Goal: Task Accomplishment & Management: Use online tool/utility

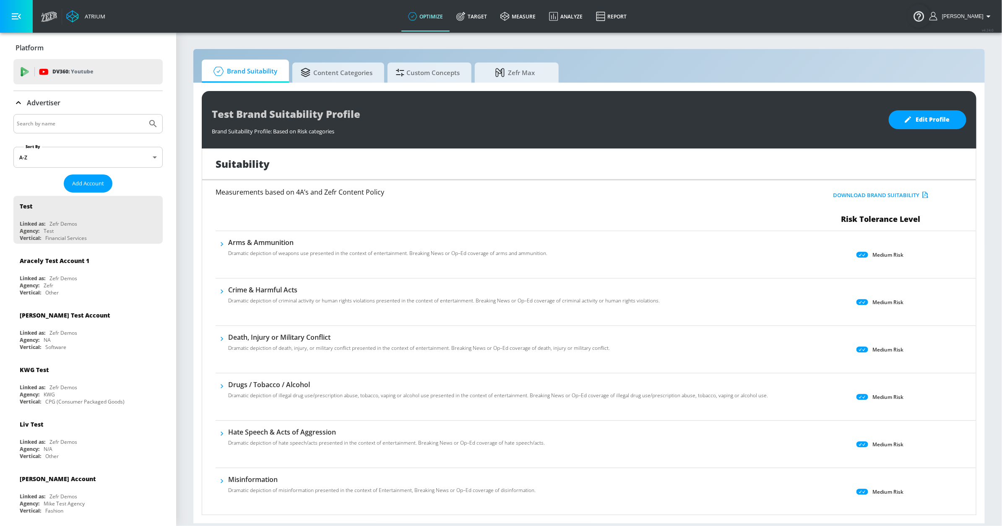
click at [83, 119] on input "Search by name" at bounding box center [80, 123] width 127 height 11
click at [47, 124] on input "lvmh" at bounding box center [80, 123] width 127 height 11
type input "lvmh"
click at [144, 115] on button "Submit Search" at bounding box center [153, 124] width 18 height 18
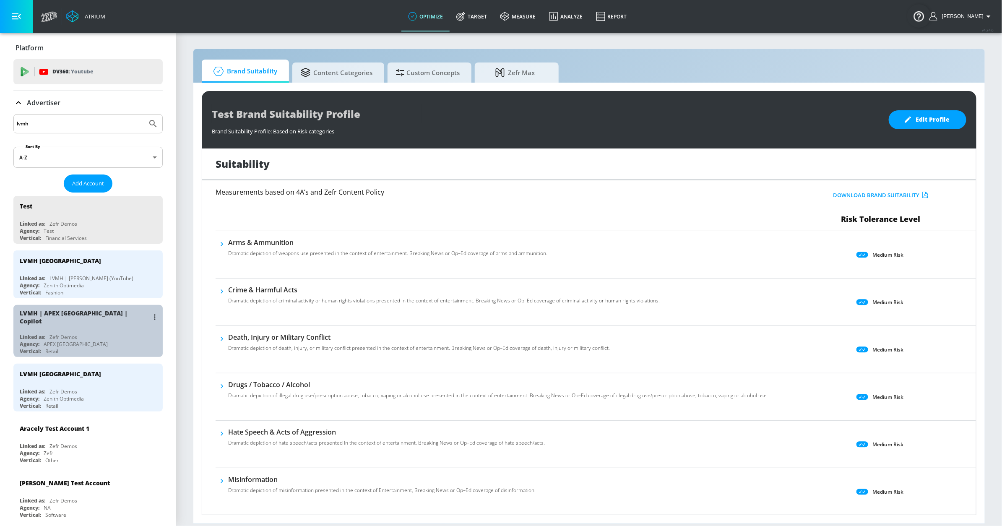
click at [99, 318] on div "LVMH | APEX Canada | Copilot" at bounding box center [84, 317] width 129 height 16
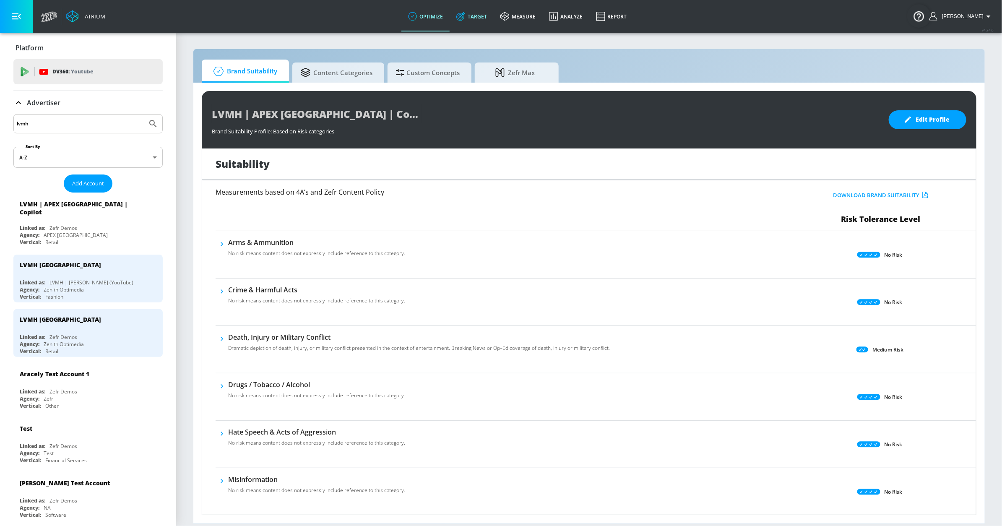
click at [479, 15] on link "Target" at bounding box center [472, 16] width 44 height 30
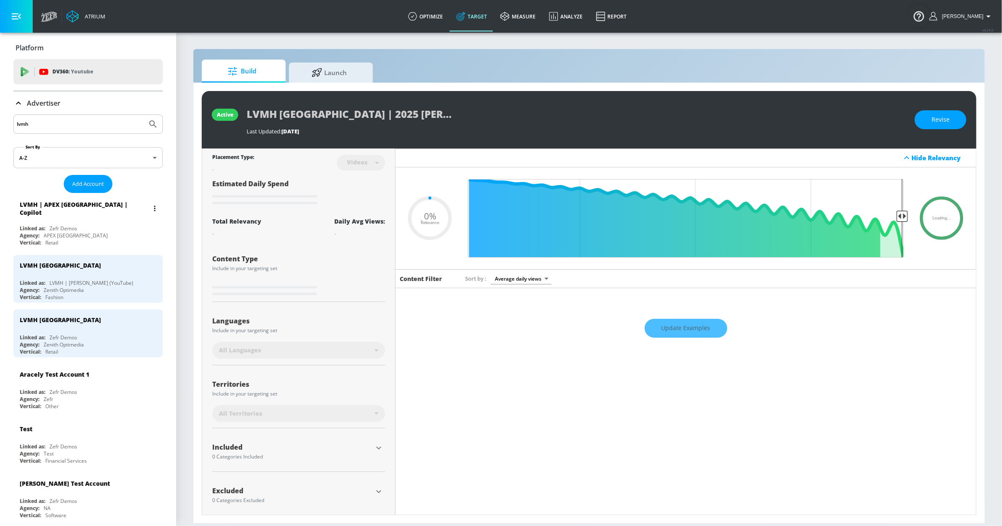
click at [108, 210] on div "LVMH | APEX Canada | Copilot" at bounding box center [84, 209] width 129 height 16
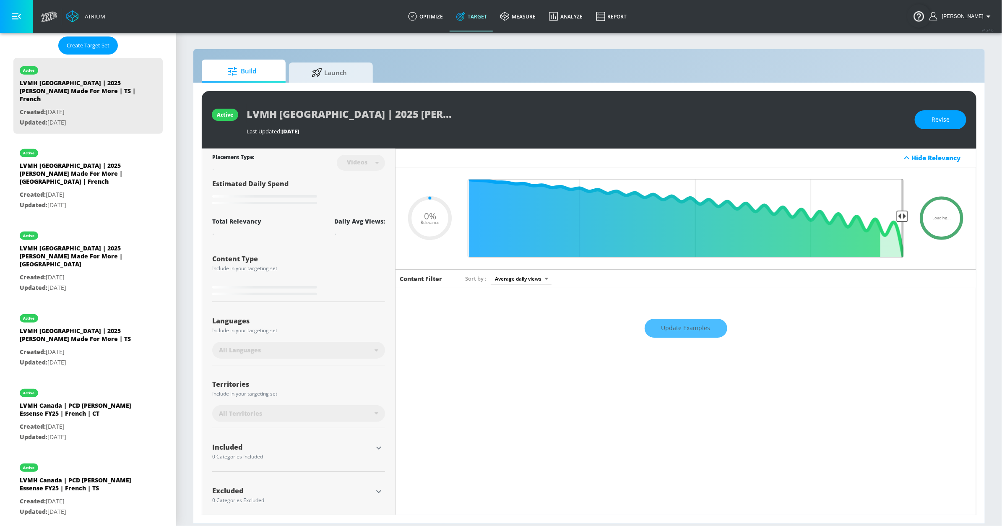
type input "0.5"
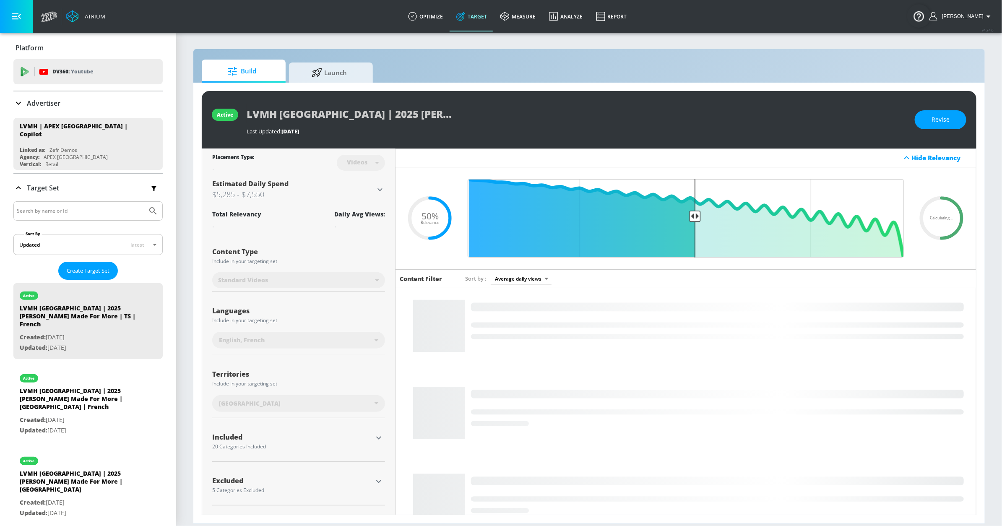
click at [14, 99] on icon at bounding box center [18, 103] width 10 height 10
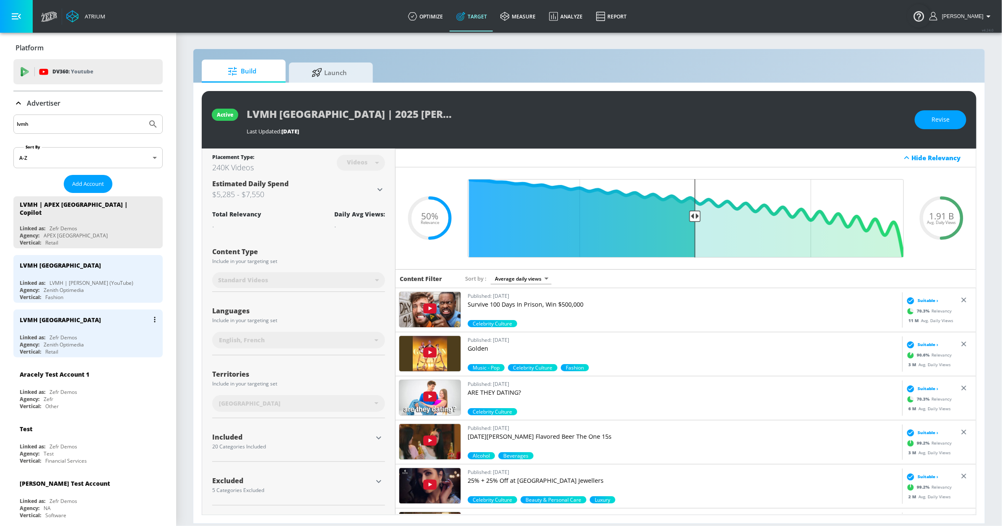
click at [89, 310] on div "LVMH [GEOGRAPHIC_DATA]" at bounding box center [90, 320] width 141 height 20
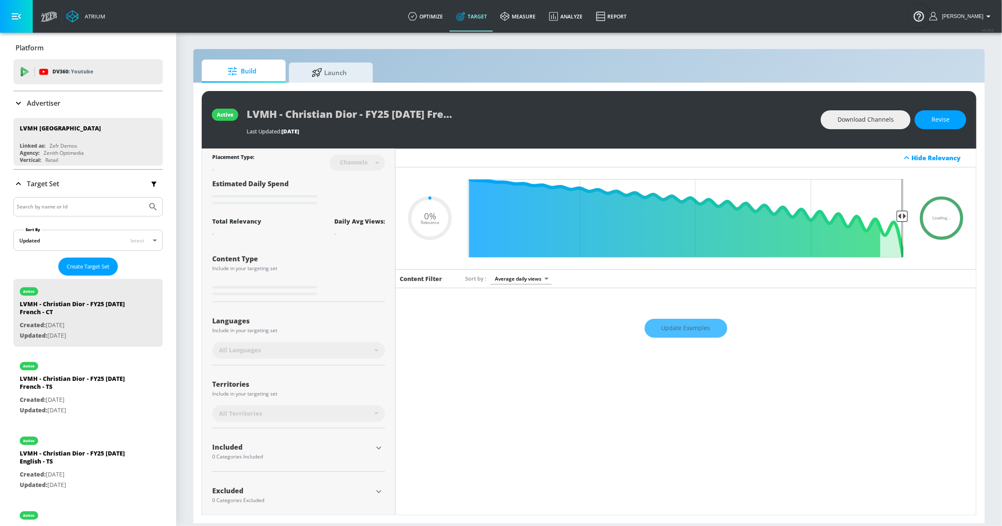
type input "0.05"
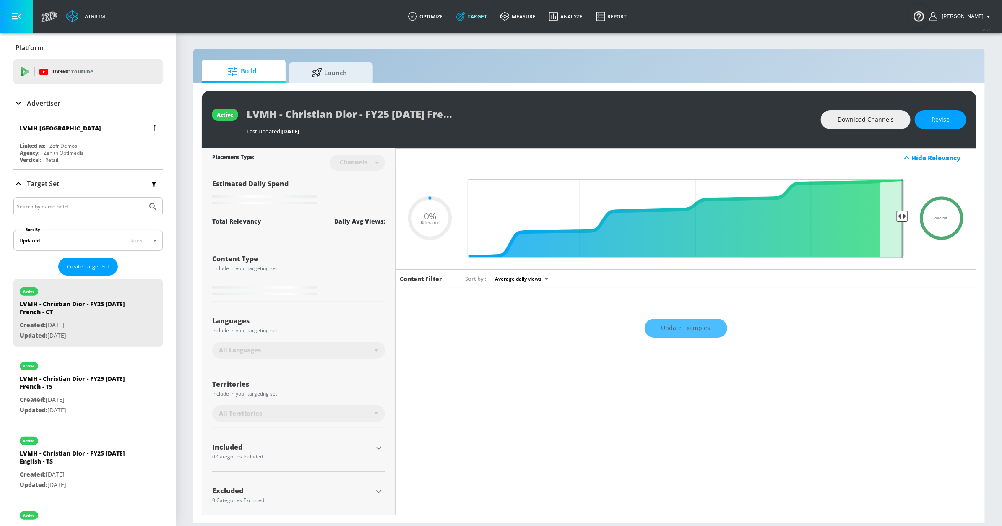
click at [108, 128] on div "LVMH [GEOGRAPHIC_DATA]" at bounding box center [90, 128] width 141 height 20
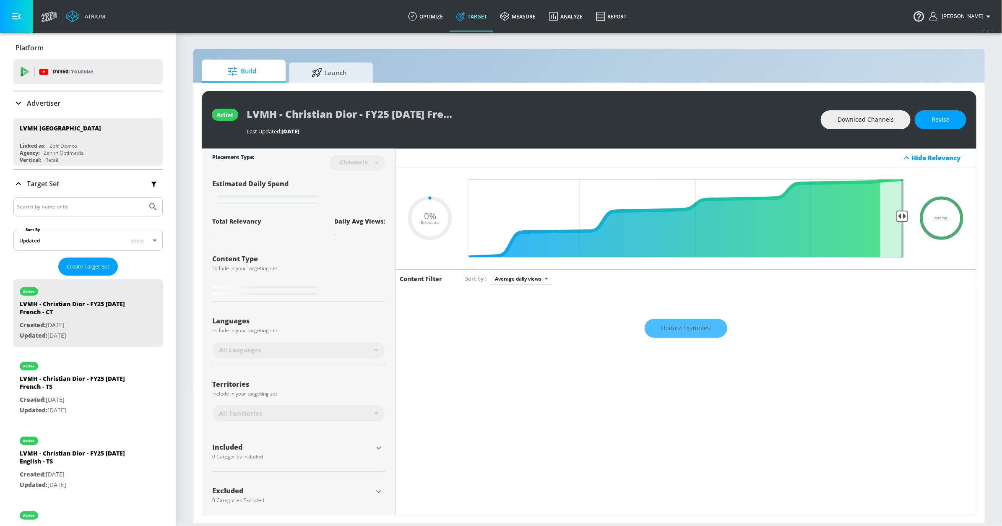
click at [20, 99] on icon at bounding box center [18, 103] width 10 height 10
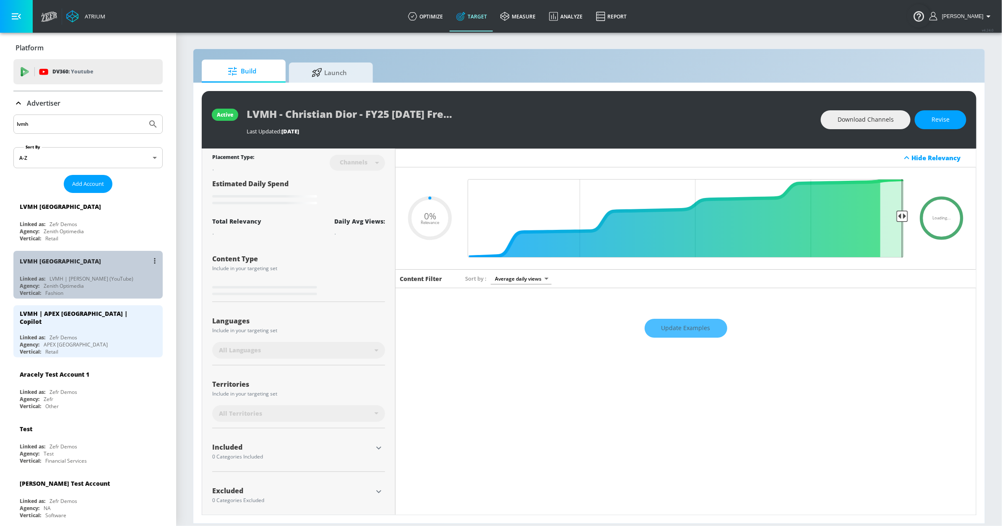
click at [108, 258] on div "LVMH [GEOGRAPHIC_DATA]" at bounding box center [90, 261] width 141 height 20
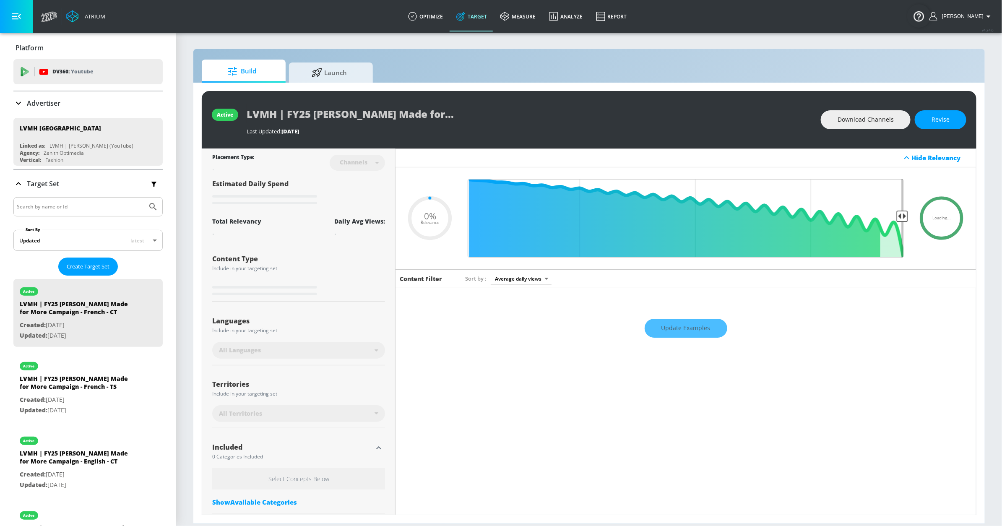
type input "0.12"
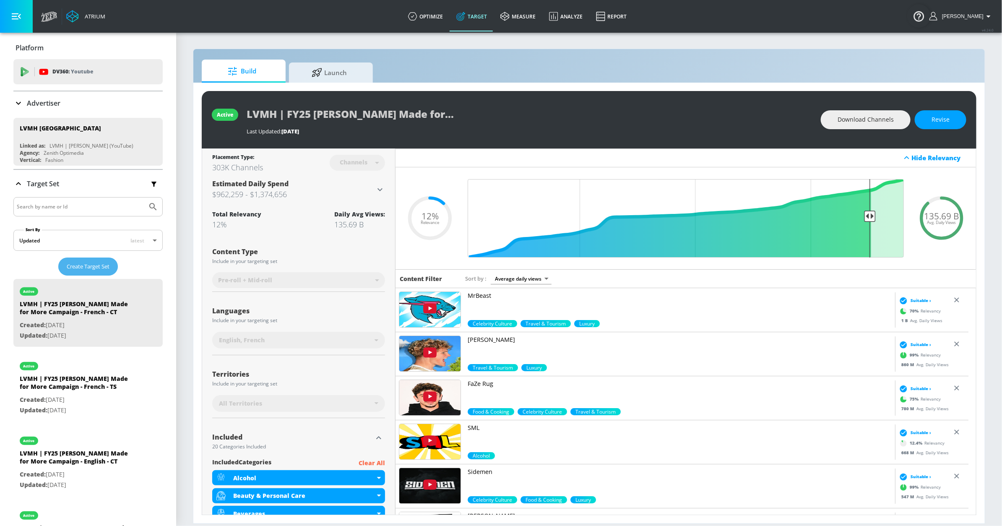
click at [68, 265] on span "Create Target Set" at bounding box center [88, 267] width 43 height 10
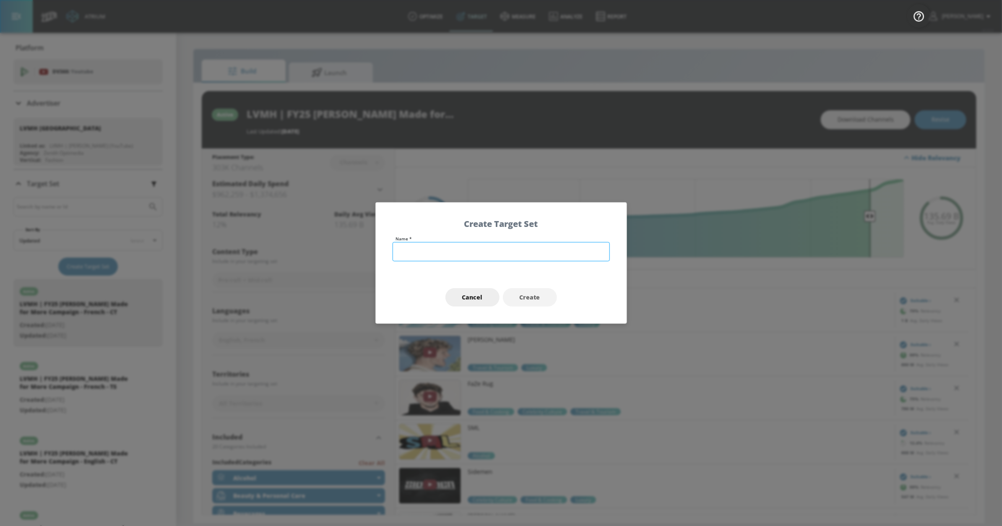
click at [460, 249] on input "text" at bounding box center [501, 251] width 217 height 19
type input "LVMH - FY25 Dior Sauvage Elixir - English"
click at [521, 293] on span "Create" at bounding box center [530, 297] width 21 height 10
type input "LVMH - FY25 Dior Sauvage Elixir - English"
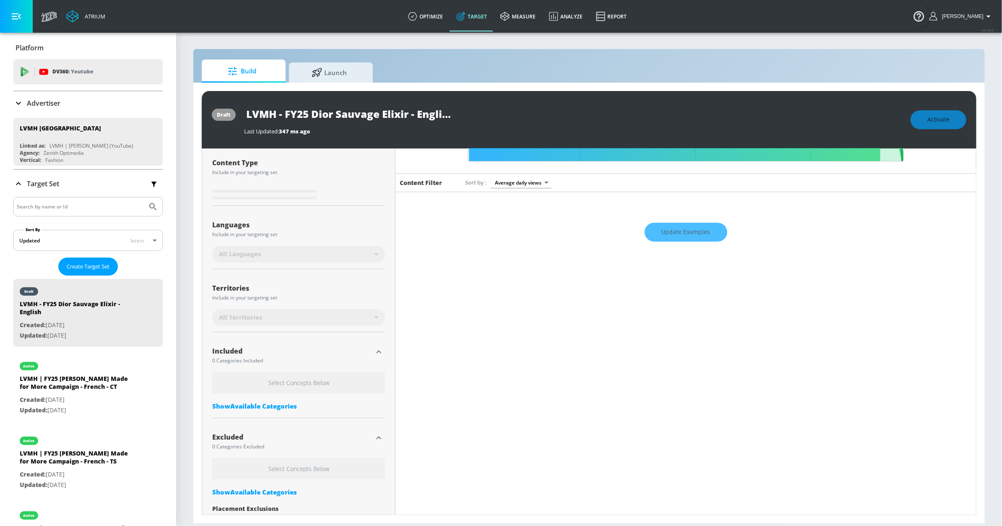
scroll to position [91, 0]
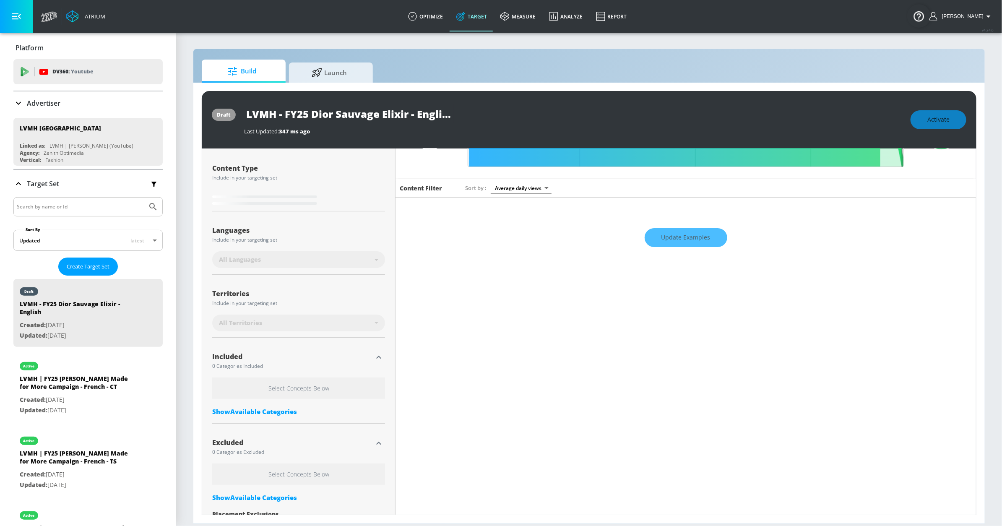
click at [297, 223] on div "Languages Include in your targeting set All Languages" at bounding box center [298, 246] width 173 height 56
type input "0.3"
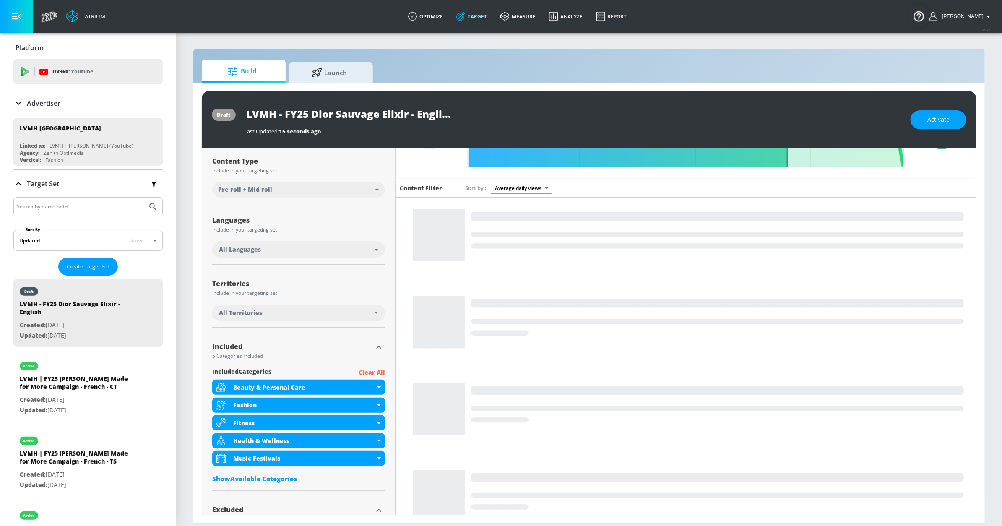
scroll to position [83, 0]
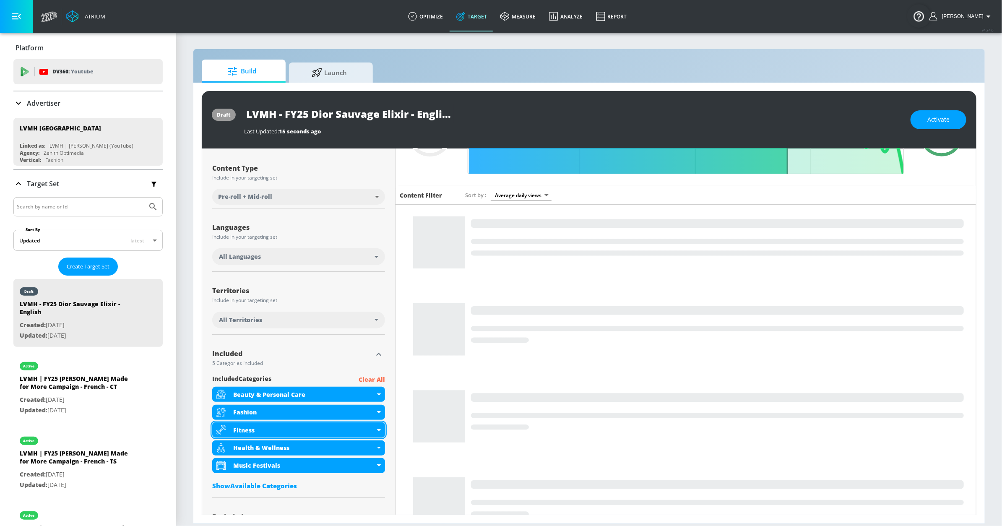
click at [346, 432] on div "Fitness" at bounding box center [304, 430] width 142 height 8
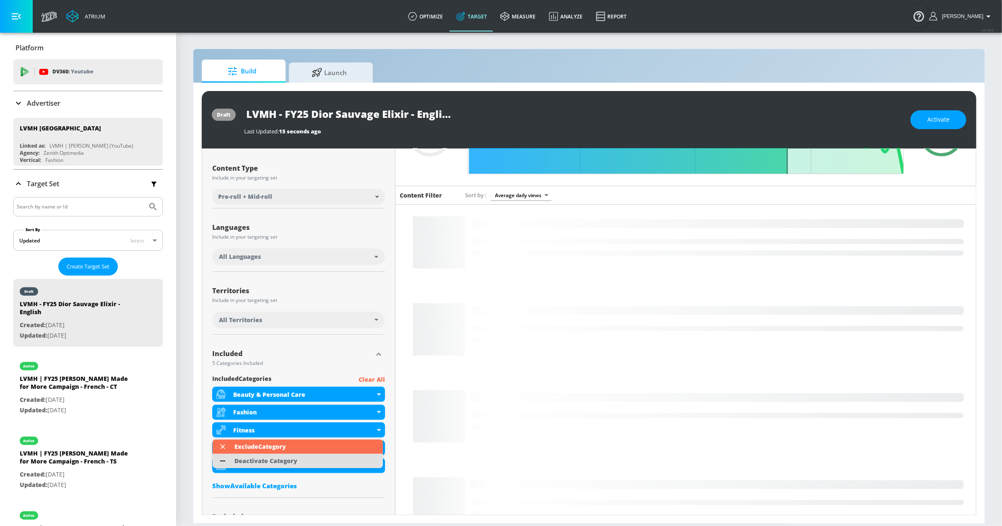
click at [316, 459] on li "Deactivate Category" at bounding box center [298, 461] width 170 height 14
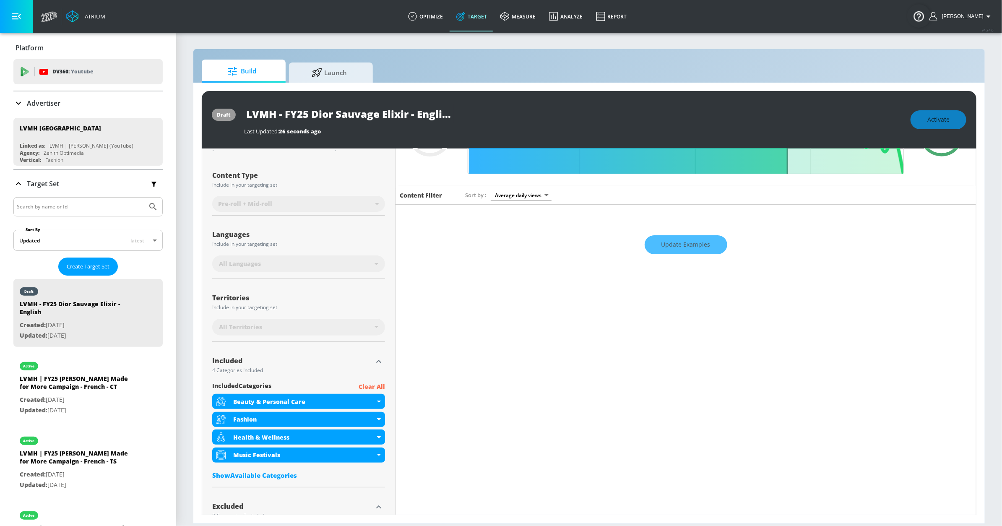
scroll to position [91, 0]
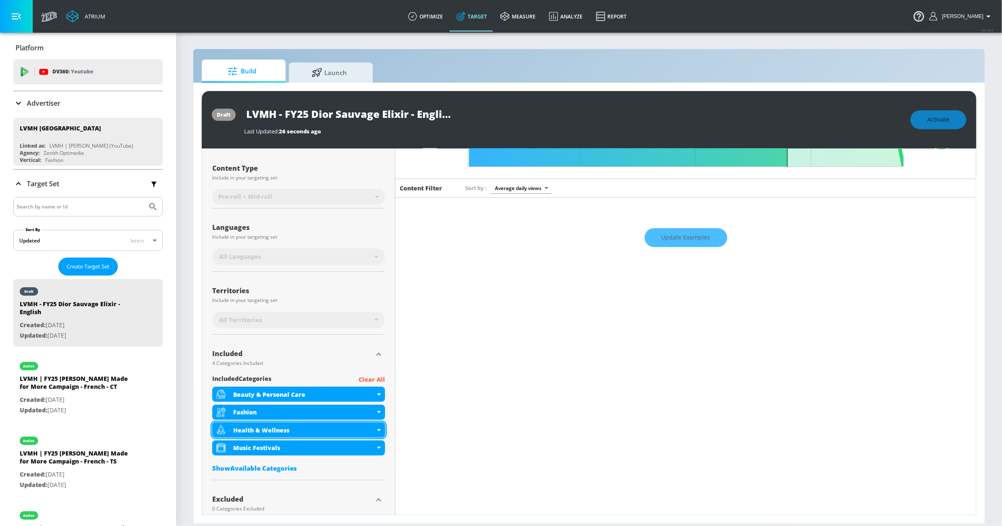
click at [320, 429] on div "Health & Wellness" at bounding box center [304, 430] width 142 height 8
drag, startPoint x: 370, startPoint y: 429, endPoint x: 375, endPoint y: 430, distance: 4.3
click at [372, 429] on div "Health & Wellness" at bounding box center [304, 430] width 142 height 8
click at [378, 431] on icon at bounding box center [379, 430] width 4 height 2
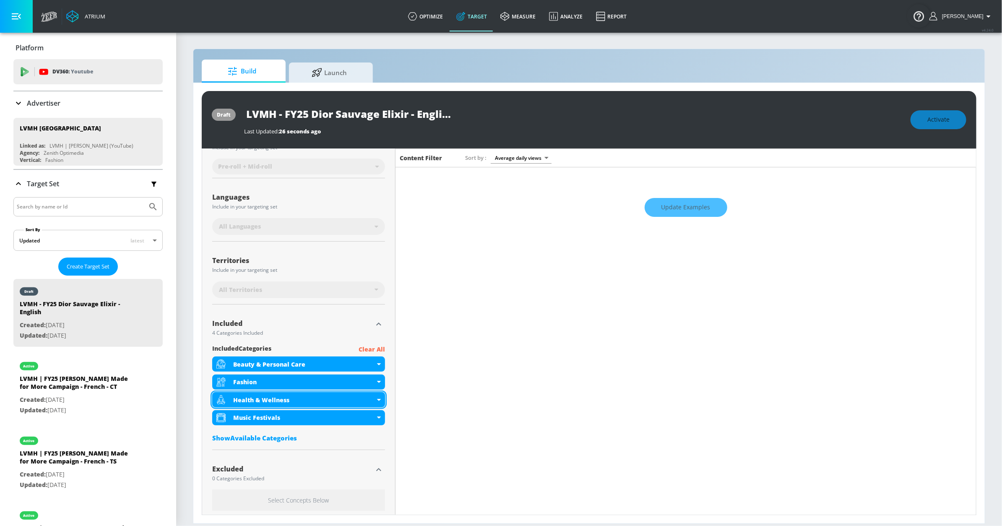
click at [377, 401] on icon at bounding box center [379, 400] width 4 height 2
click at [375, 403] on div "Health & Wellness" at bounding box center [298, 399] width 173 height 15
click at [377, 401] on icon at bounding box center [379, 400] width 4 height 2
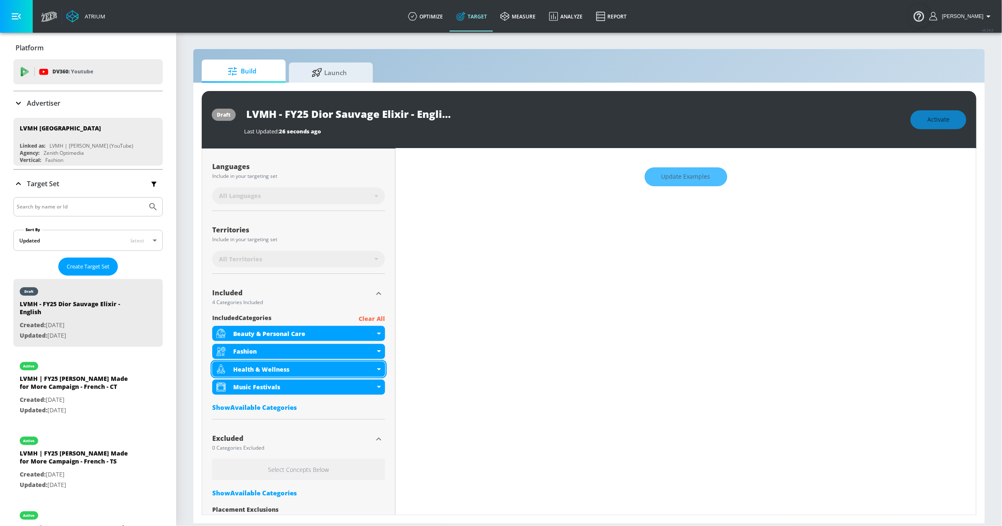
scroll to position [186, 0]
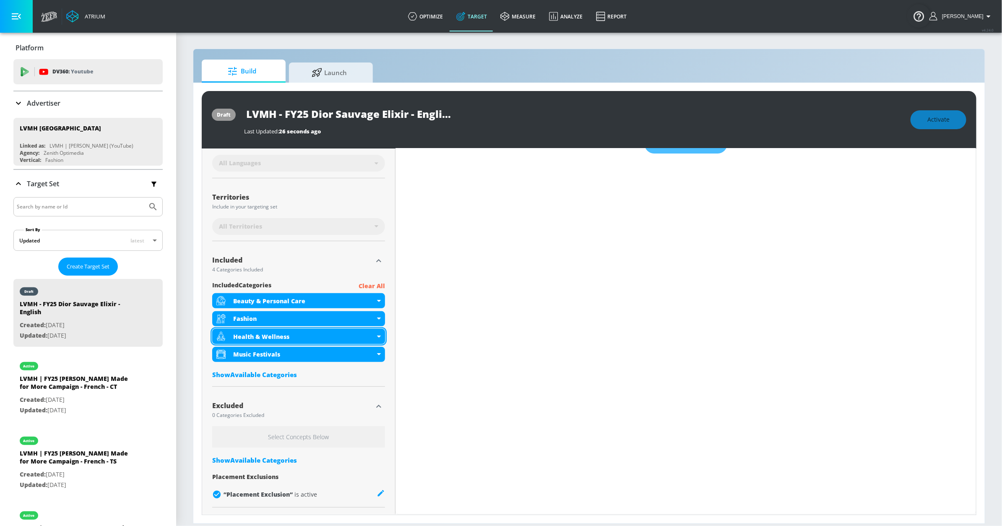
click at [377, 336] on icon at bounding box center [379, 337] width 4 height 2
click at [373, 338] on div "Health & Wellness" at bounding box center [298, 336] width 173 height 15
click at [344, 336] on div "Health & Wellness" at bounding box center [304, 337] width 142 height 8
click at [319, 337] on div "Health & Wellness" at bounding box center [304, 337] width 142 height 8
drag, startPoint x: 430, startPoint y: 347, endPoint x: 359, endPoint y: 350, distance: 70.1
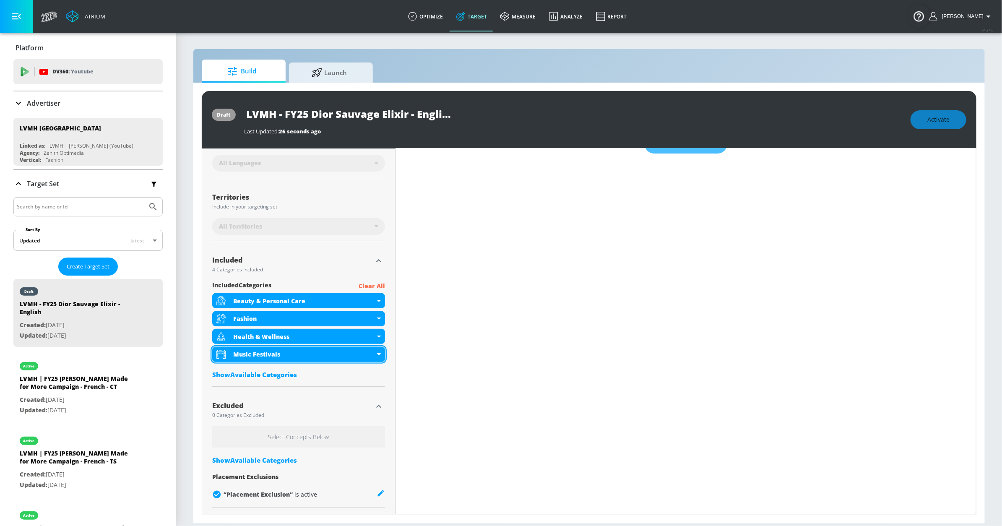
click at [429, 347] on div "Content Filter Sort by Average daily views avg_daily_views_last_7_days Update E…" at bounding box center [686, 290] width 581 height 411
click at [356, 342] on div "Health & Wellness" at bounding box center [298, 336] width 173 height 15
click at [380, 336] on div "Health & Wellness" at bounding box center [298, 336] width 173 height 15
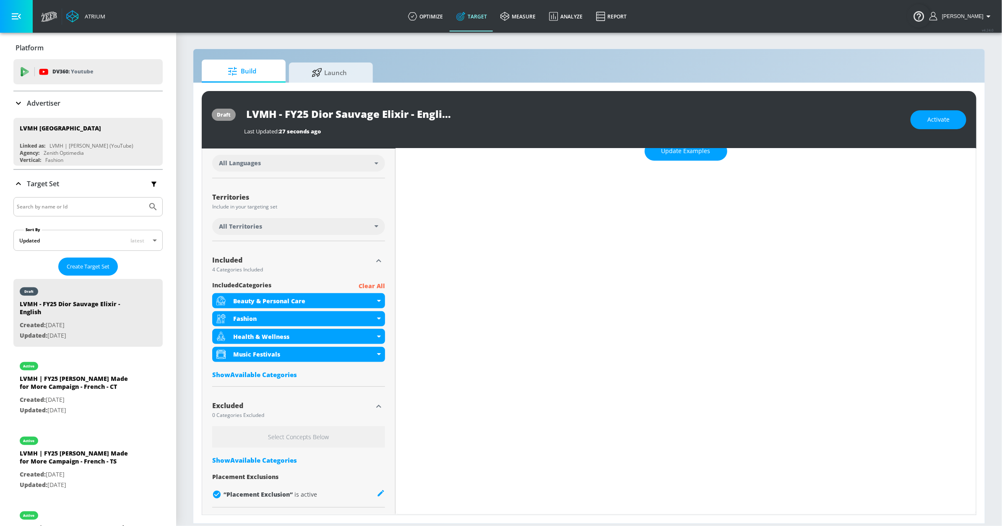
scroll to position [179, 0]
click at [359, 333] on div "Health & Wellness" at bounding box center [304, 337] width 142 height 8
click at [326, 365] on li "Deactivate Category" at bounding box center [298, 365] width 170 height 14
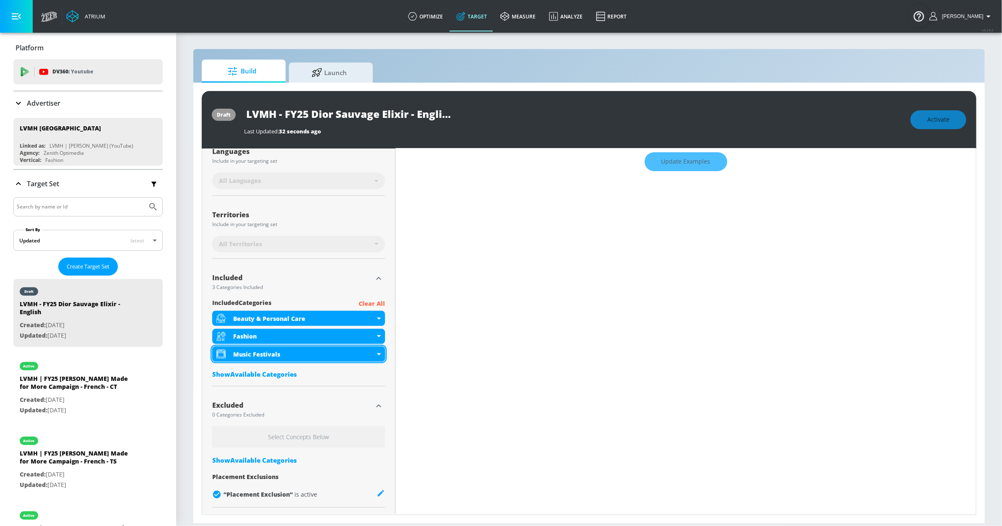
click at [325, 354] on div "Music Festivals" at bounding box center [304, 354] width 142 height 8
click at [377, 354] on div "Music Festivals" at bounding box center [298, 353] width 173 height 15
click at [378, 354] on div "Music Festivals" at bounding box center [298, 353] width 173 height 15
click at [377, 354] on div "Music Festivals" at bounding box center [298, 353] width 173 height 15
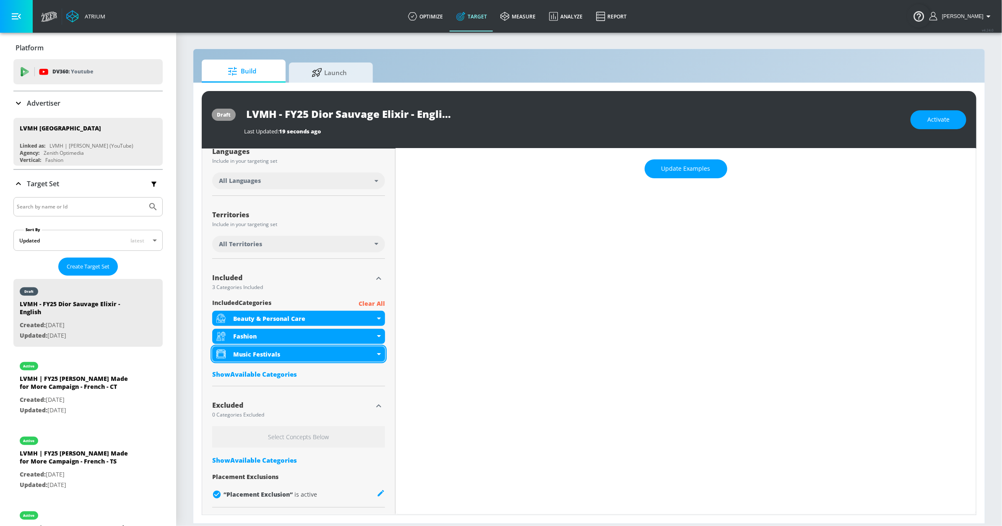
click at [372, 352] on div "Music Festivals" at bounding box center [304, 354] width 142 height 8
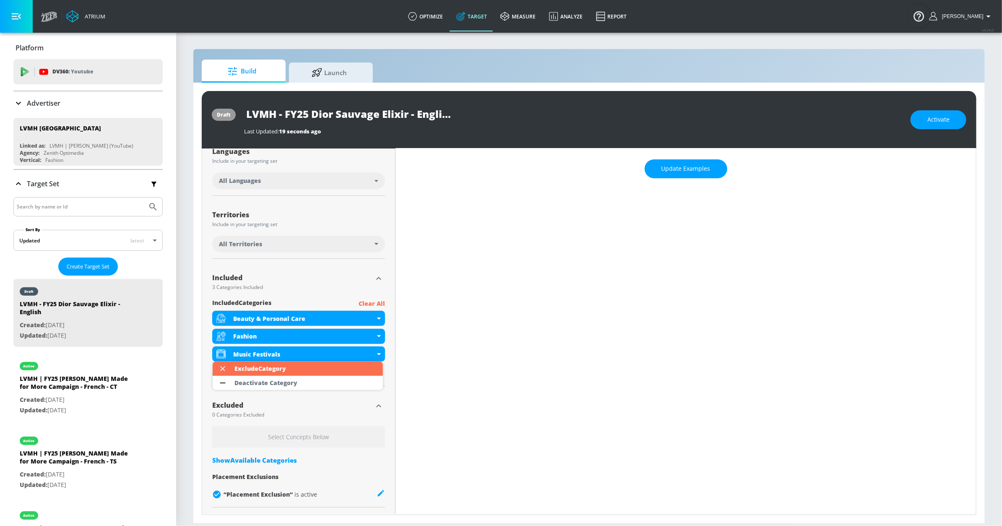
click at [334, 379] on li "Deactivate Category" at bounding box center [298, 383] width 170 height 14
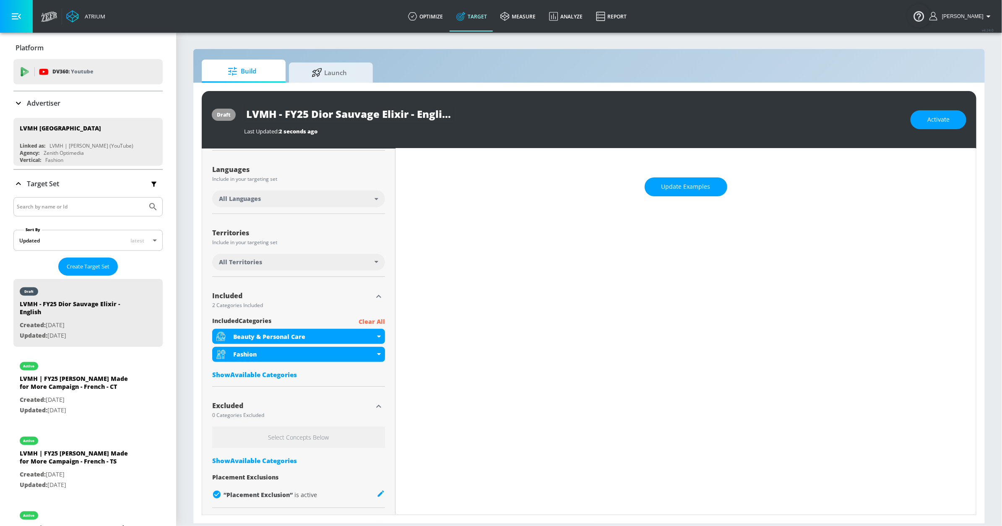
scroll to position [144, 0]
click at [322, 262] on div "All Territories" at bounding box center [297, 262] width 156 height 8
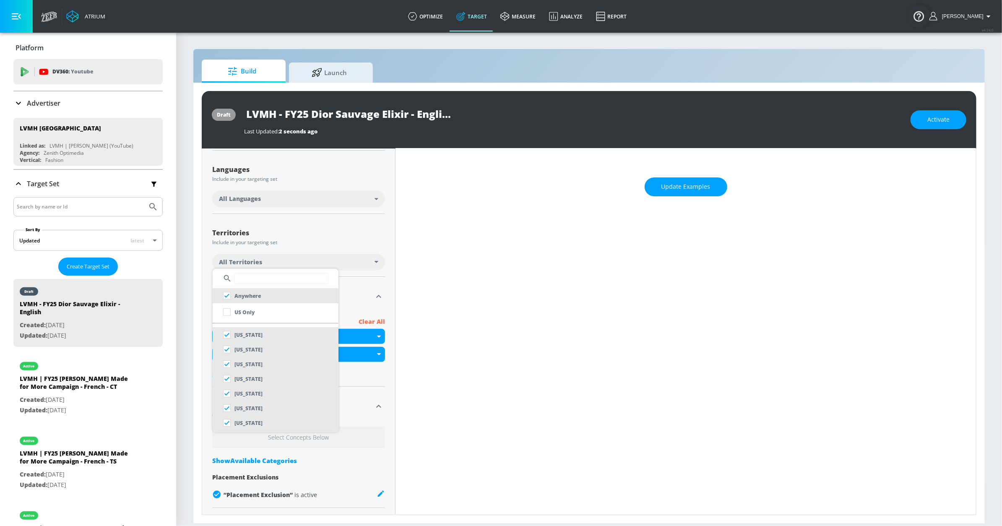
click at [289, 279] on input "text" at bounding box center [281, 278] width 94 height 11
click at [299, 201] on div at bounding box center [501, 263] width 1002 height 526
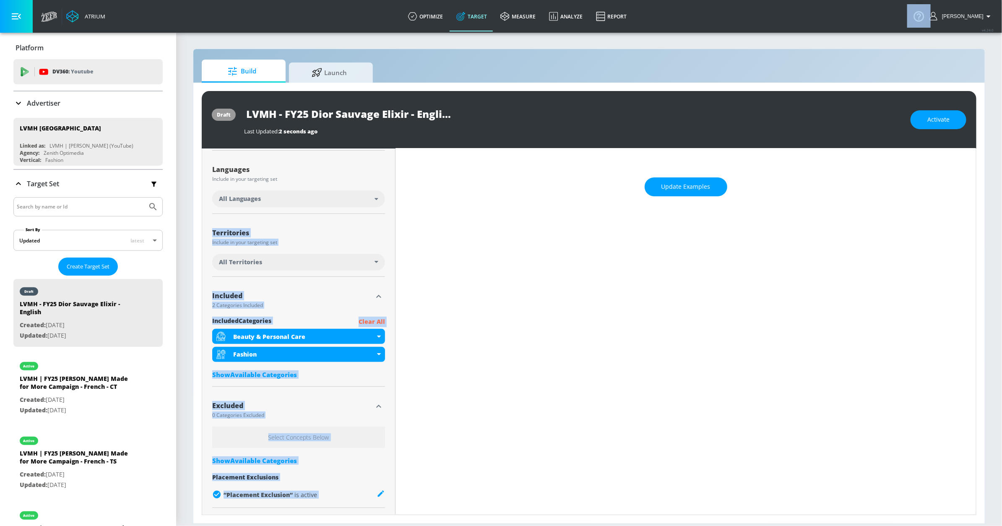
click at [294, 199] on div "All Languages" at bounding box center [297, 199] width 156 height 8
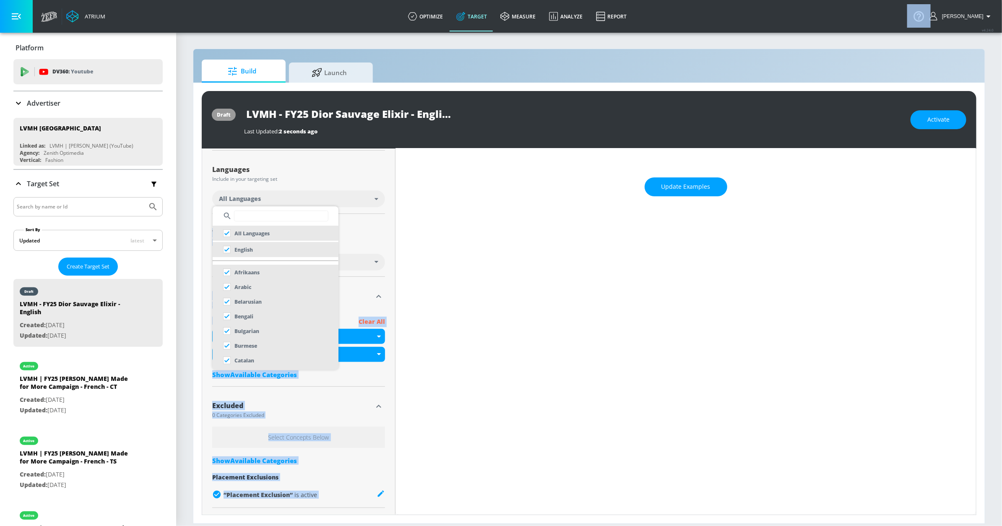
scroll to position [143, 0]
click at [294, 247] on li "English" at bounding box center [276, 249] width 126 height 15
checkbox input "false"
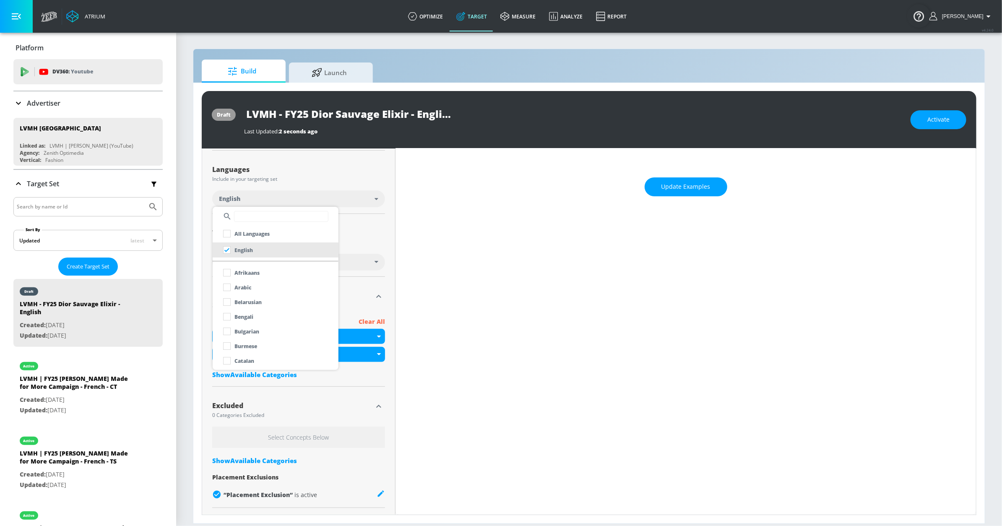
click at [363, 235] on div at bounding box center [501, 263] width 1002 height 526
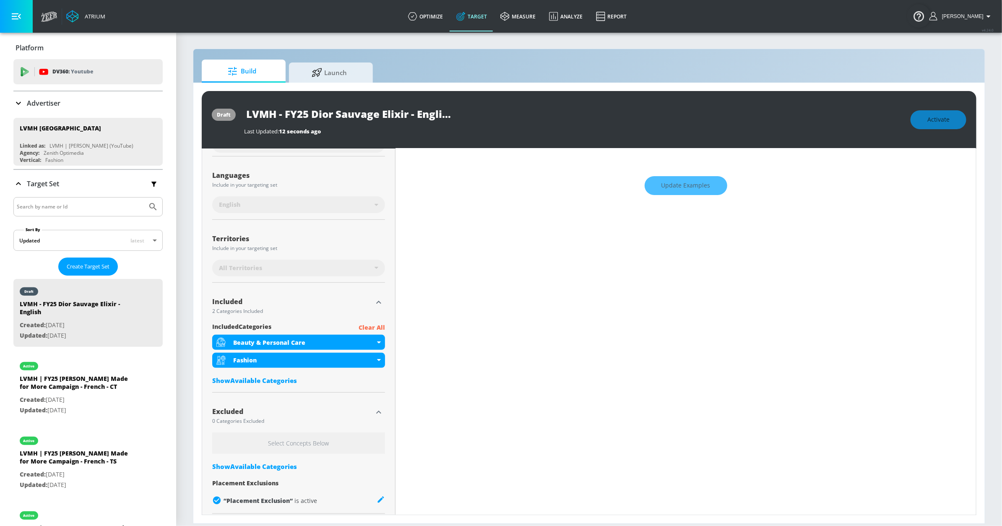
scroll to position [150, 0]
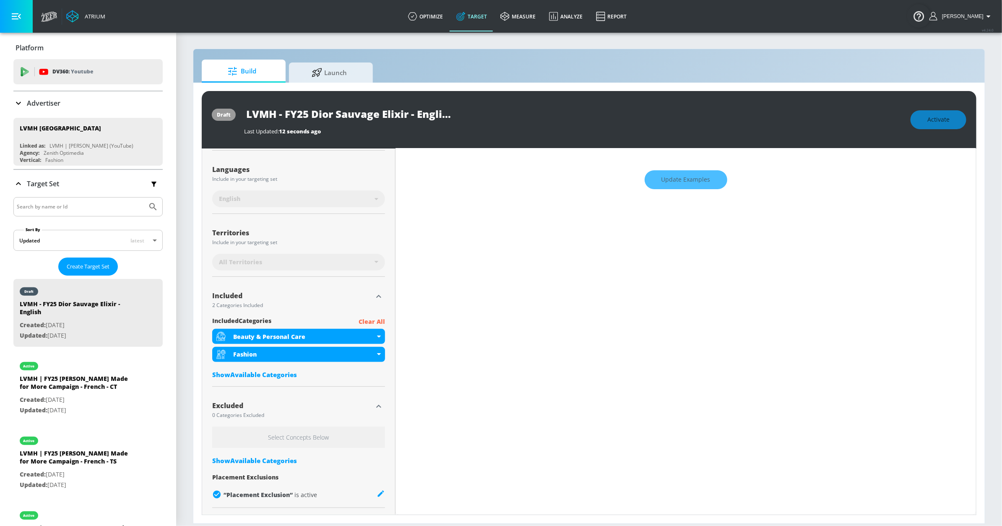
click at [283, 374] on div "Show Available Categories" at bounding box center [298, 374] width 173 height 8
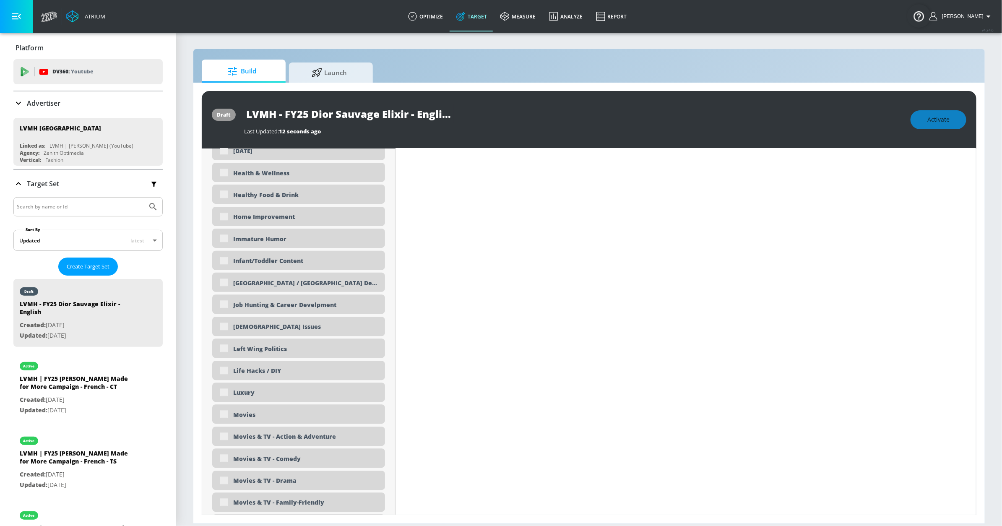
scroll to position [1412, 0]
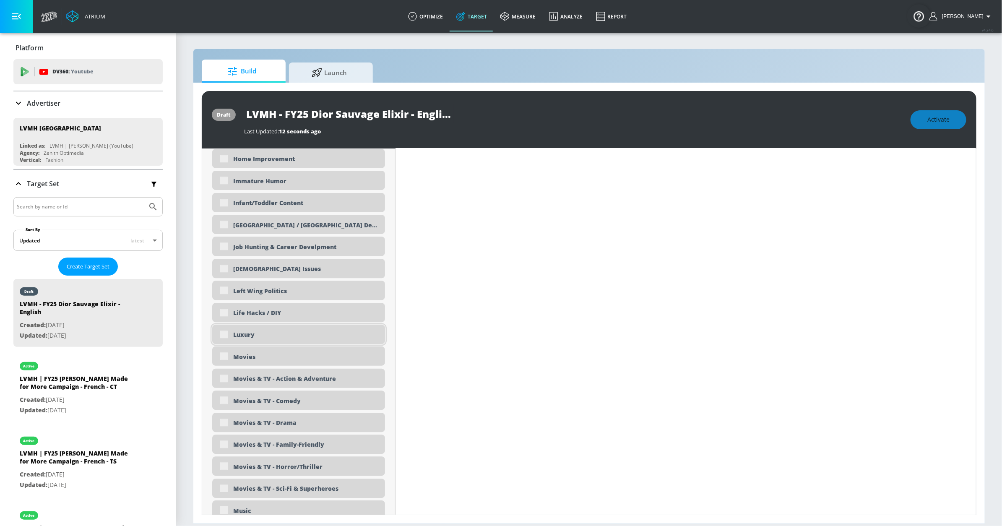
click at [238, 337] on div "Luxury" at bounding box center [306, 335] width 146 height 8
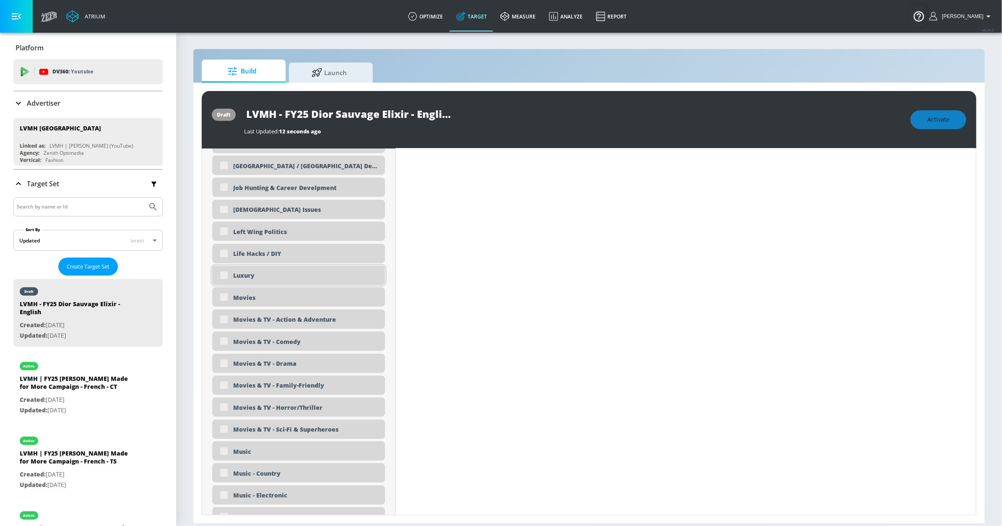
scroll to position [1471, 0]
click at [228, 280] on div "Luxury" at bounding box center [298, 277] width 173 height 19
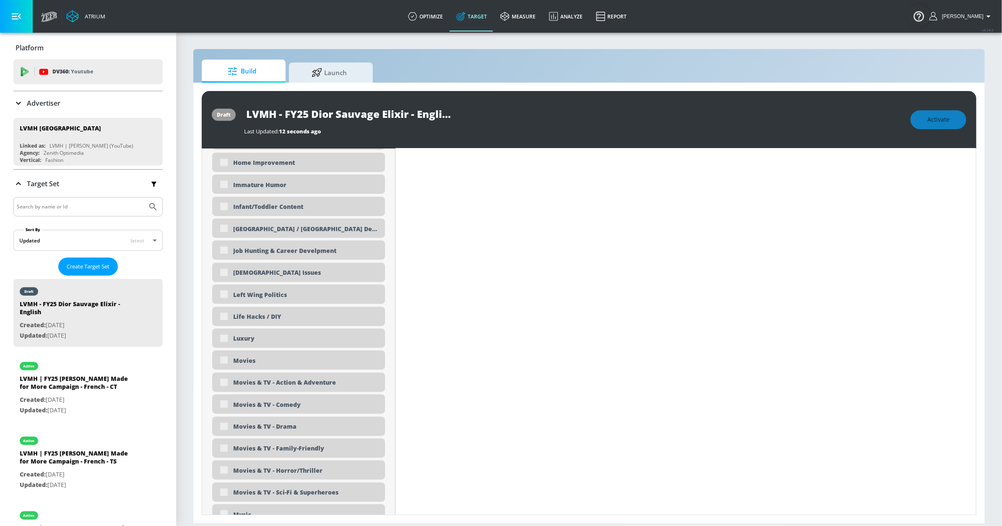
scroll to position [1441, 0]
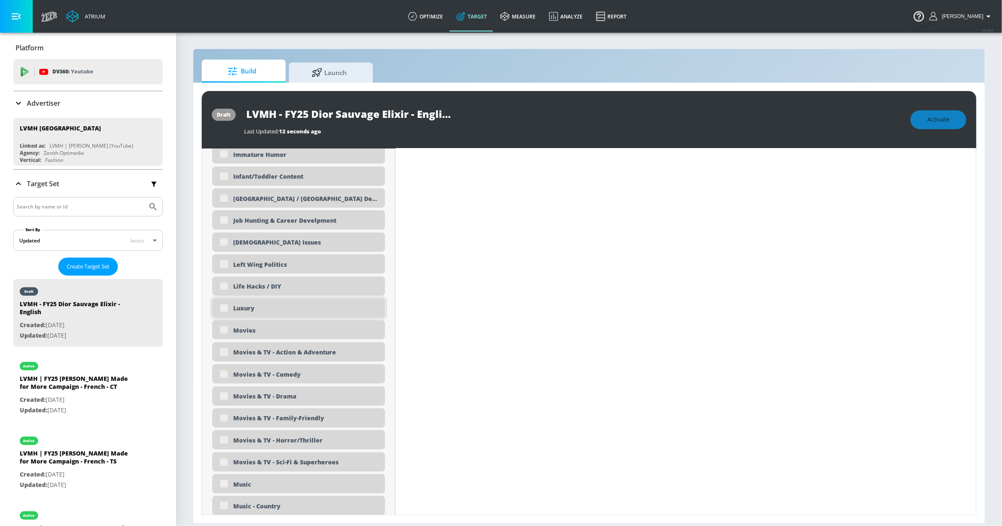
click at [224, 310] on div "Luxury" at bounding box center [298, 307] width 173 height 19
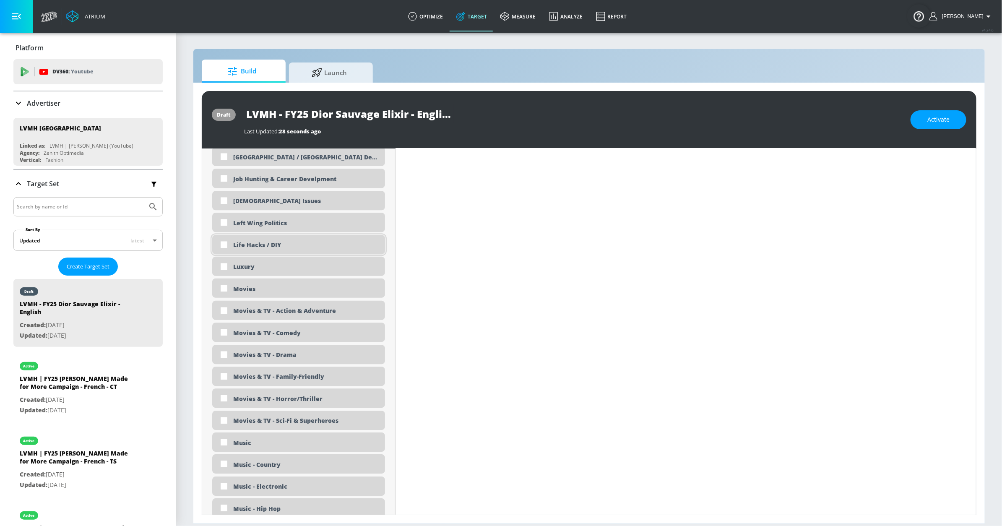
scroll to position [1495, 0]
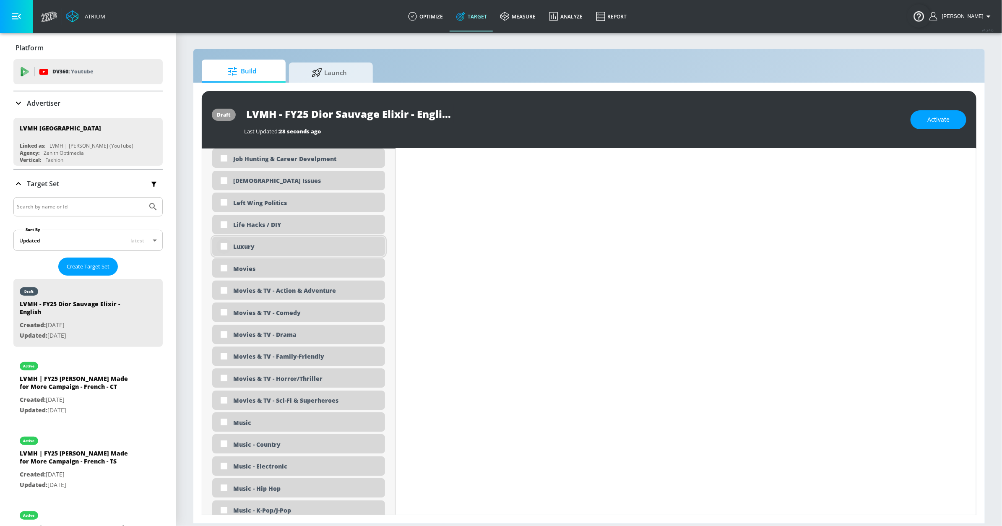
click at [229, 249] on input "checkbox" at bounding box center [223, 246] width 15 height 15
checkbox input "true"
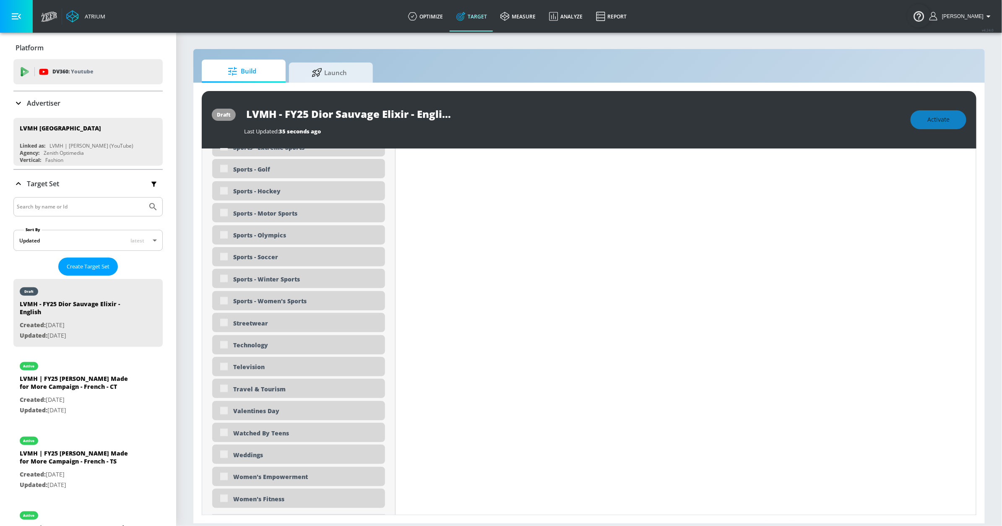
scroll to position [2388, 0]
click at [224, 325] on div "Streetwear" at bounding box center [298, 322] width 173 height 19
click at [258, 327] on div "Streetwear" at bounding box center [306, 324] width 146 height 8
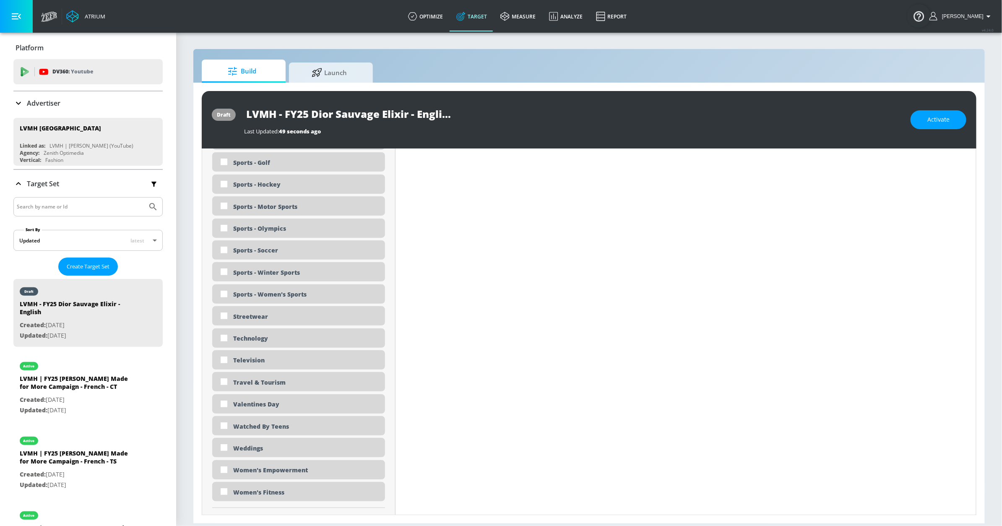
scroll to position [2381, 0]
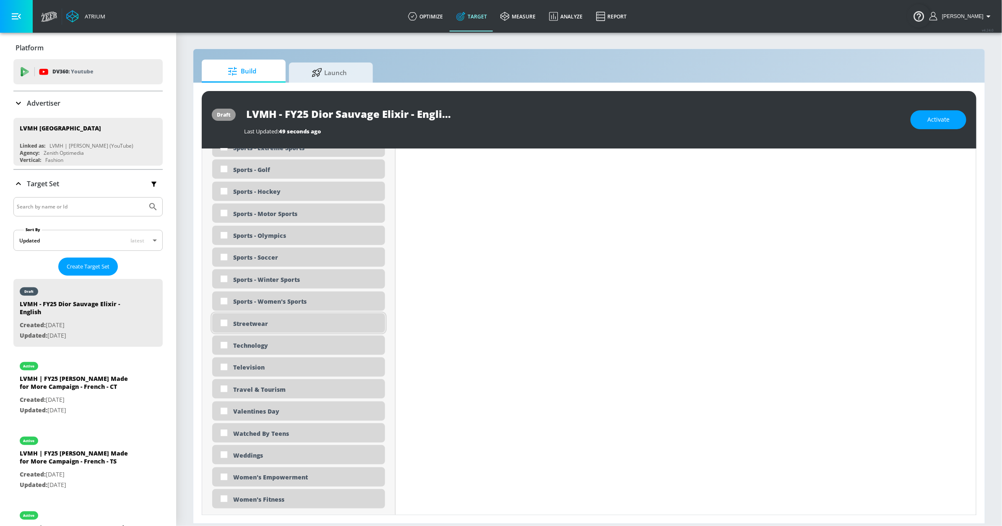
click at [234, 322] on div "Streetwear" at bounding box center [306, 324] width 146 height 8
checkbox input "true"
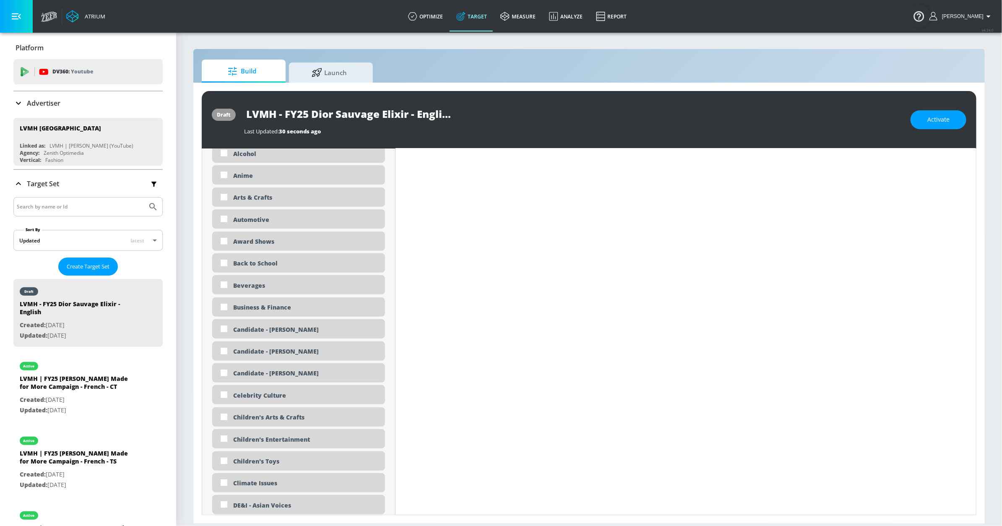
scroll to position [478, 0]
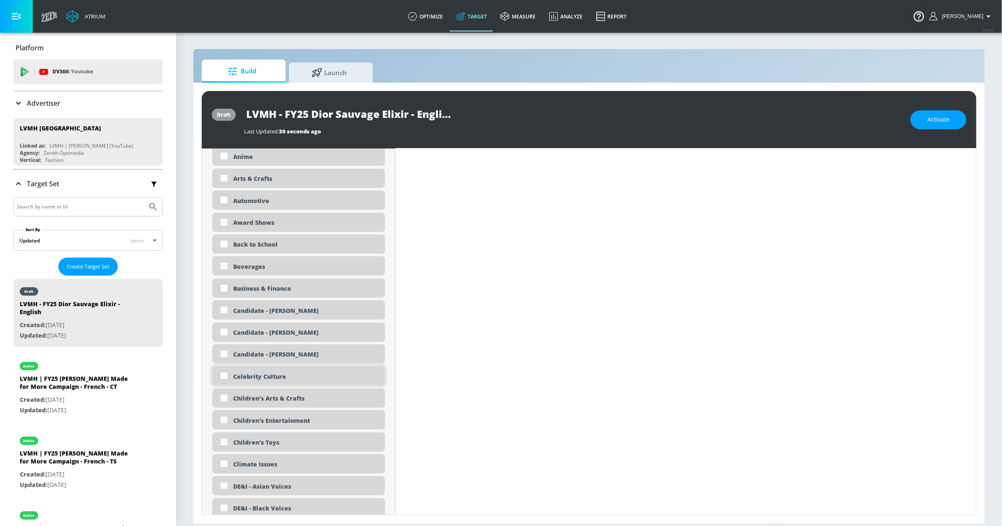
click at [258, 375] on div "Celebrity Culture" at bounding box center [306, 376] width 146 height 8
checkbox input "true"
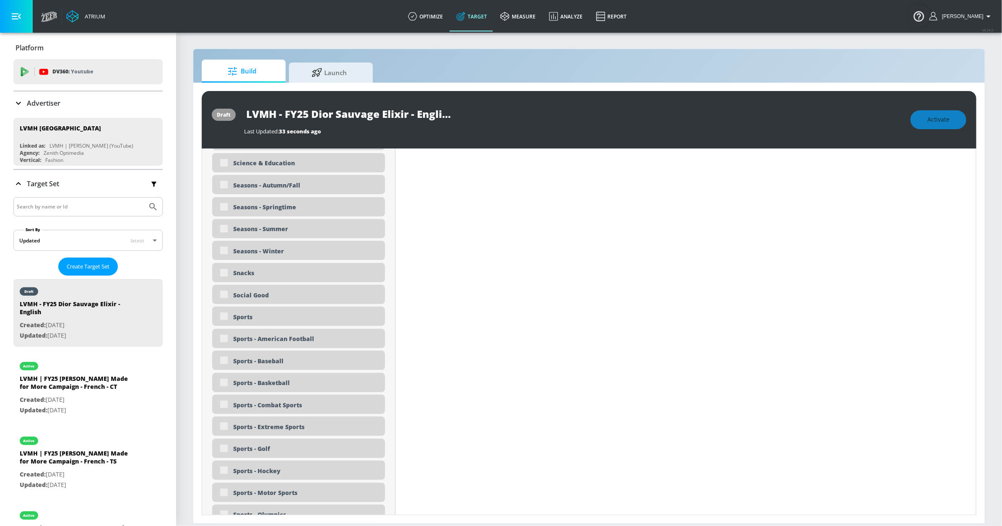
scroll to position [2125, 0]
click at [225, 183] on div "Seasons - Autumn/Fall" at bounding box center [298, 182] width 173 height 19
click at [225, 182] on div "Seasons - Autumn/Fall" at bounding box center [298, 182] width 173 height 19
click at [279, 181] on div "Seasons - Autumn/Fall" at bounding box center [306, 183] width 146 height 8
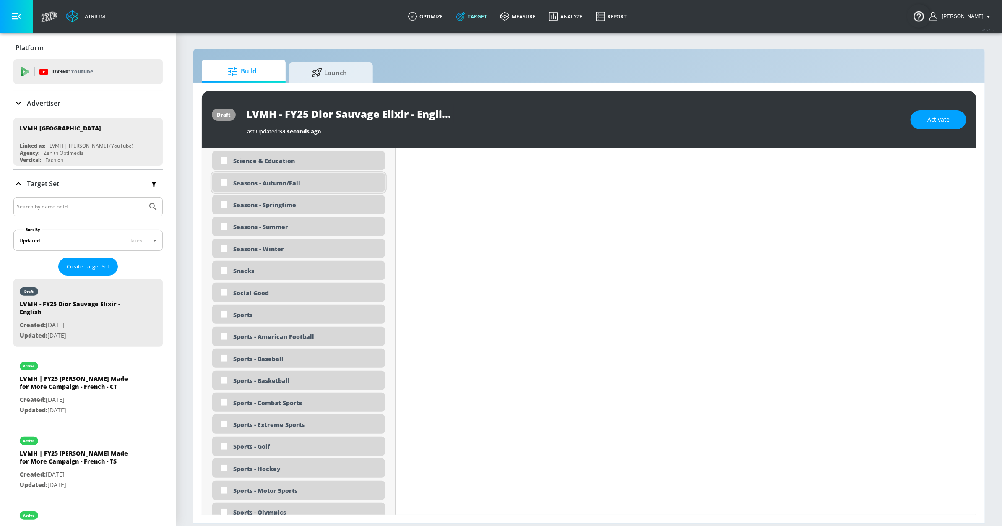
checkbox input "true"
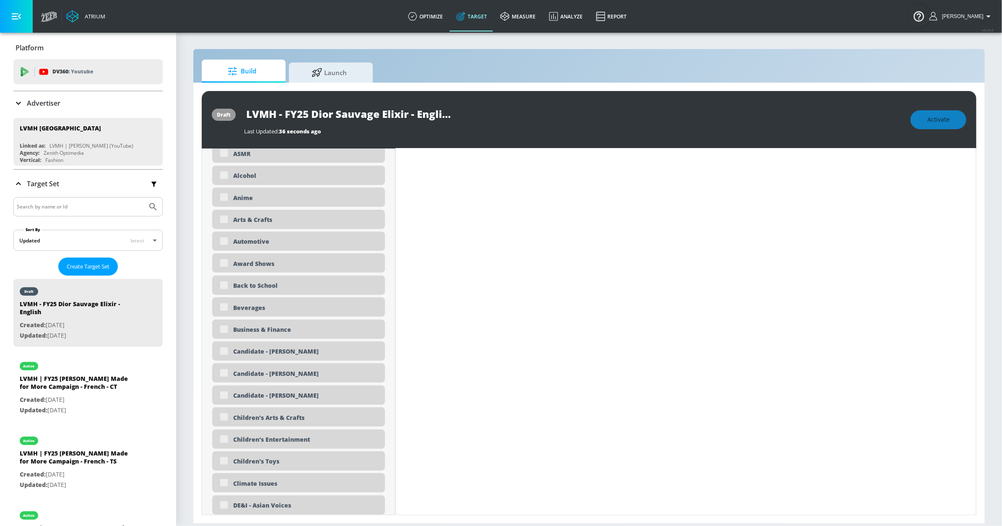
scroll to position [479, 0]
click at [240, 244] on div "Automotive" at bounding box center [306, 243] width 146 height 8
drag, startPoint x: 464, startPoint y: 253, endPoint x: 432, endPoint y: 249, distance: 32.5
click at [245, 245] on div "Automotive" at bounding box center [306, 243] width 146 height 8
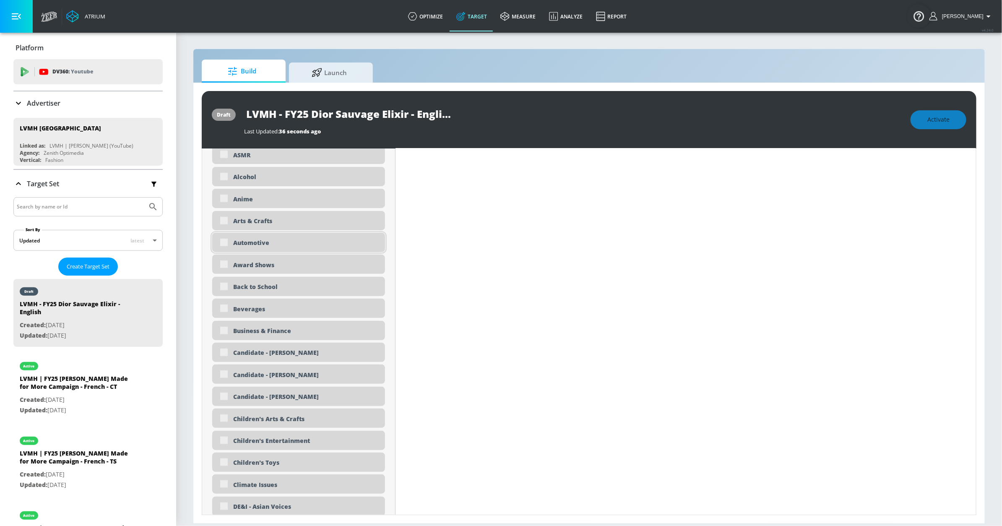
drag, startPoint x: 281, startPoint y: 246, endPoint x: 253, endPoint y: 245, distance: 27.3
click at [280, 246] on div "Automotive" at bounding box center [306, 243] width 146 height 8
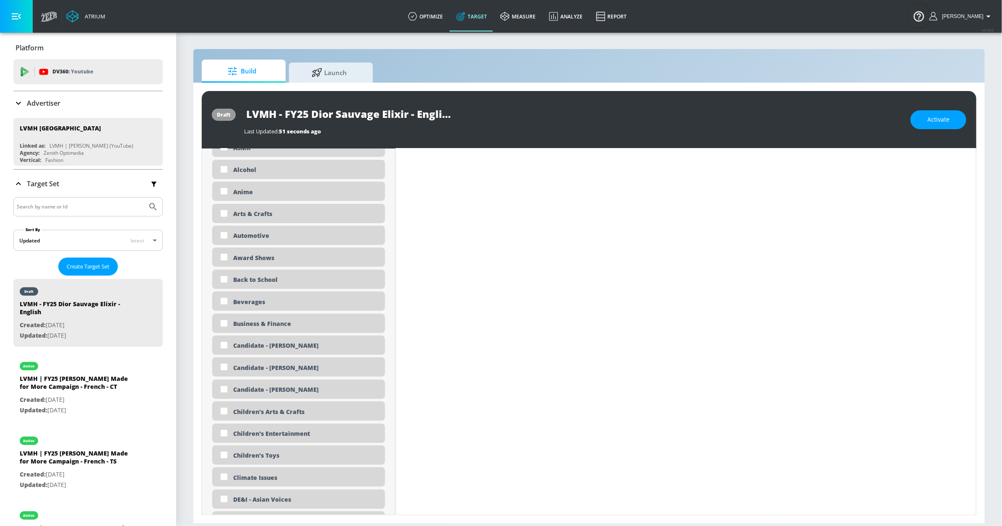
scroll to position [472, 0]
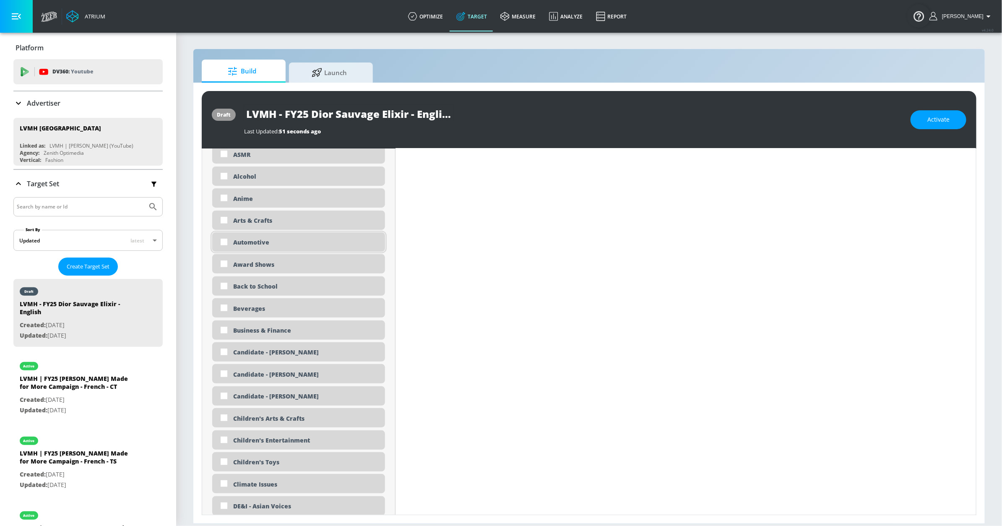
click at [247, 240] on div "Automotive" at bounding box center [306, 242] width 146 height 8
checkbox input "true"
click at [237, 331] on div "Fitness" at bounding box center [306, 330] width 146 height 8
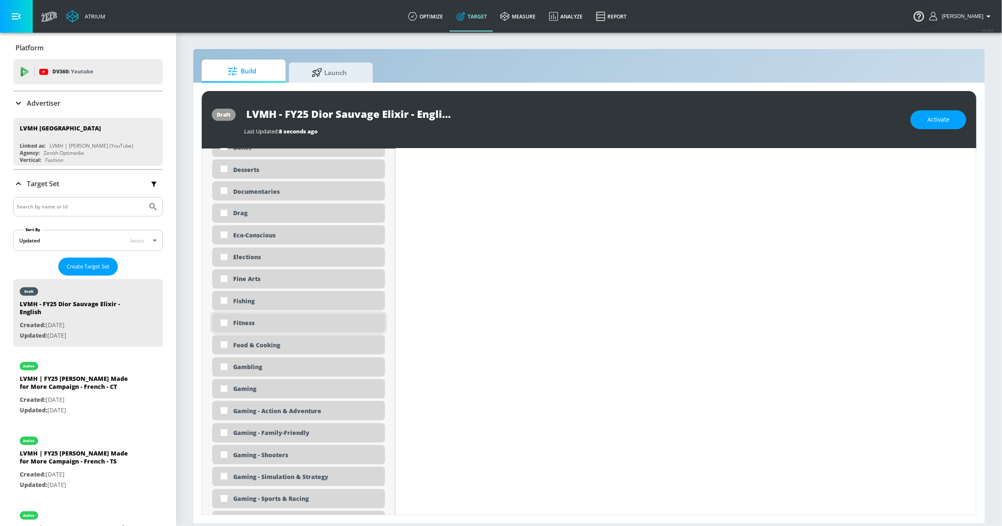
scroll to position [929, 0]
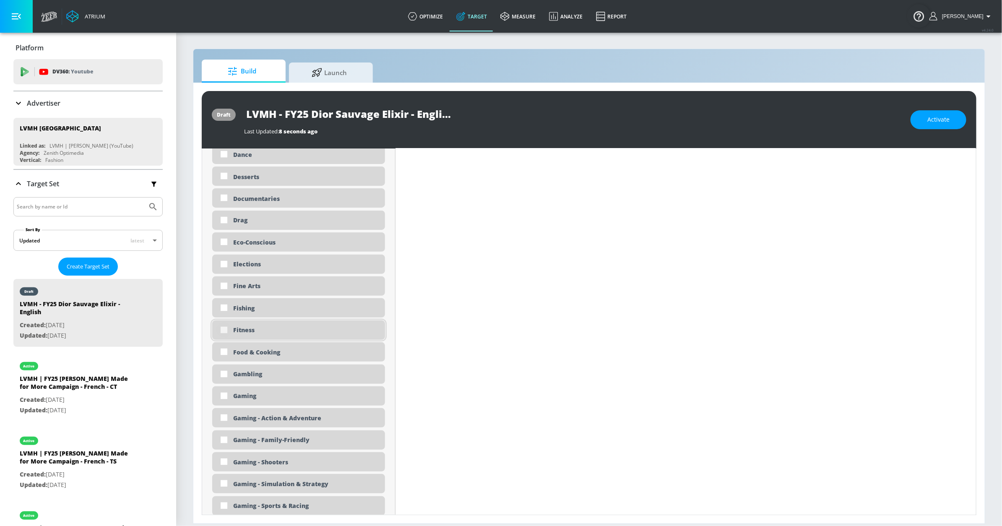
click at [222, 333] on input "checkbox" at bounding box center [223, 330] width 15 height 15
checkbox input "true"
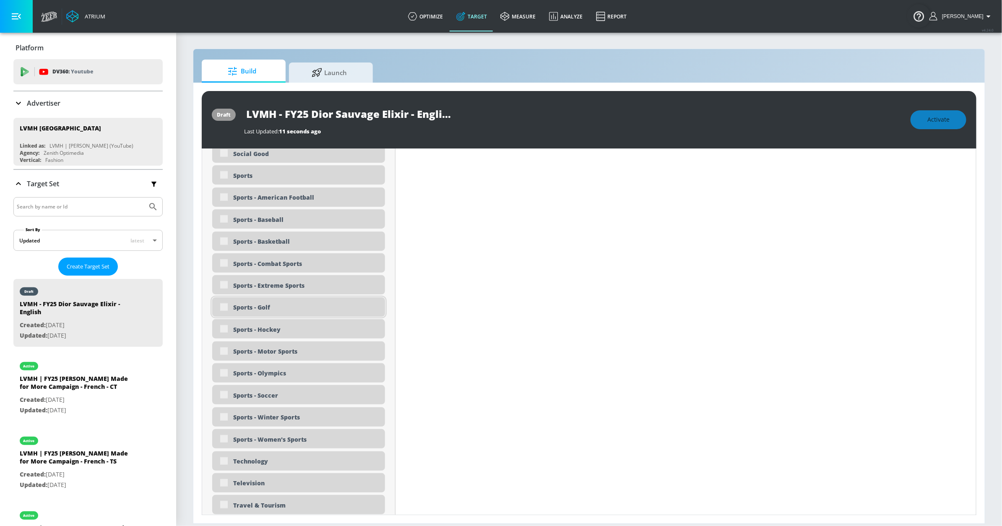
scroll to position [2245, 0]
click at [237, 305] on div "Sports - Golf" at bounding box center [306, 307] width 146 height 8
checkbox input "true"
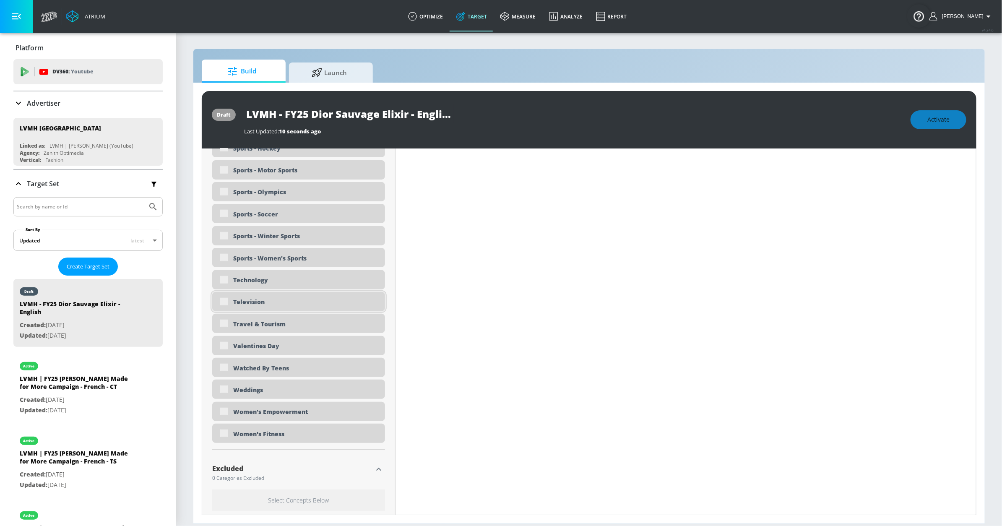
scroll to position [2422, 0]
click at [250, 304] on div "Television" at bounding box center [306, 302] width 146 height 8
checkbox input "true"
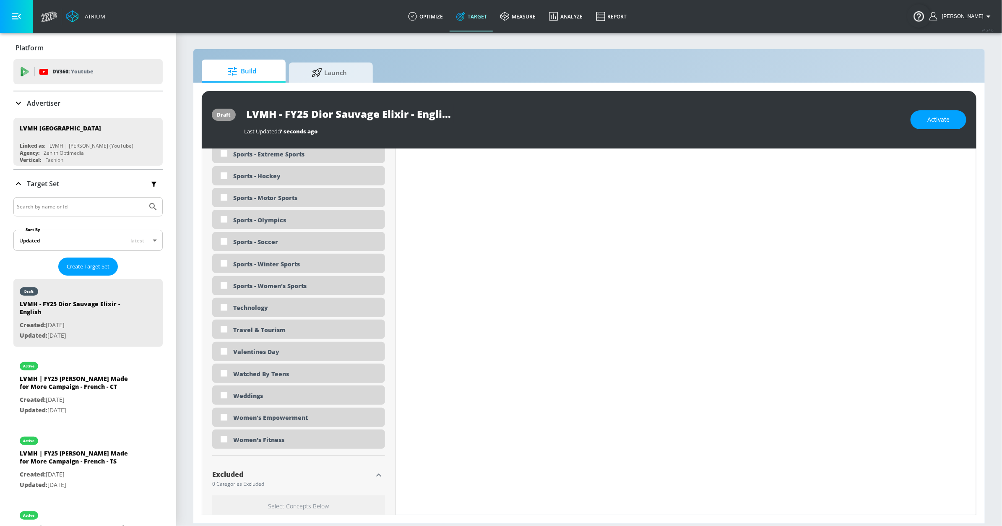
scroll to position [2483, 0]
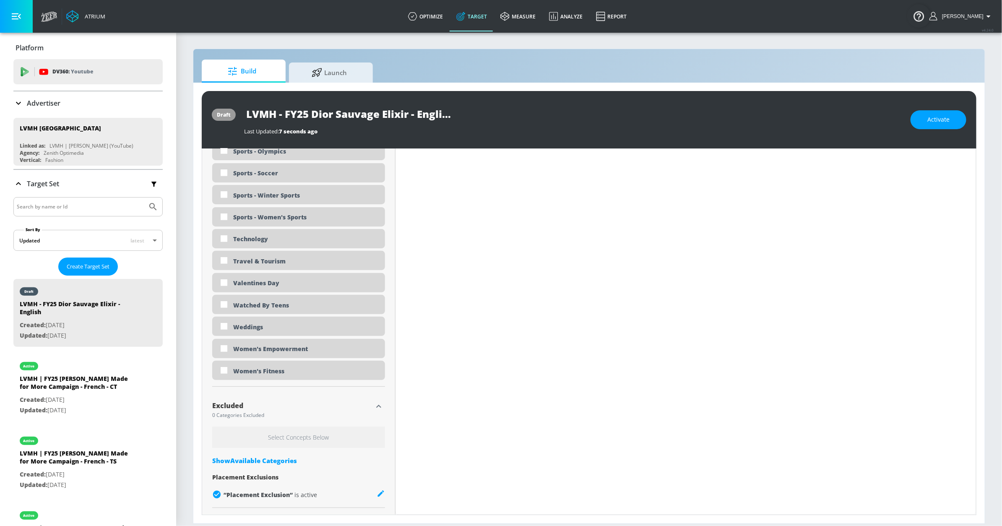
click at [276, 456] on div "Show Available Categories" at bounding box center [298, 460] width 173 height 8
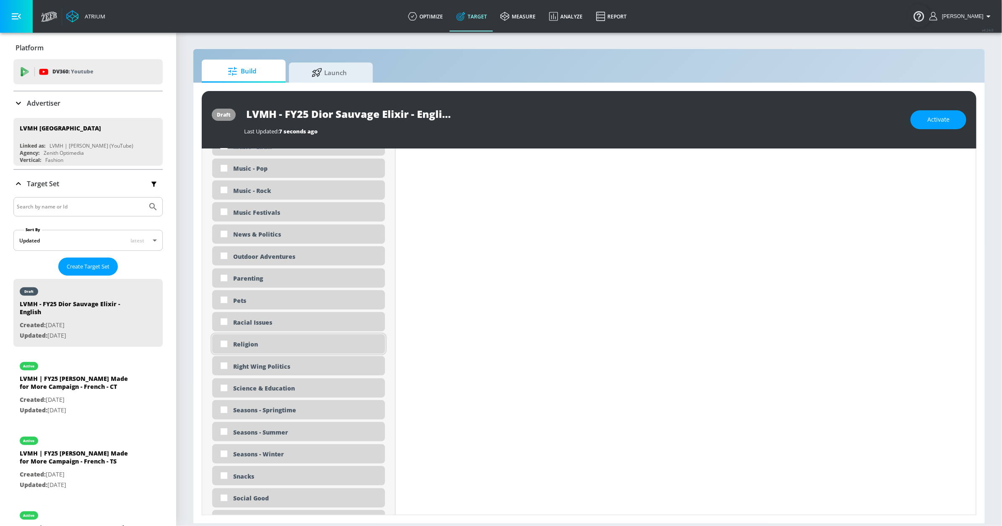
scroll to position [4214, 0]
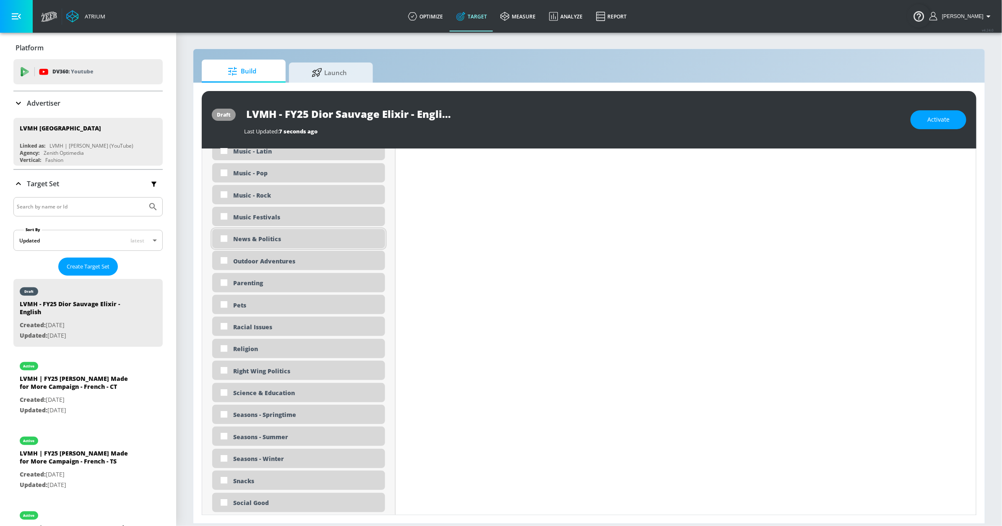
click at [243, 237] on div "News & Politics" at bounding box center [306, 239] width 146 height 8
checkbox input "true"
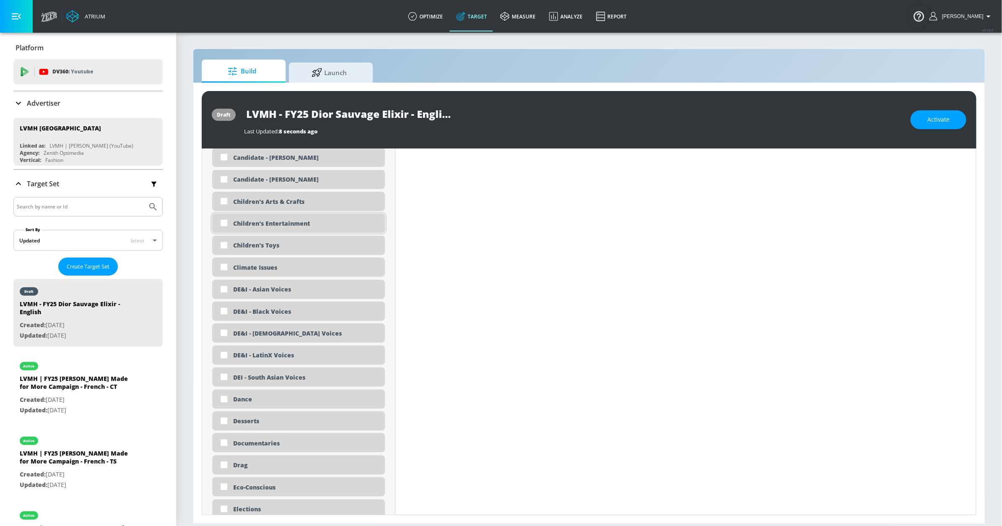
scroll to position [2998, 0]
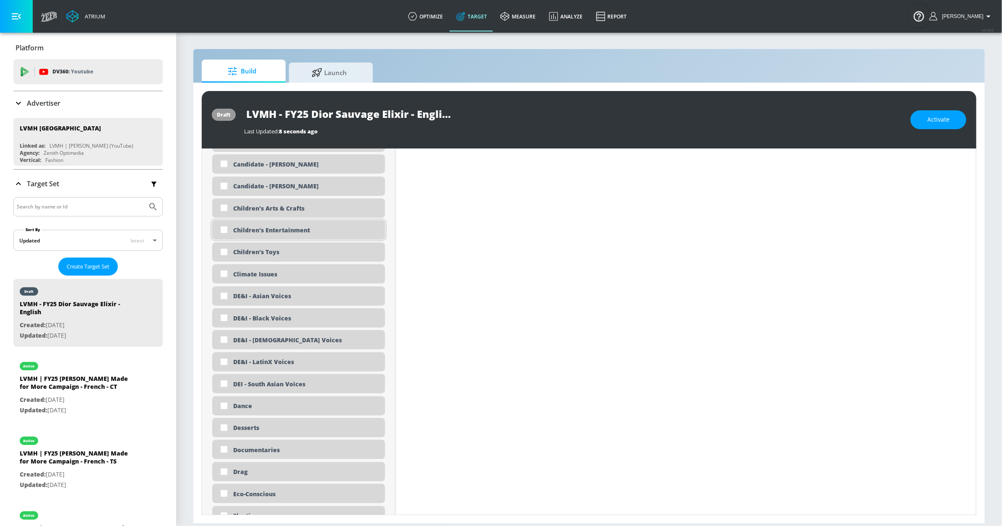
click at [256, 234] on div "Children's Entertainment" at bounding box center [306, 231] width 146 height 8
checkbox input "true"
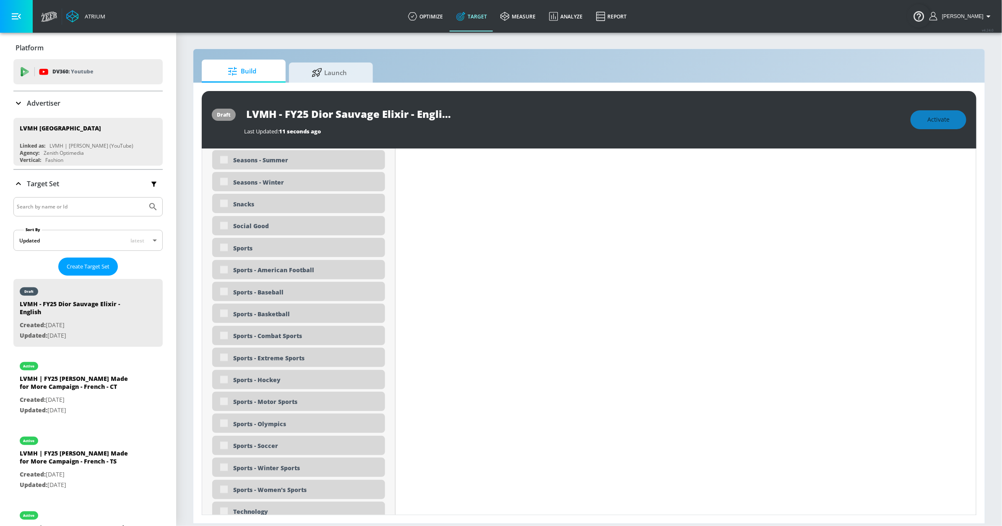
scroll to position [4626, 0]
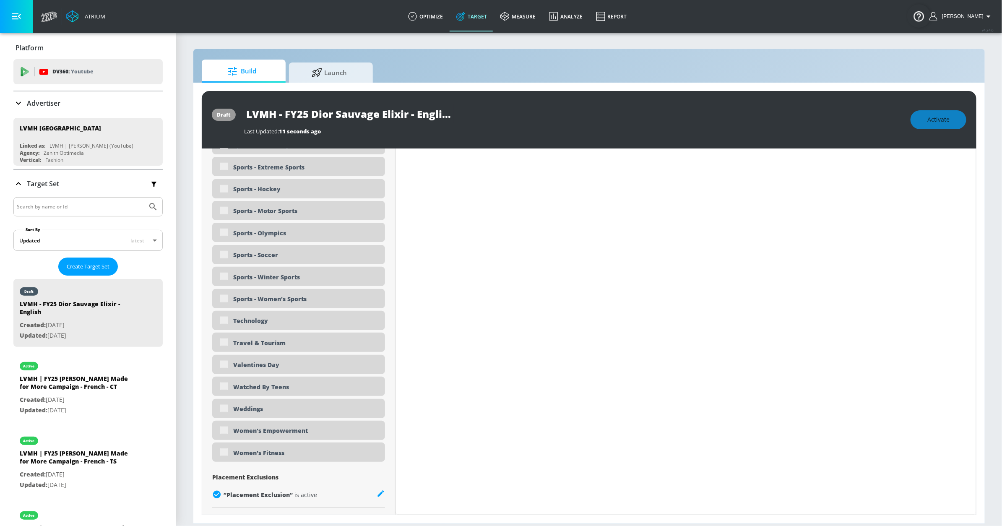
click at [377, 494] on icon at bounding box center [381, 494] width 8 height 8
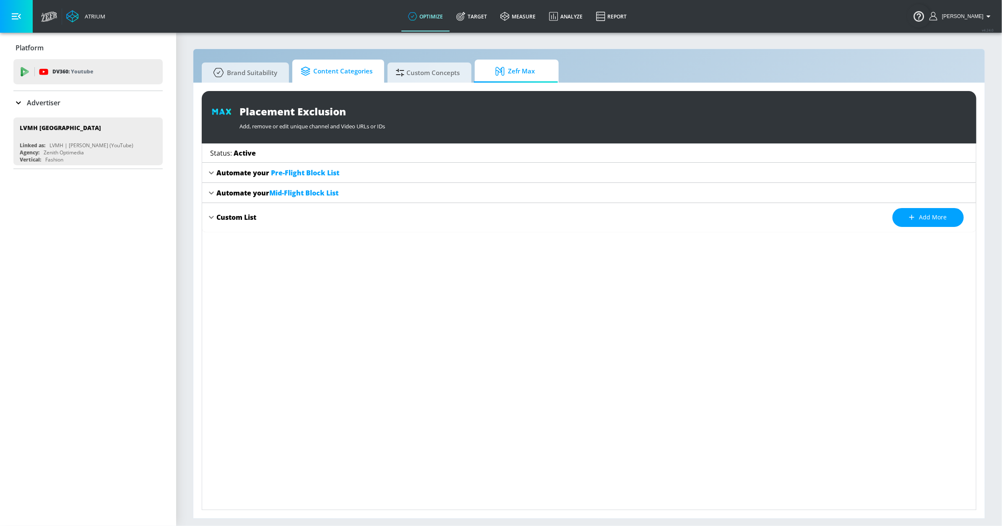
click at [341, 70] on span "Content Categories" at bounding box center [337, 71] width 72 height 20
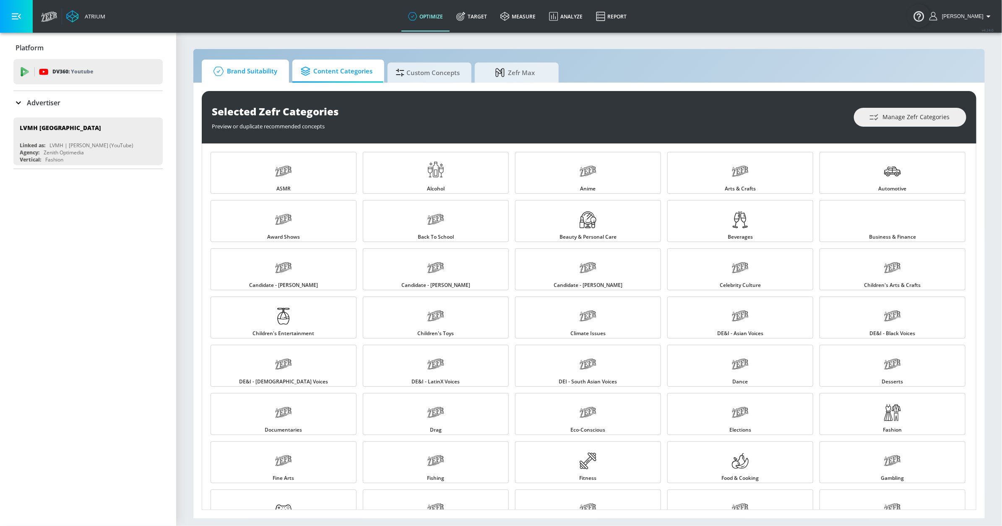
click at [228, 76] on span "Brand Suitability" at bounding box center [243, 71] width 67 height 20
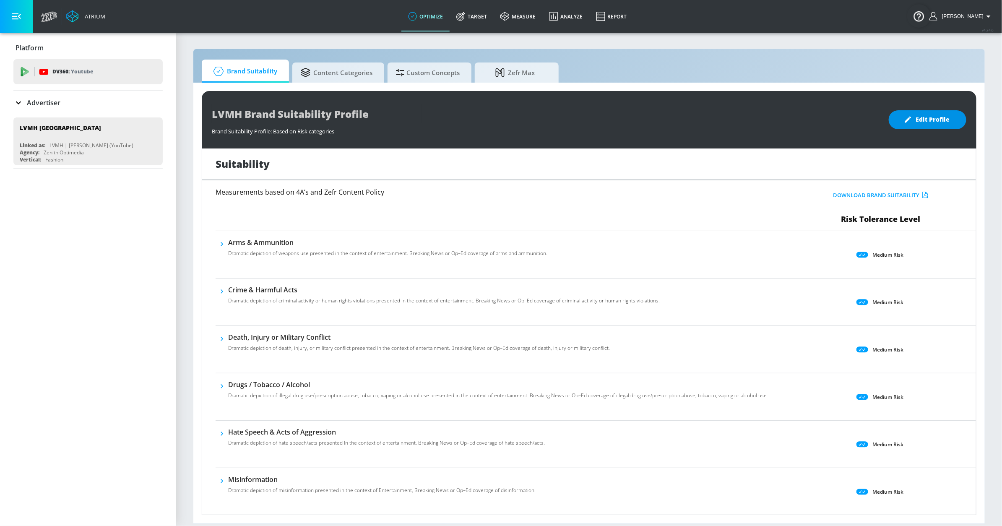
click at [950, 112] on button "Edit Profile" at bounding box center [928, 119] width 78 height 19
click at [888, 263] on div "Medium Risk MEDIUM ​" at bounding box center [881, 255] width 190 height 34
click at [887, 258] on body "Atrium optimize Target measure Analyze Report optimize Target measure Analyze R…" at bounding box center [501, 263] width 1002 height 526
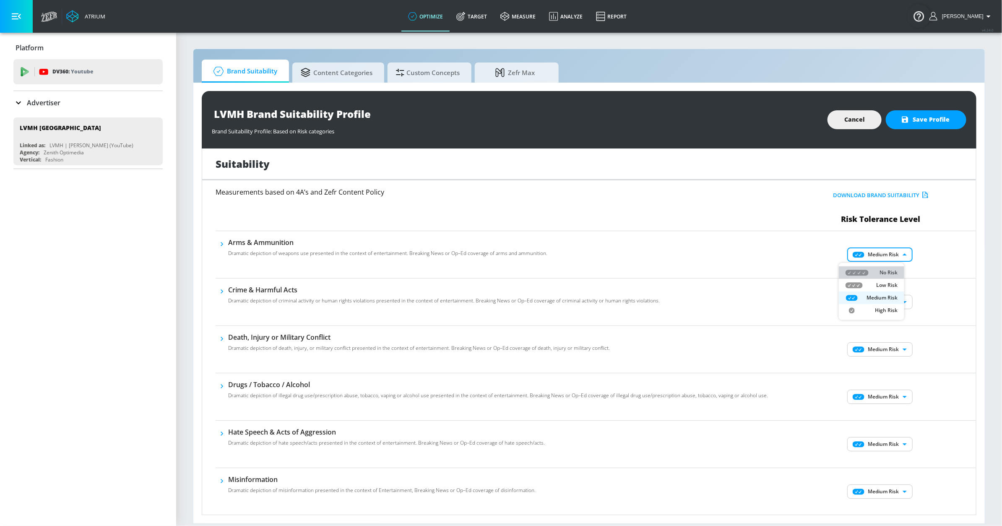
click at [888, 269] on p "No Risk" at bounding box center [889, 273] width 18 height 8
type input "MINIMAL"
click at [882, 301] on body "Atrium optimize Target measure Analyze Report optimize Target measure Analyze R…" at bounding box center [501, 263] width 1002 height 526
drag, startPoint x: 870, startPoint y: 319, endPoint x: 866, endPoint y: 305, distance: 14.1
click at [870, 318] on div "No Risk" at bounding box center [872, 320] width 52 height 8
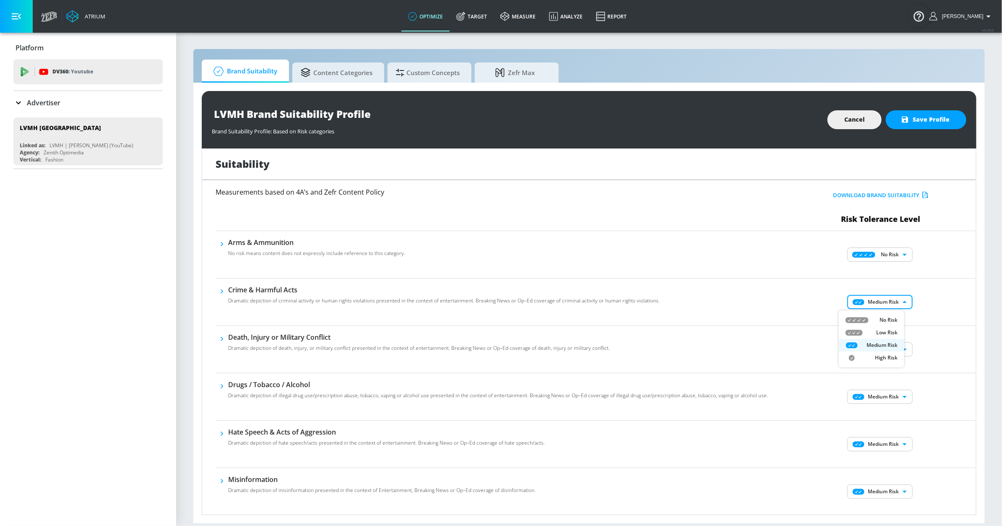
type input "MINIMAL"
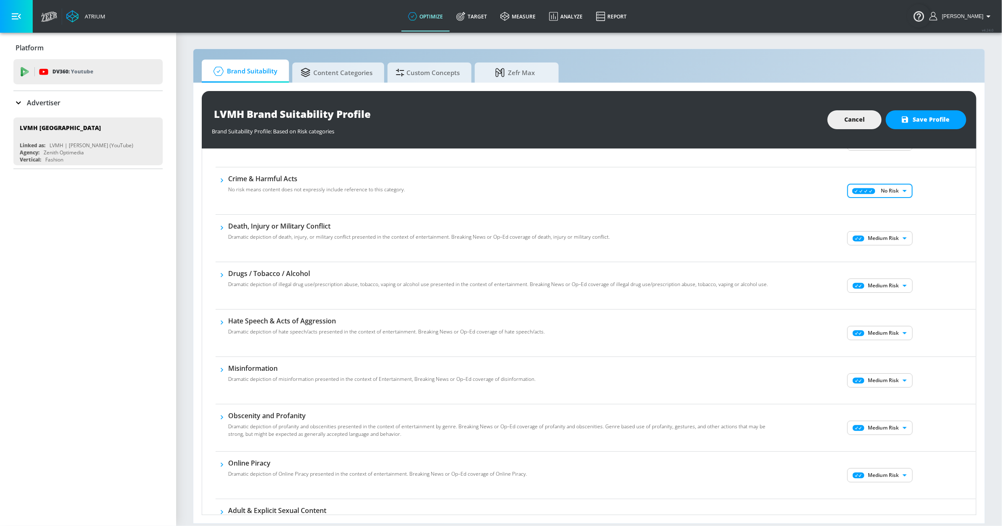
click at [873, 225] on div "Medium Risk MEDIUM ​" at bounding box center [881, 238] width 190 height 34
click at [871, 236] on body "Atrium optimize Target measure Analyze Report optimize Target measure Analyze R…" at bounding box center [501, 263] width 1002 height 526
click at [878, 255] on div "No Risk" at bounding box center [872, 256] width 52 height 8
type input "MINIMAL"
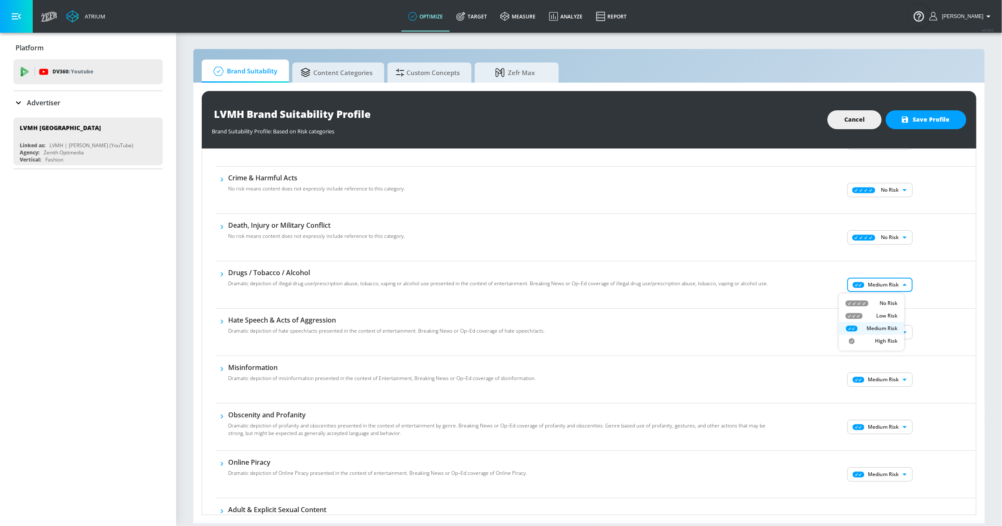
click at [871, 288] on body "Atrium optimize Target measure Analyze Report optimize Target measure Analyze R…" at bounding box center [501, 263] width 1002 height 526
click at [867, 303] on icon at bounding box center [857, 303] width 23 height 6
type input "MINIMAL"
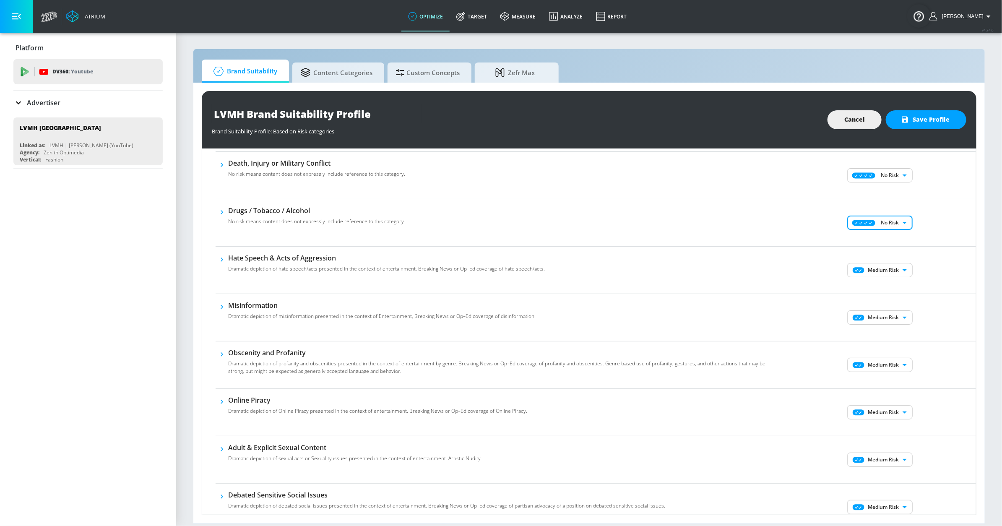
scroll to position [195, 0]
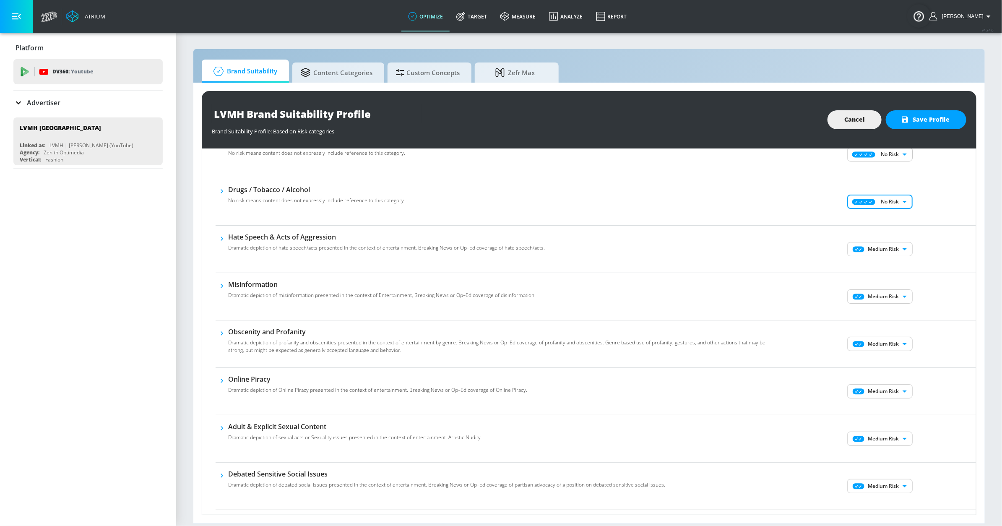
click at [872, 248] on body "Atrium optimize Target measure Analyze Report optimize Target measure Analyze R…" at bounding box center [501, 263] width 1002 height 526
click at [872, 269] on div "No Risk" at bounding box center [872, 268] width 52 height 8
type input "MINIMAL"
click at [880, 298] on body "Atrium optimize Target measure Analyze Report optimize Target measure Analyze R…" at bounding box center [501, 263] width 1002 height 526
click at [870, 308] on ul "No Risk Low Risk Medium Risk" at bounding box center [871, 328] width 65 height 44
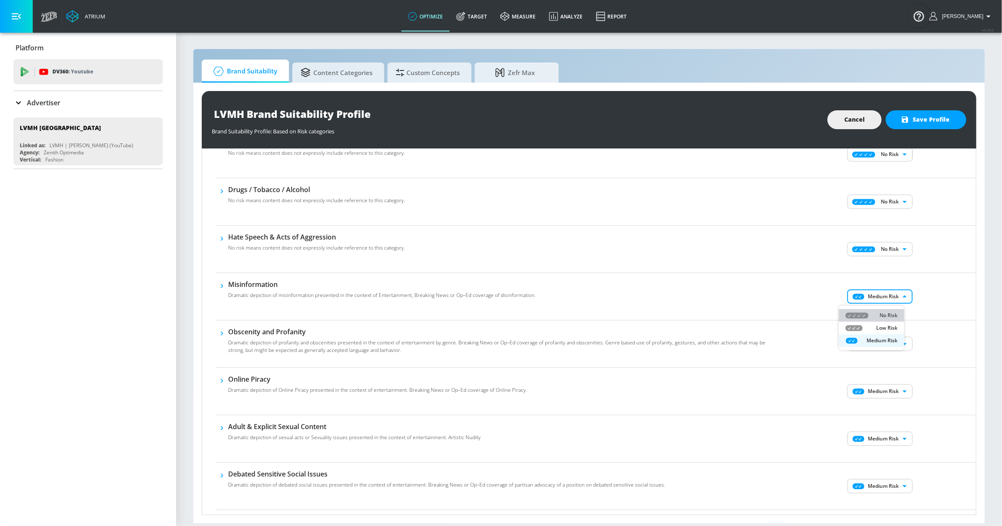
drag, startPoint x: 870, startPoint y: 317, endPoint x: 869, endPoint y: 312, distance: 5.2
click at [869, 316] on div "No Risk" at bounding box center [872, 316] width 52 height 8
type input "MINIMAL"
click at [859, 348] on body "Atrium optimize Target measure Analyze Report optimize Target measure Analyze R…" at bounding box center [501, 263] width 1002 height 526
drag, startPoint x: 859, startPoint y: 360, endPoint x: 860, endPoint y: 346, distance: 13.9
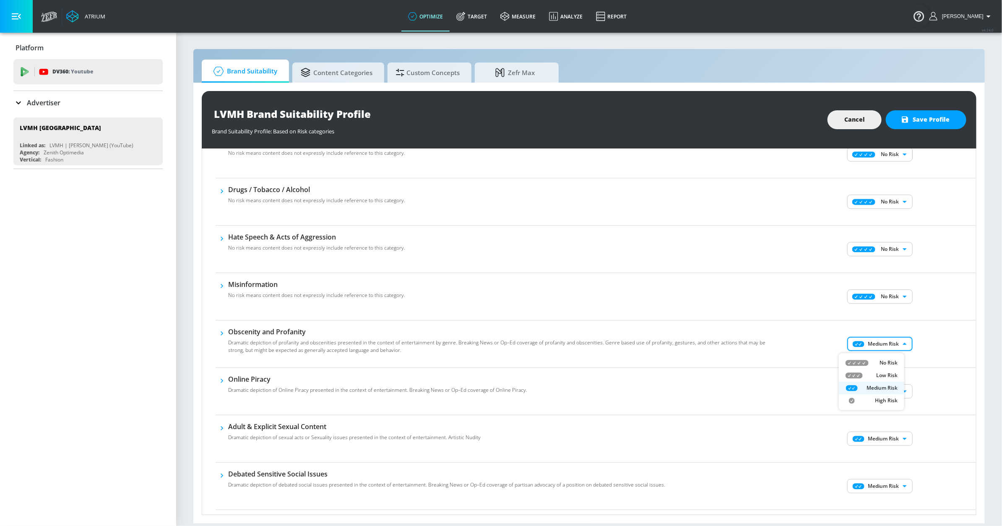
click at [859, 359] on div "No Risk" at bounding box center [872, 363] width 52 height 8
type input "MINIMAL"
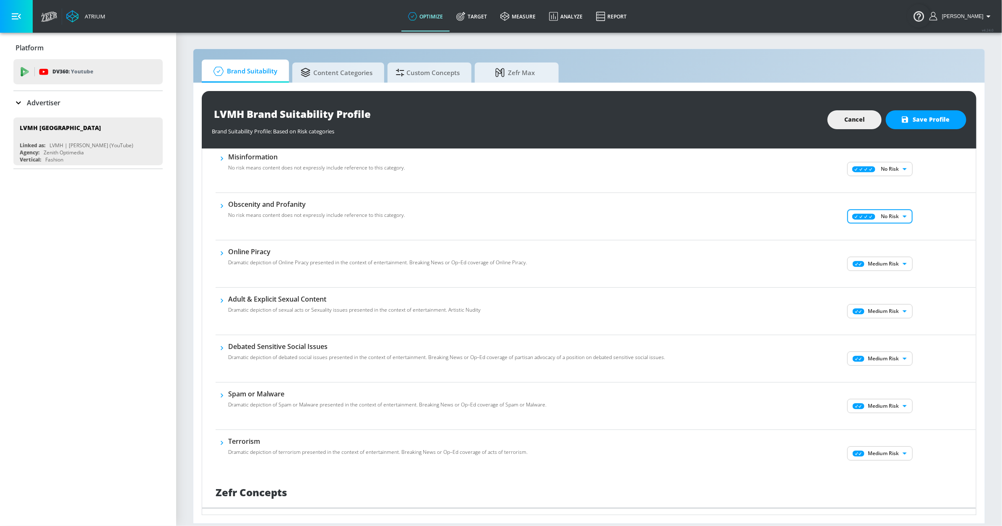
scroll to position [331, 0]
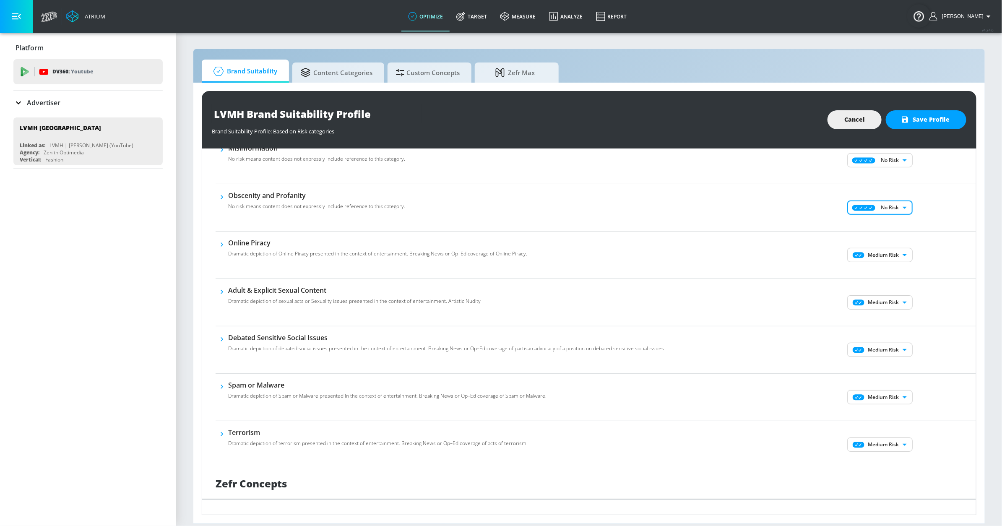
click at [874, 255] on body "Atrium optimize Target measure Analyze Report optimize Target measure Analyze R…" at bounding box center [501, 263] width 1002 height 526
drag, startPoint x: 877, startPoint y: 272, endPoint x: 880, endPoint y: 282, distance: 10.5
click at [878, 274] on div "No Risk" at bounding box center [872, 274] width 52 height 8
type input "MINIMAL"
drag, startPoint x: 878, startPoint y: 302, endPoint x: 877, endPoint y: 306, distance: 4.4
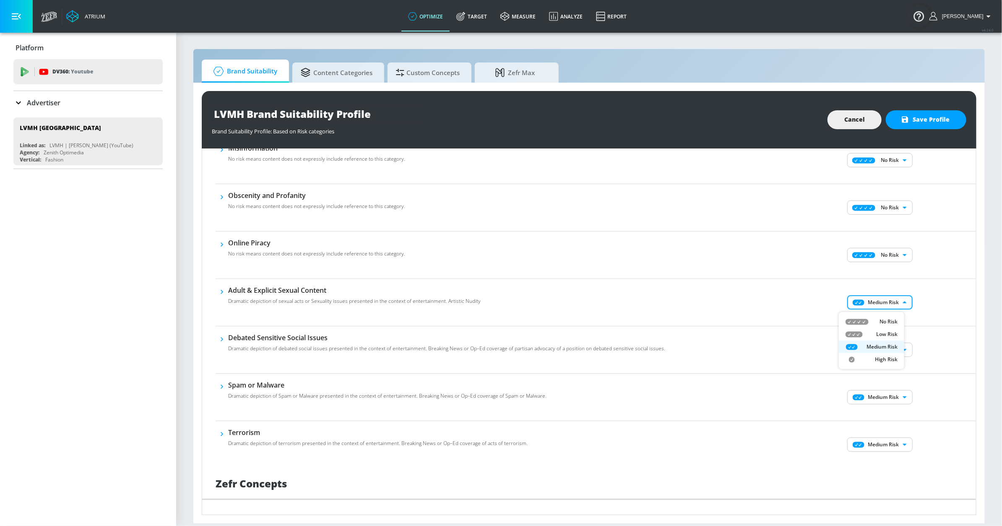
click at [878, 302] on body "Atrium optimize Target measure Analyze Report optimize Target measure Analyze R…" at bounding box center [501, 263] width 1002 height 526
click at [860, 319] on icon at bounding box center [857, 322] width 23 height 6
type input "MINIMAL"
click at [865, 344] on div "Medium Risk MEDIUM ​" at bounding box center [881, 350] width 190 height 34
click at [865, 351] on body "Atrium optimize Target measure Analyze Report optimize Target measure Analyze R…" at bounding box center [501, 263] width 1002 height 526
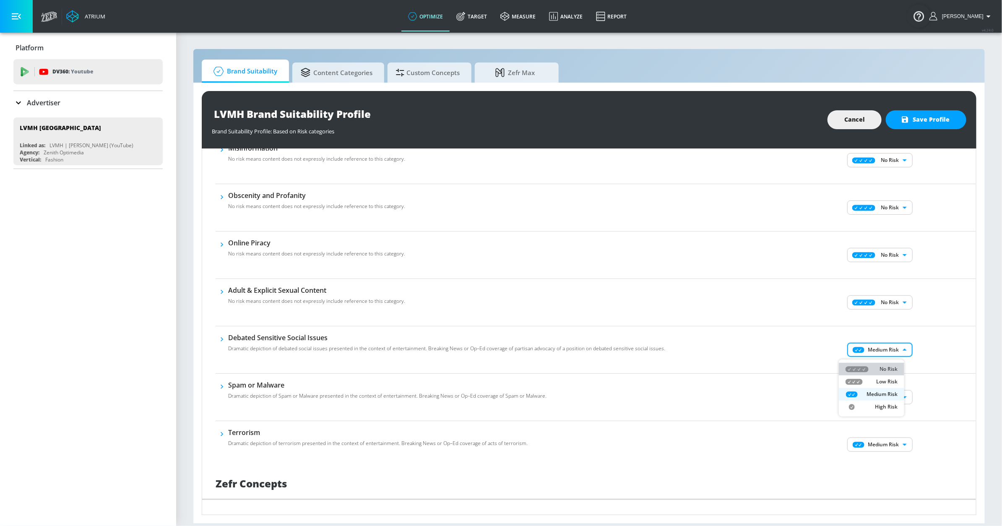
drag, startPoint x: 860, startPoint y: 368, endPoint x: 844, endPoint y: 340, distance: 32.9
click at [857, 366] on icon at bounding box center [857, 369] width 23 height 6
type input "MINIMAL"
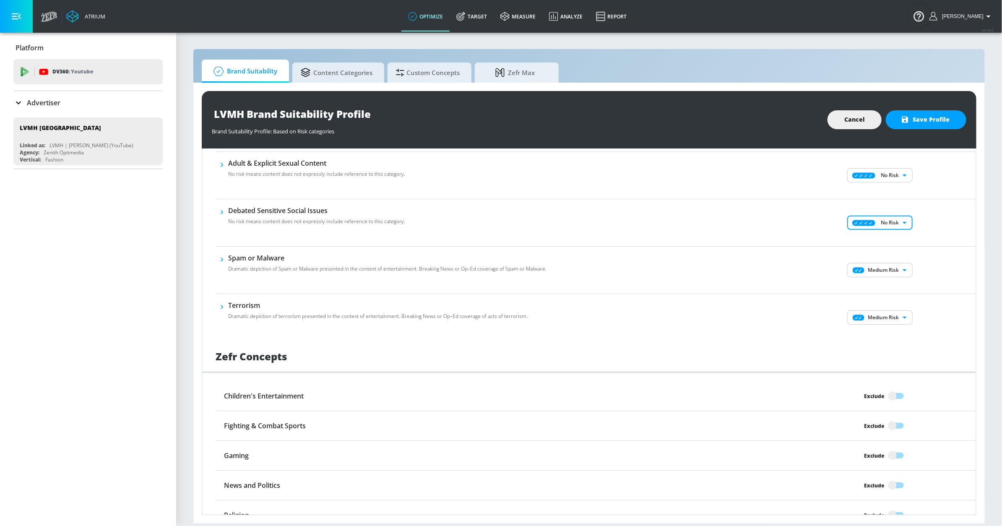
scroll to position [508, 0]
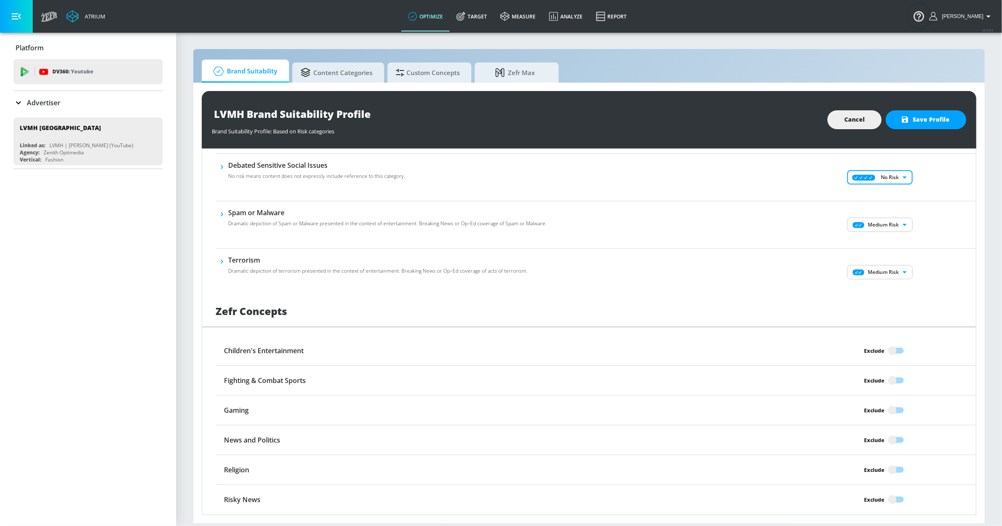
click at [871, 224] on body "Atrium optimize Target measure Analyze Report optimize Target measure Analyze R…" at bounding box center [501, 263] width 1002 height 526
click at [868, 240] on icon at bounding box center [857, 241] width 23 height 6
type input "MINIMAL"
click at [873, 266] on body "Atrium optimize Target measure Analyze Report optimize Target measure Analyze R…" at bounding box center [501, 263] width 1002 height 526
click at [866, 285] on icon at bounding box center [857, 288] width 23 height 6
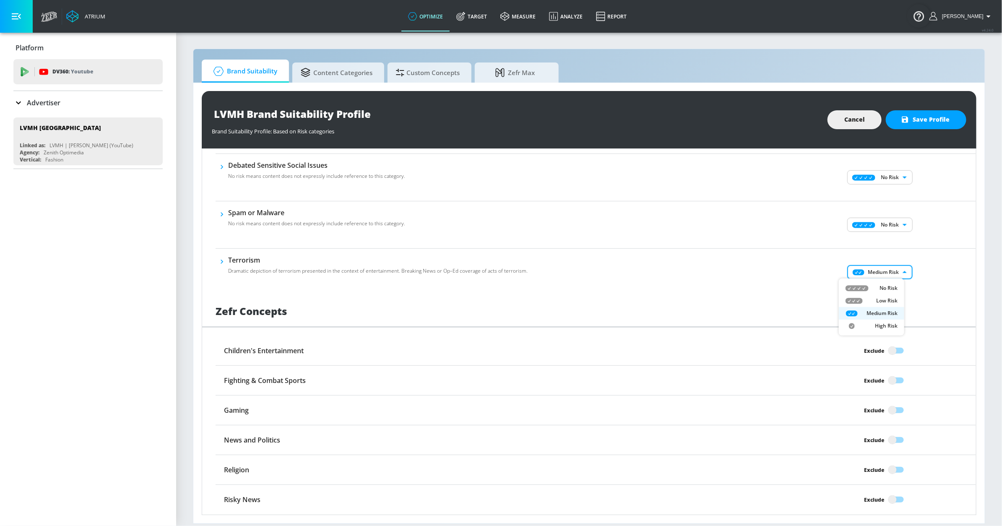
type input "MINIMAL"
click at [914, 126] on button "Save Profile" at bounding box center [926, 119] width 81 height 19
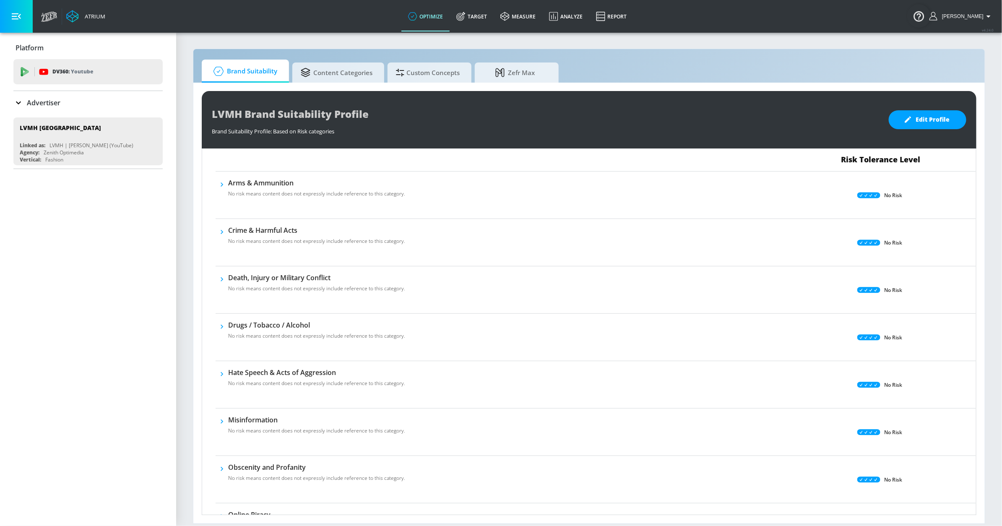
scroll to position [0, 0]
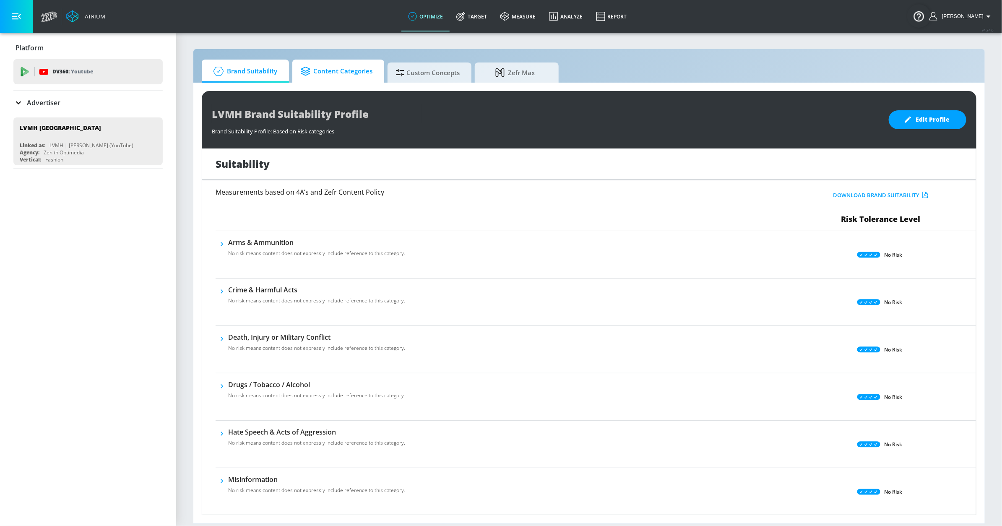
click at [326, 69] on span "Content Categories" at bounding box center [337, 71] width 72 height 20
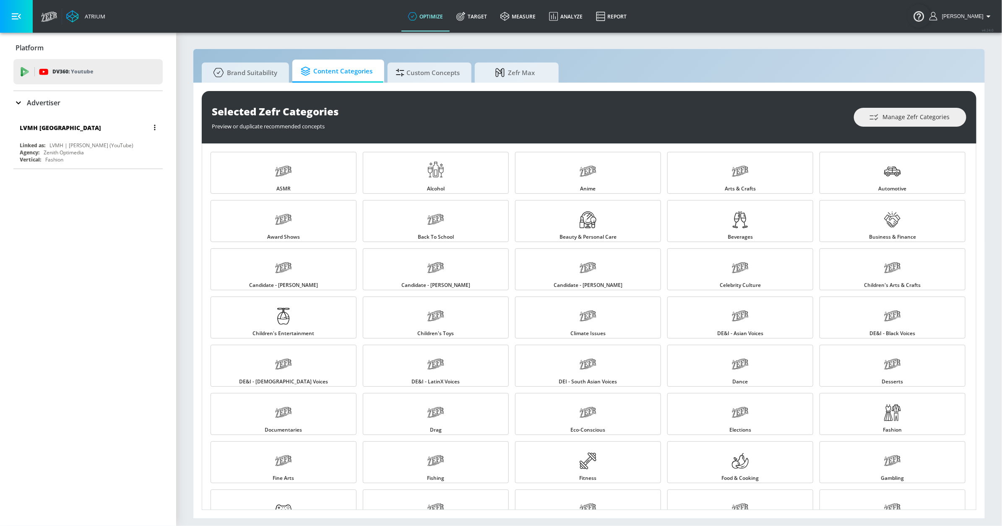
click at [91, 142] on div "LVMH | [PERSON_NAME] (YouTube)" at bounding box center [91, 145] width 84 height 7
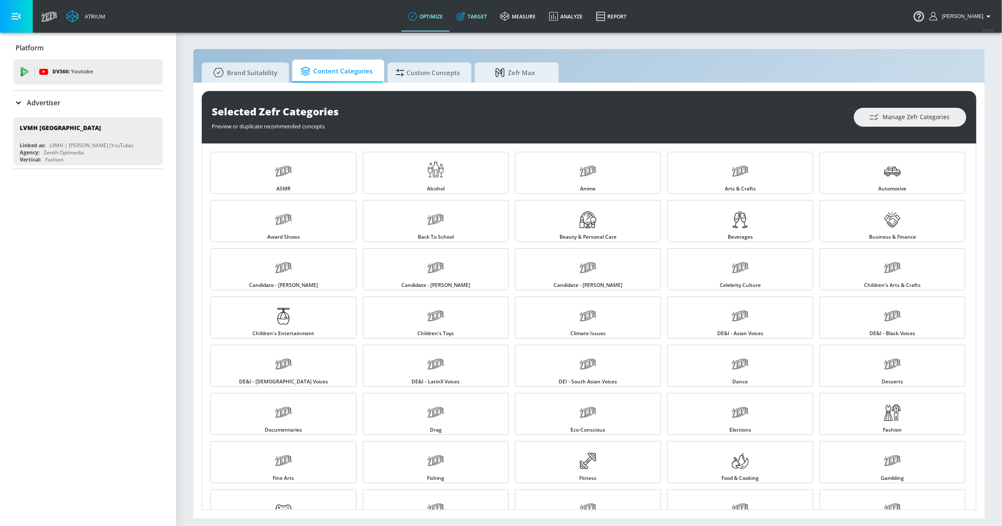
click at [477, 18] on link "Target" at bounding box center [472, 16] width 44 height 30
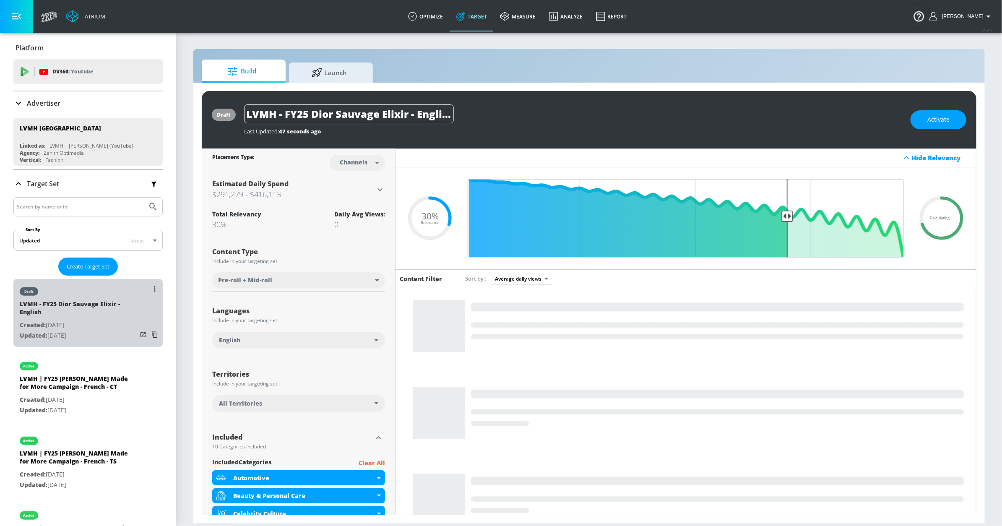
click at [107, 283] on div "draft" at bounding box center [78, 289] width 117 height 21
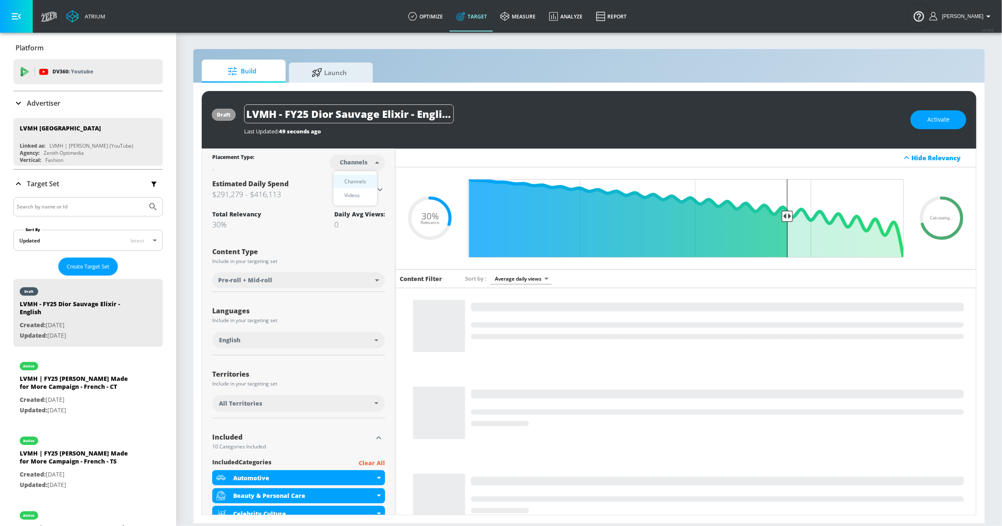
click at [359, 162] on body "Atrium optimize Target measure Analyze Report optimize Target measure Analyze R…" at bounding box center [501, 263] width 1002 height 526
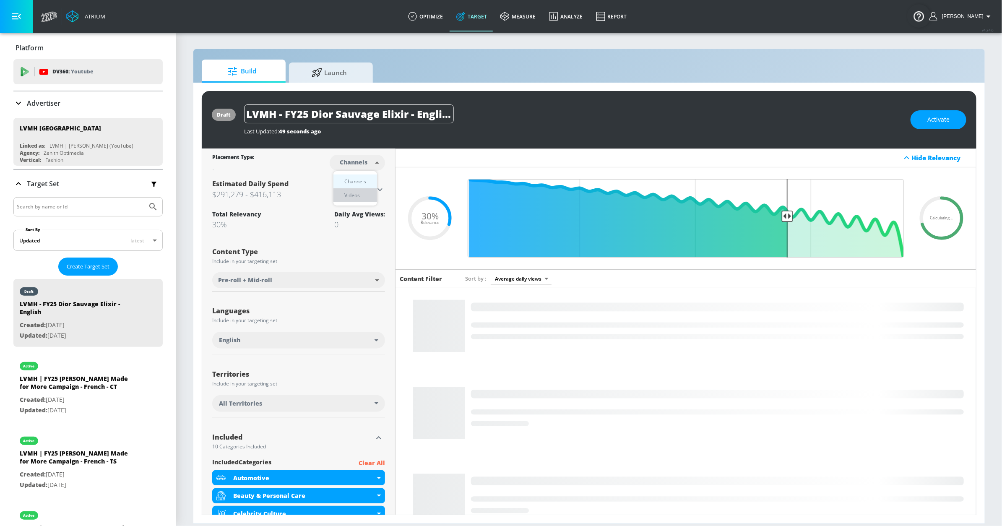
click at [357, 194] on div "Videos" at bounding box center [352, 195] width 24 height 9
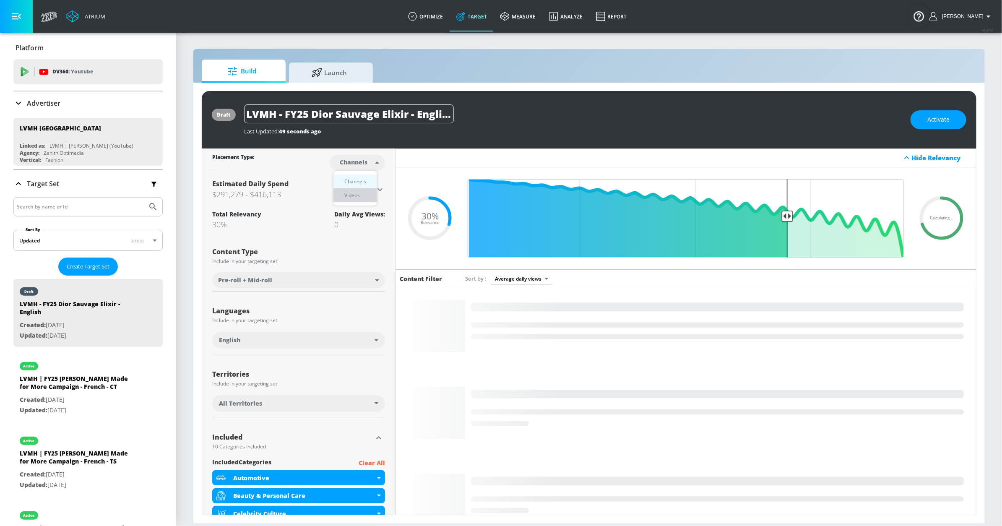
type input "videos"
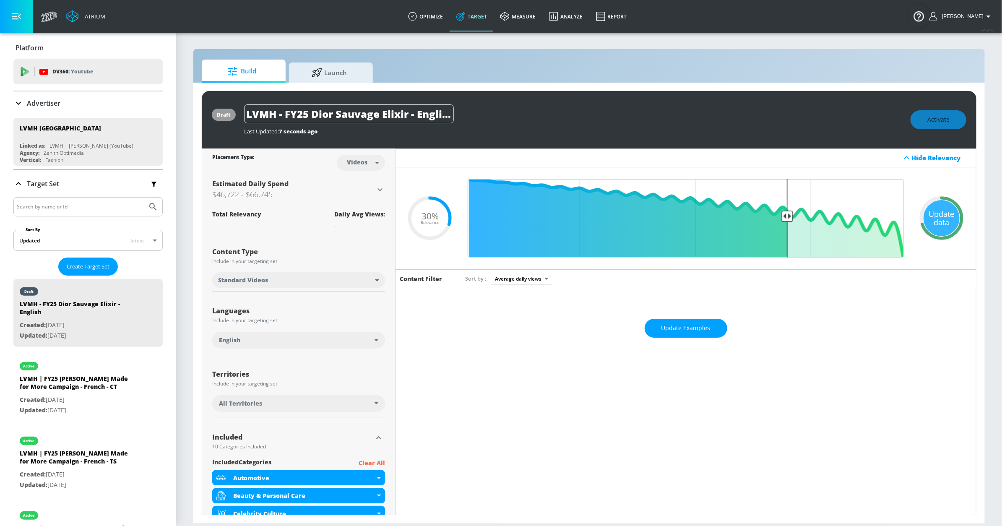
scroll to position [0, 2]
drag, startPoint x: 247, startPoint y: 115, endPoint x: 487, endPoint y: 121, distance: 240.0
click at [487, 121] on div "LVMH - FY25 Dior Sauvage Elixir - English" at bounding box center [573, 113] width 658 height 19
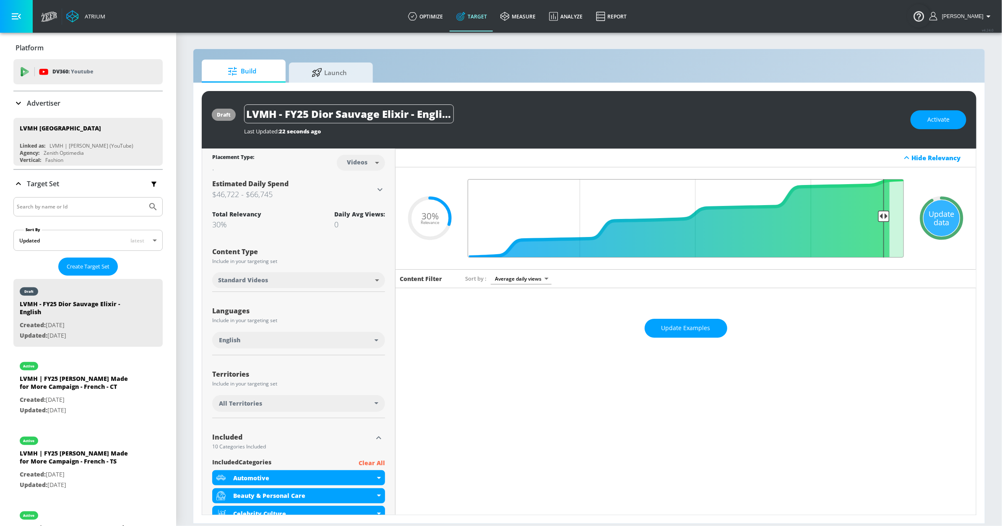
drag, startPoint x: 805, startPoint y: 218, endPoint x: 880, endPoint y: 216, distance: 74.7
click at [880, 217] on input "Final Threshold" at bounding box center [686, 218] width 445 height 78
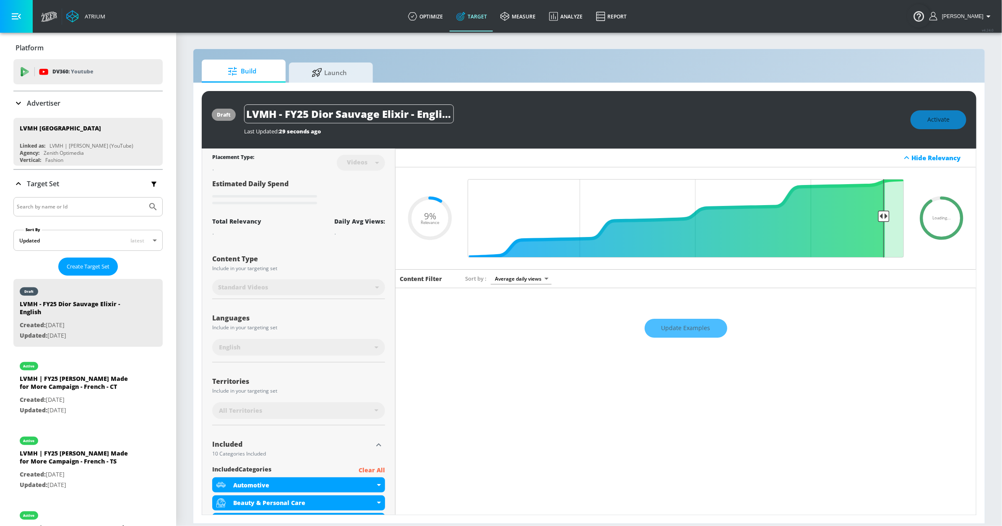
click at [677, 331] on div "Update Examples" at bounding box center [686, 328] width 581 height 29
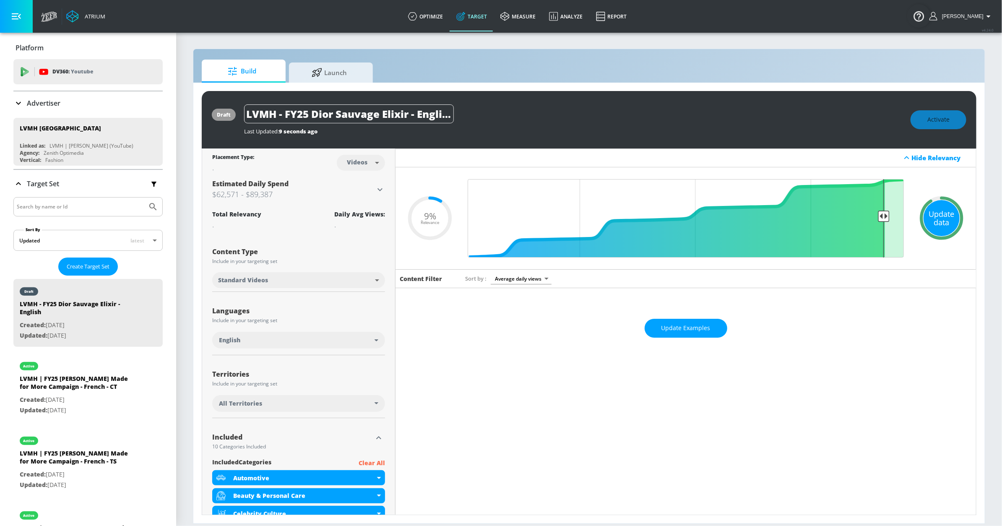
click at [942, 217] on div "Update data" at bounding box center [942, 218] width 36 height 36
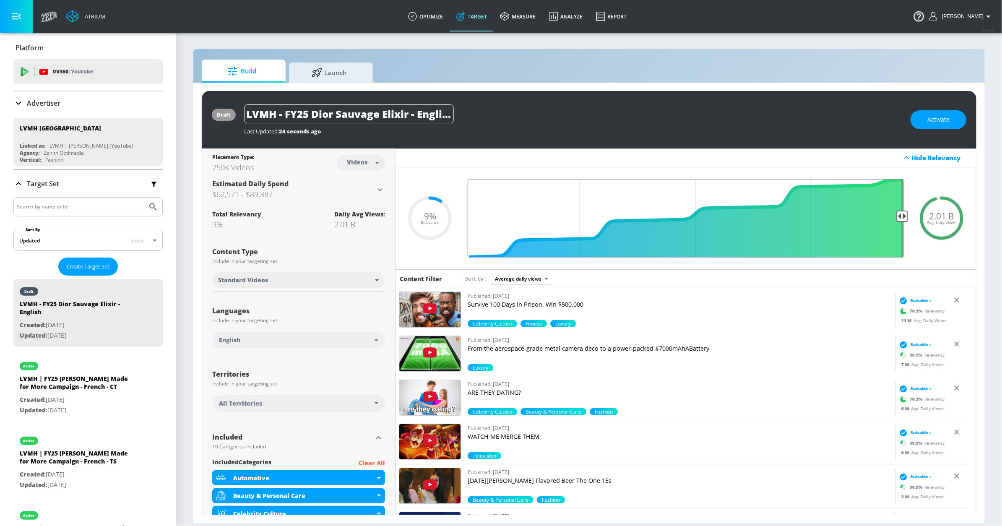
drag, startPoint x: 879, startPoint y: 218, endPoint x: 898, endPoint y: 216, distance: 18.5
type input "0.05"
click at [898, 216] on input "Final Threshold" at bounding box center [686, 218] width 445 height 78
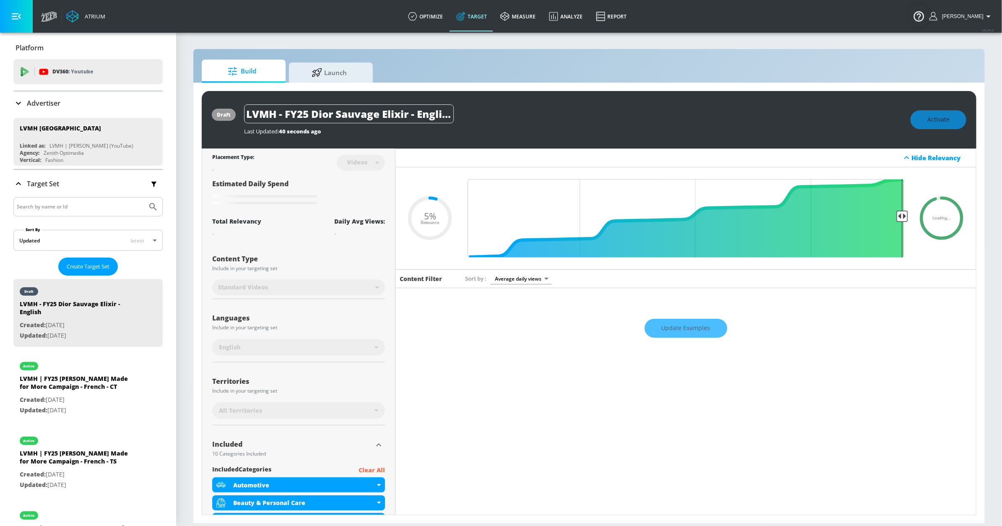
click at [686, 335] on div "Update Examples" at bounding box center [686, 328] width 581 height 29
click at [685, 329] on div "Update Examples" at bounding box center [686, 328] width 581 height 29
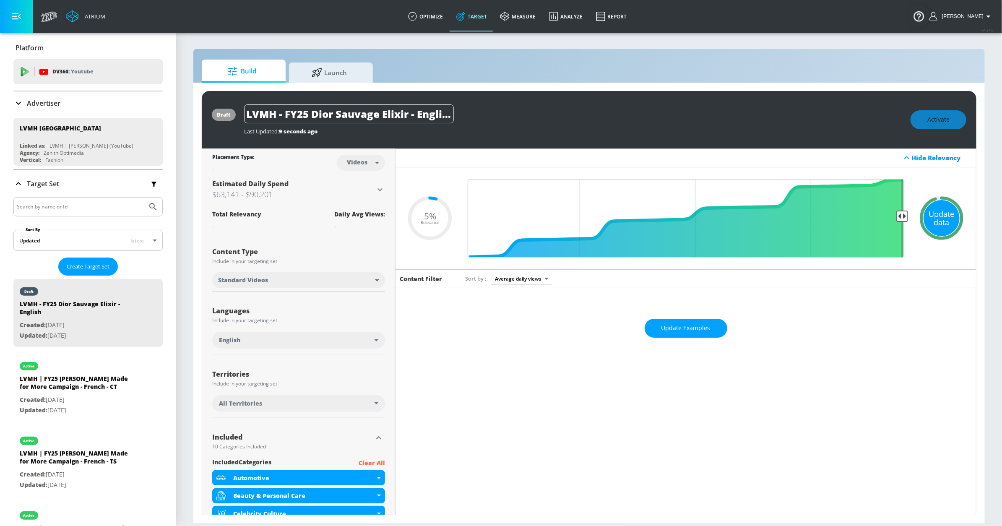
click at [927, 221] on div "Update data" at bounding box center [942, 218] width 36 height 36
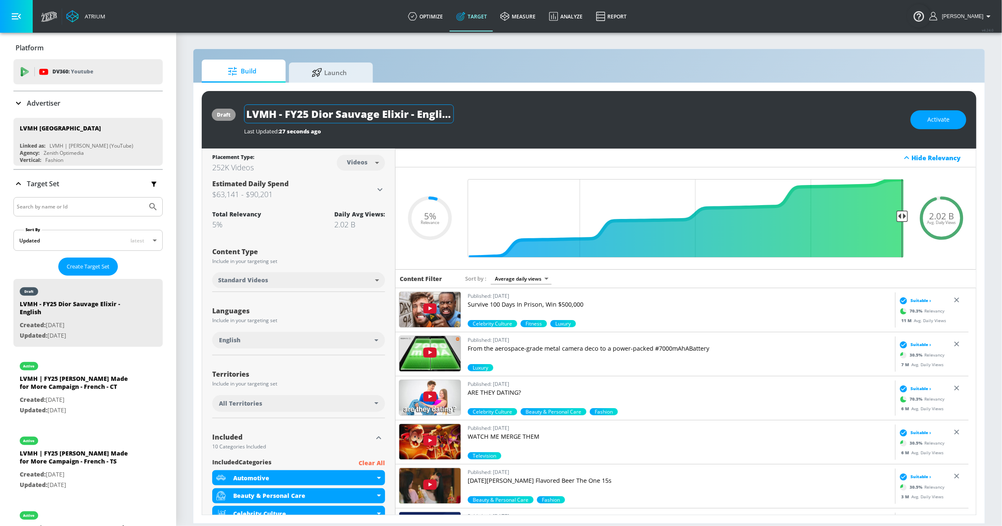
drag, startPoint x: 422, startPoint y: 115, endPoint x: 417, endPoint y: 116, distance: 5.1
click at [421, 115] on input "LVMH - FY25 Dior Sauvage Elixir - English" at bounding box center [349, 113] width 210 height 19
click at [416, 116] on input "LVMH - FY25 Dior Sauvage Elixir - English" at bounding box center [349, 113] width 210 height 19
click at [428, 112] on input "LVMH - FY25 Dior Sauvage Elixir - English" at bounding box center [349, 113] width 210 height 19
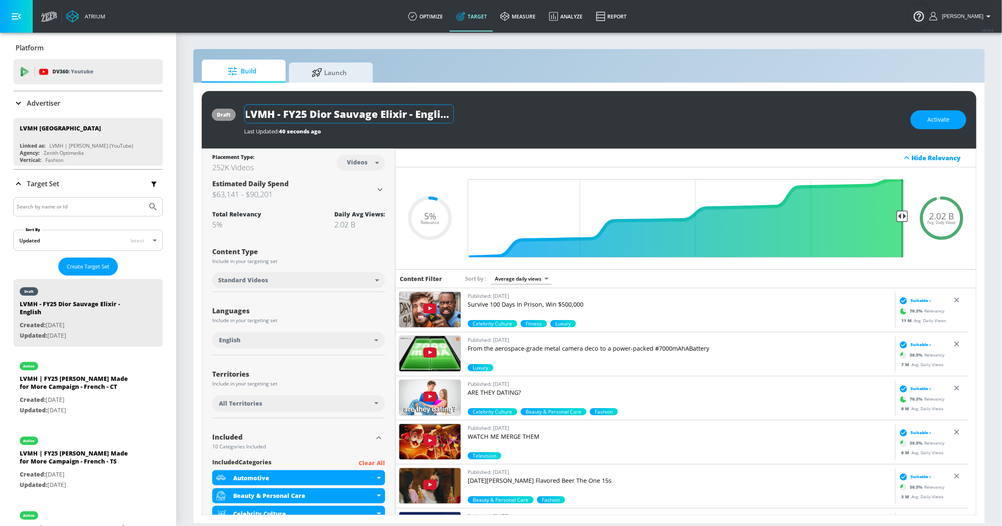
drag, startPoint x: 424, startPoint y: 113, endPoint x: 450, endPoint y: 119, distance: 26.3
click at [532, 117] on div "LVMH - FY25 Dior Sauvage Elixir - English" at bounding box center [573, 113] width 658 height 19
click at [427, 114] on input "LVMH - FY25 Dior Sauvage Elixir - English" at bounding box center [349, 113] width 210 height 19
drag, startPoint x: 470, startPoint y: 115, endPoint x: 477, endPoint y: 115, distance: 6.3
click at [479, 115] on div "LVMH - FY25 Dior Sauvage Elixir - English" at bounding box center [573, 113] width 658 height 19
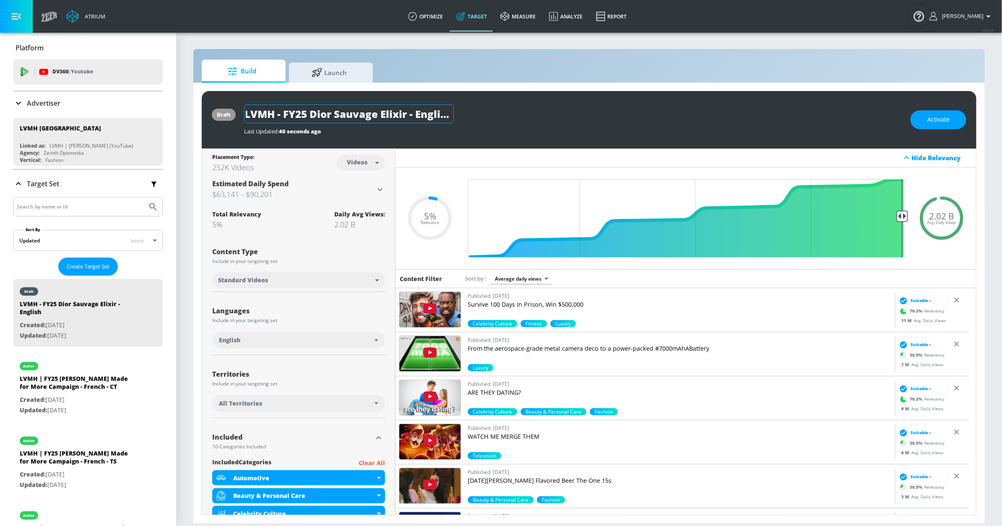
click at [448, 114] on input "LVMH - FY25 Dior Sauvage Elixir - English" at bounding box center [349, 113] width 210 height 19
drag, startPoint x: 421, startPoint y: 112, endPoint x: 237, endPoint y: 105, distance: 183.9
click at [237, 105] on div "draft LVMH - FY25 Dior Sauvage Elixir - English - TS Last Updated: 46 seconds a…" at bounding box center [589, 119] width 775 height 57
click at [946, 120] on span "Activate" at bounding box center [938, 120] width 22 height 10
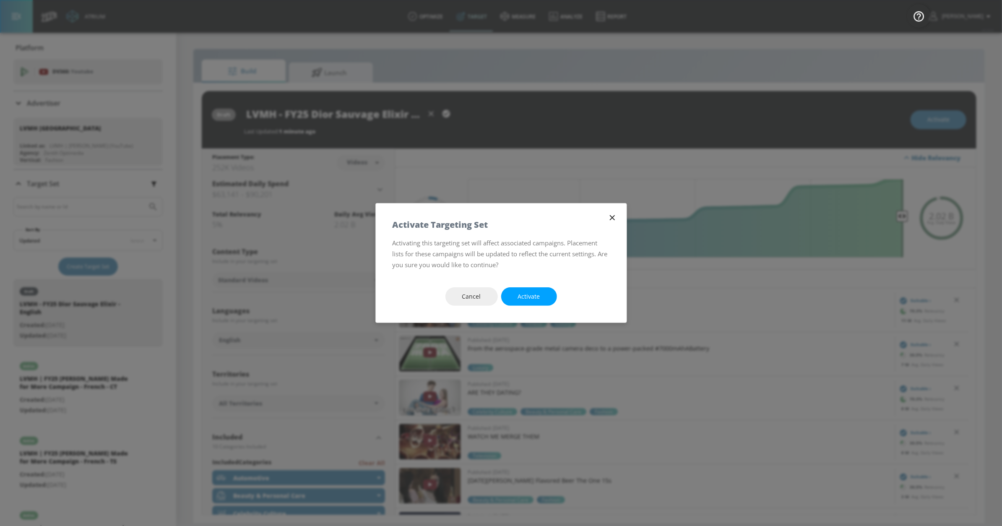
click at [515, 300] on button "Activate" at bounding box center [529, 296] width 56 height 19
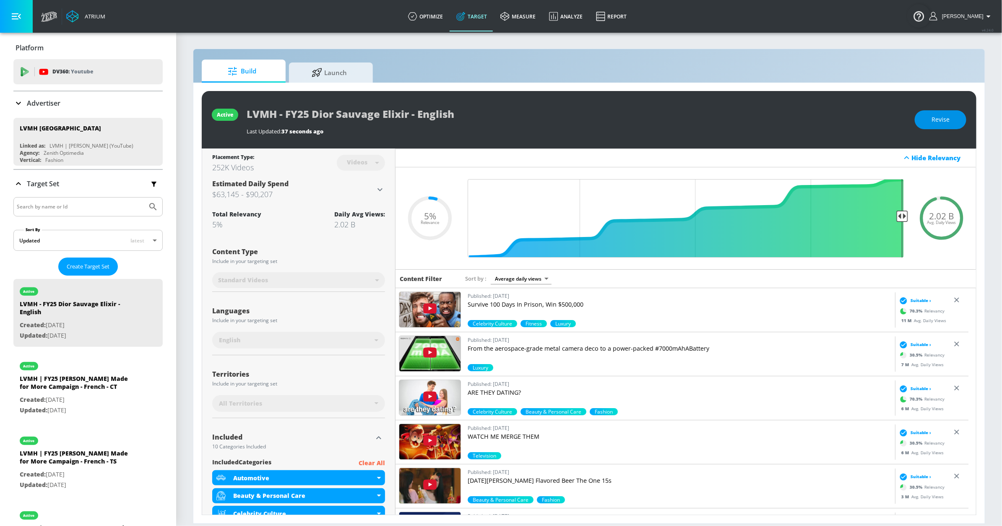
click at [940, 117] on span "Revise" at bounding box center [941, 120] width 18 height 10
drag, startPoint x: 401, startPoint y: 113, endPoint x: 384, endPoint y: 114, distance: 16.8
click at [400, 113] on input "LVMH - FY25 Dior Sauvage Elixir - English - TS" at bounding box center [337, 113] width 180 height 19
click at [477, 116] on div "LVMH - FY25 Dior Sauvage Elixir - English - TS" at bounding box center [562, 113] width 630 height 19
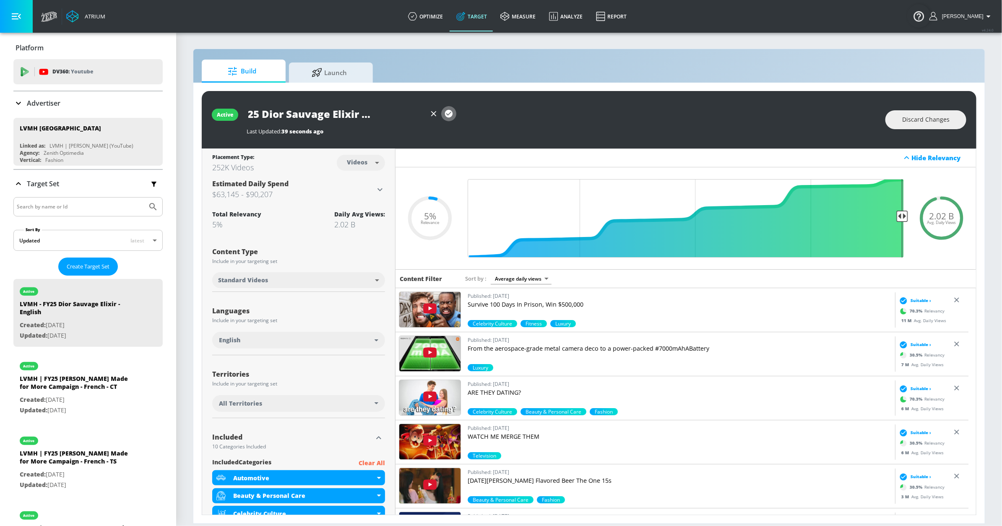
scroll to position [0, 0]
click at [450, 113] on icon "button" at bounding box center [449, 114] width 8 height 8
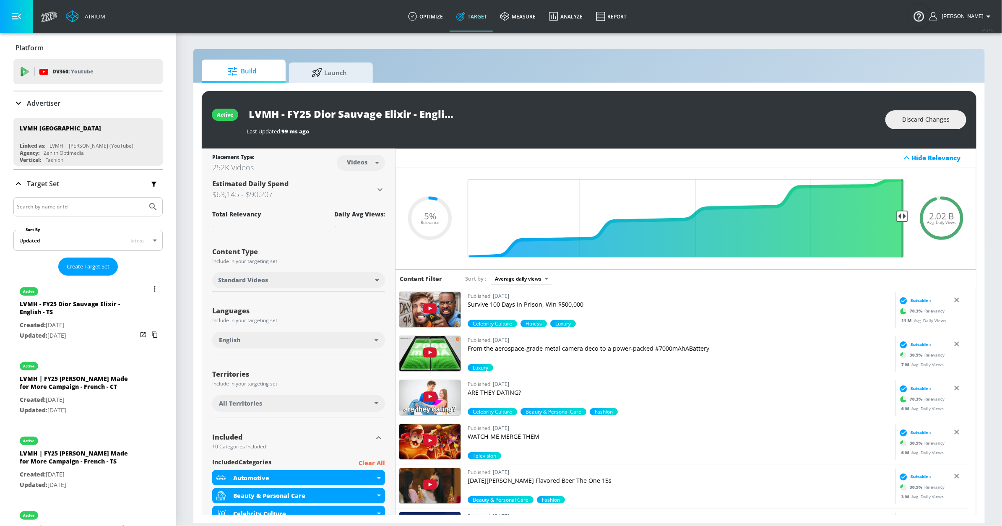
click at [149, 293] on button "list of Target Set" at bounding box center [155, 289] width 12 height 12
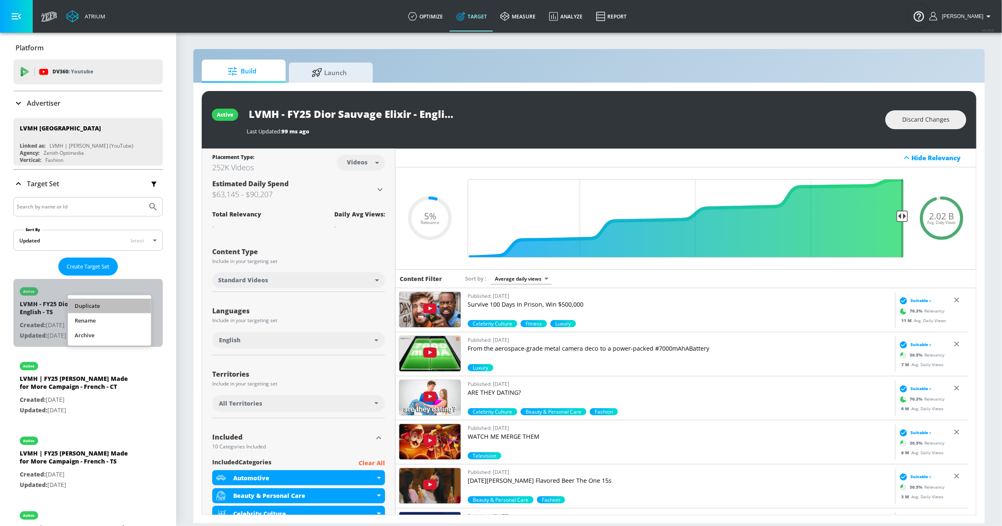
click at [122, 302] on li "Duplicate" at bounding box center [109, 306] width 83 height 15
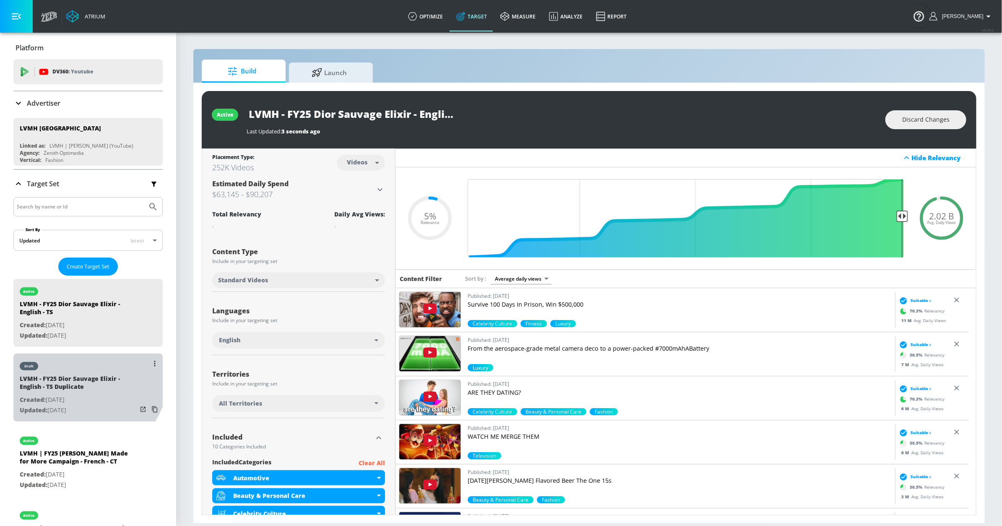
click at [84, 376] on div "LVMH - FY25 Dior Sauvage Elixir - English - TS Duplicate" at bounding box center [78, 385] width 117 height 20
type input "LVMH - FY25 Dior Sauvage Elixir - English - TS Duplicate"
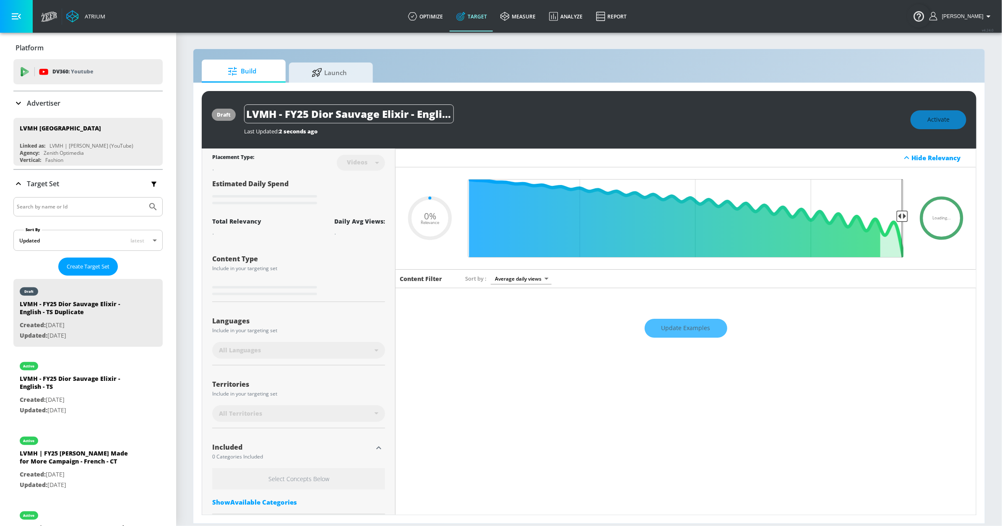
type input "0.05"
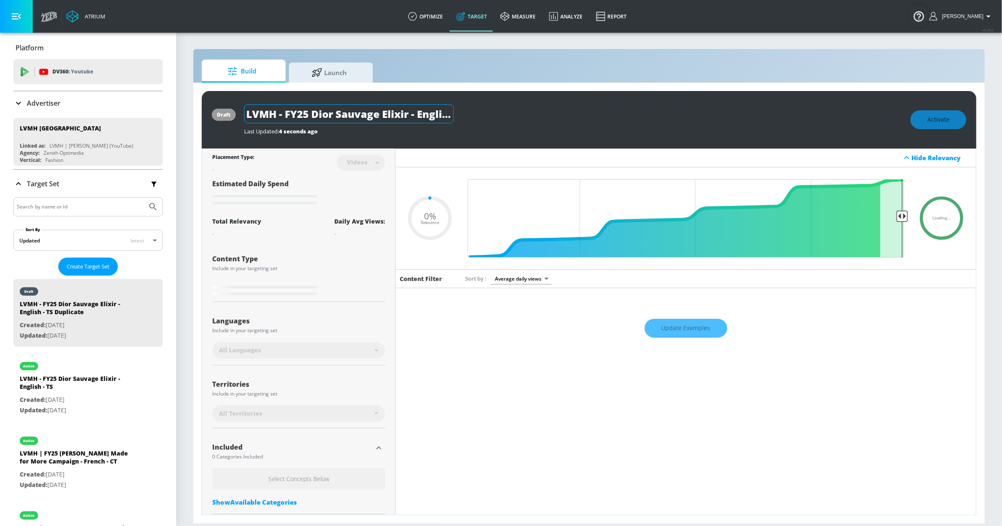
click at [404, 112] on input "LVMH - FY25 Dior Sauvage Elixir - English - TS Duplicate" at bounding box center [349, 113] width 210 height 19
drag, startPoint x: 465, startPoint y: 115, endPoint x: 443, endPoint y: 117, distance: 21.8
click at [513, 117] on div "LVMH - FY25 Dior Sauvage Elixir - English - TS Duplicate" at bounding box center [573, 113] width 658 height 19
drag, startPoint x: 412, startPoint y: 116, endPoint x: 404, endPoint y: 115, distance: 8.8
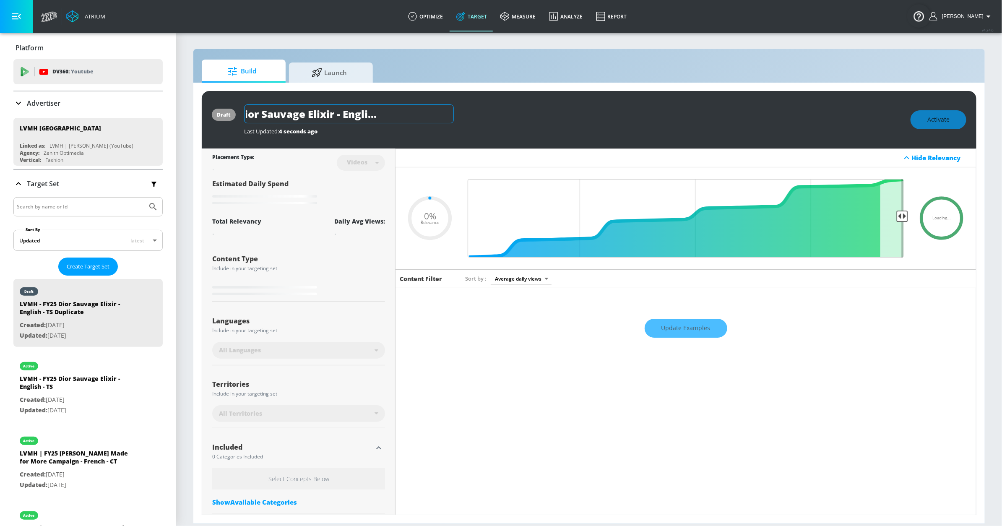
click at [412, 116] on input "LVMH - FY25 Dior Sauvage Elixir - English - TS Duplicate" at bounding box center [349, 113] width 210 height 19
drag, startPoint x: 392, startPoint y: 115, endPoint x: 540, endPoint y: 128, distance: 148.7
click at [540, 128] on div "LVMH - FY25 Dior Sauvage Elixir - English - TS Duplicate Last Updated: 4 second…" at bounding box center [573, 119] width 658 height 31
type input "LVMH - FY25 Dior Sauvage Elixir - English - T"
type input "0.05"
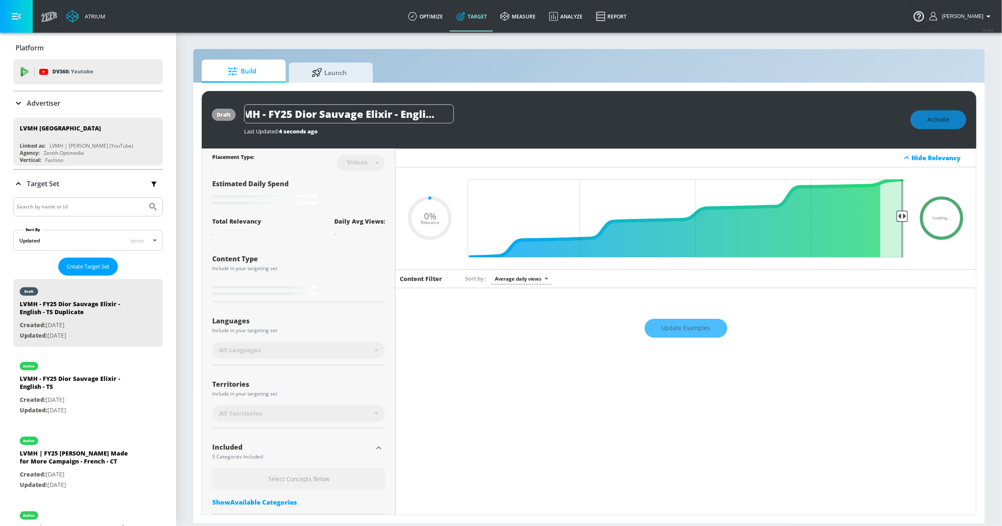
type input "LVMH - FY25 Dior Sauvage Elixir - English -"
type input "0.05"
type input "LVMH - FY25 Dior Sauvage Elixir - English - C"
type input "0.05"
type input "LVMH - FY25 Dior Sauvage Elixir - English - CT"
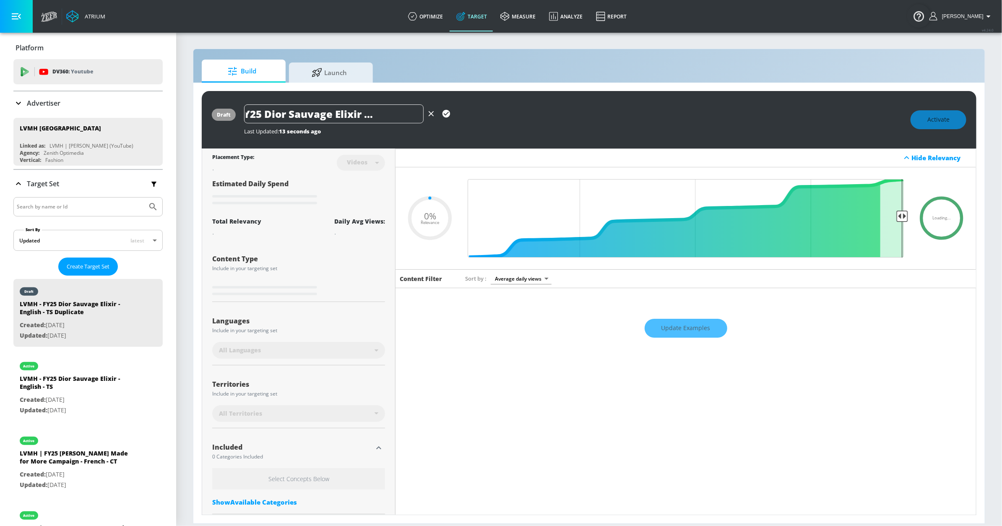
type input "0.05"
type input "LVMH - FY25 Dior Sauvage Elixir - English - CT"
click at [446, 112] on icon "button" at bounding box center [447, 114] width 8 height 8
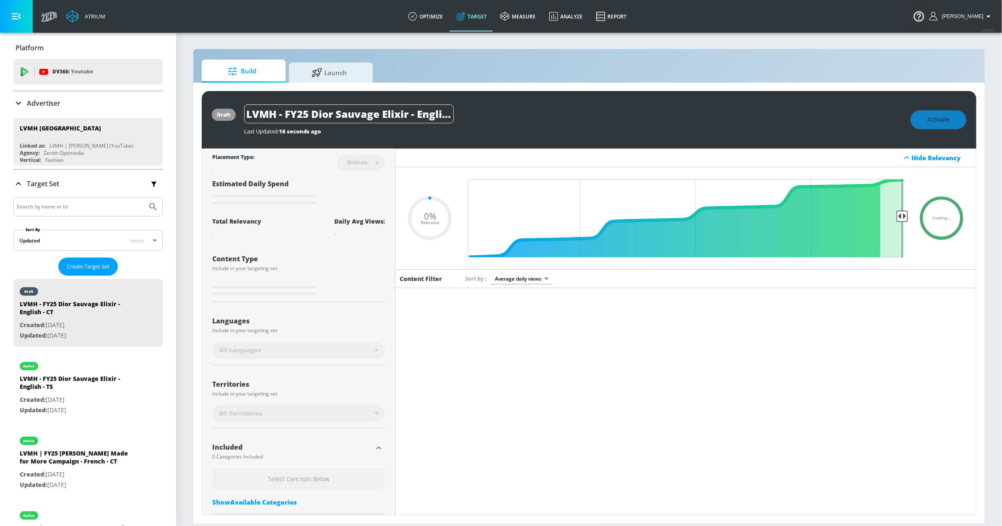
type input "0.05"
click at [362, 164] on div "Videos" at bounding box center [357, 162] width 29 height 7
type input "LVMH - FY25 Dior Sauvage Elixir - English - TS Duplicate"
type input "0.05"
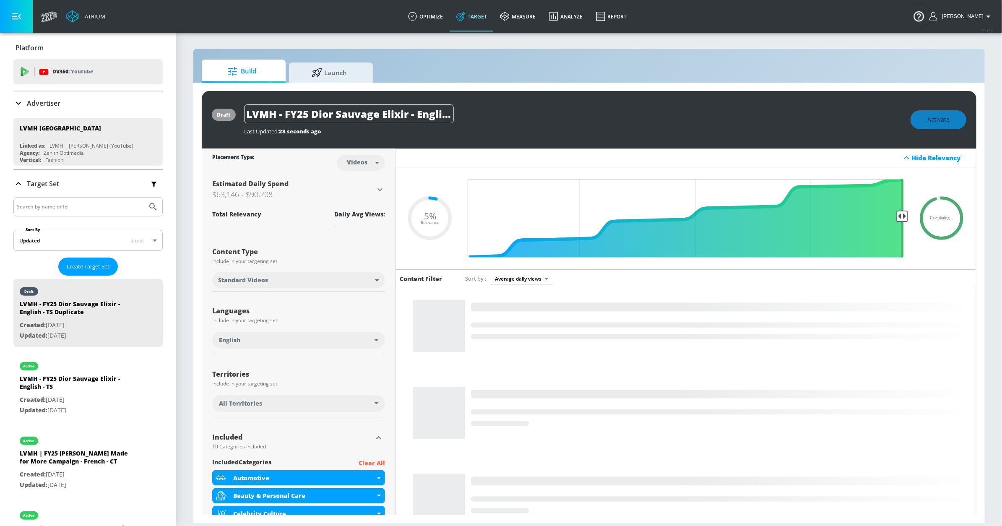
click at [362, 164] on body "Atrium optimize Target measure Analyze Report optimize Target measure Analyze R…" at bounding box center [501, 263] width 1002 height 526
click at [359, 182] on div "Channels" at bounding box center [359, 181] width 30 height 9
type input "channels"
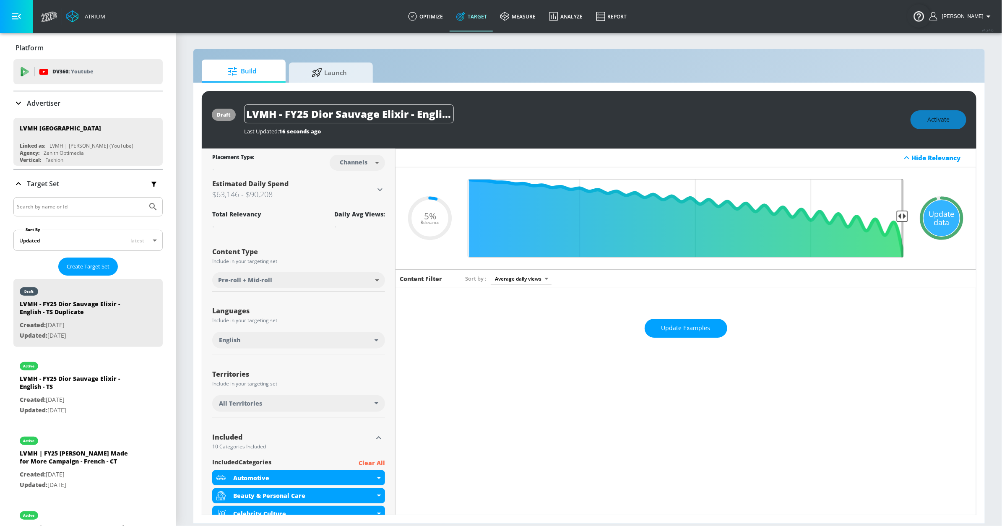
click at [936, 213] on div "Update data" at bounding box center [942, 218] width 36 height 36
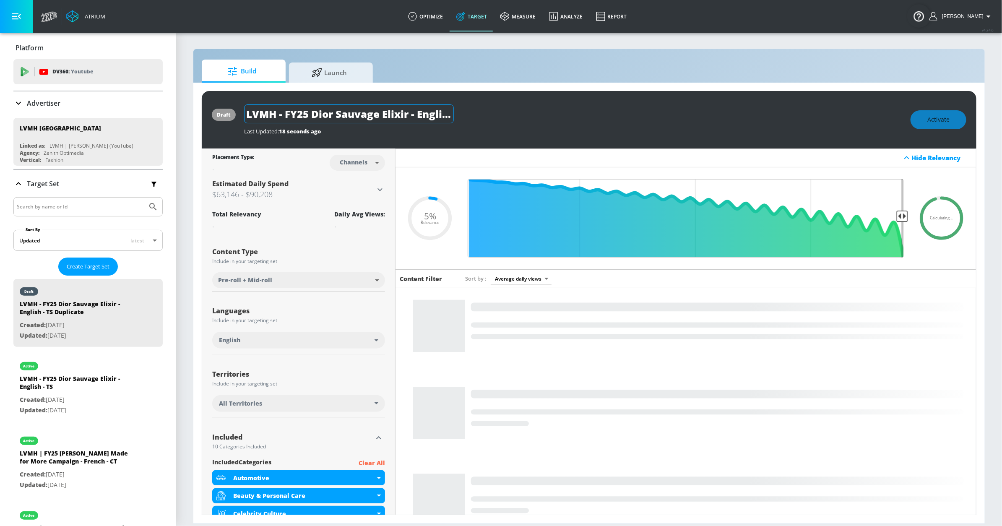
click at [405, 119] on input "LVMH - FY25 Dior Sauvage Elixir - English - TS Duplicate" at bounding box center [349, 113] width 210 height 19
drag, startPoint x: 417, startPoint y: 115, endPoint x: 491, endPoint y: 113, distance: 74.3
click at [496, 114] on div "LVMH - FY25 Dior Sauvage Elixir - English - TS Duplicate" at bounding box center [573, 113] width 658 height 19
click at [430, 110] on input "LVMH - FY25 Dior Sauvage Elixir - English - TS Duplicate" at bounding box center [349, 113] width 210 height 19
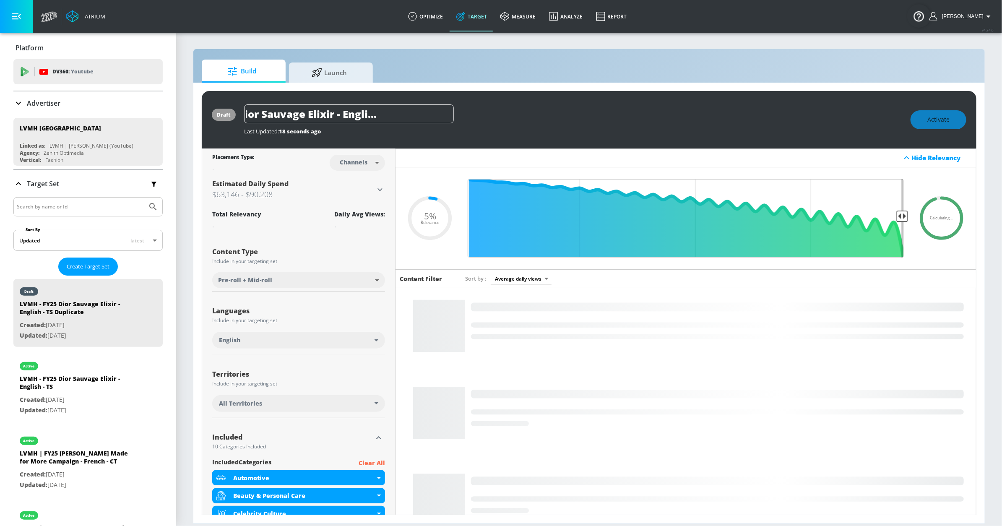
drag, startPoint x: 440, startPoint y: 113, endPoint x: 468, endPoint y: 113, distance: 28.1
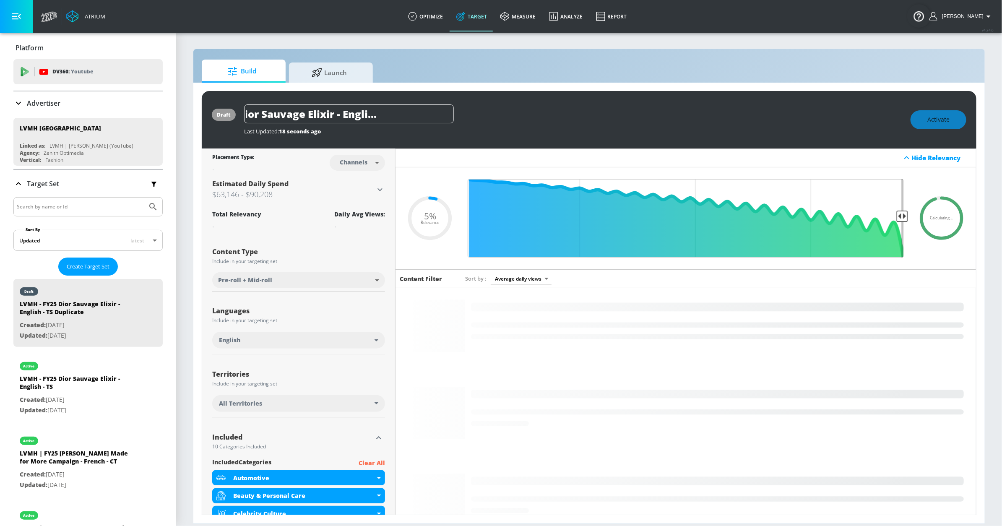
click at [468, 113] on div "LVMH - FY25 Dior Sauvage Elixir - English - TS Duplicate" at bounding box center [573, 113] width 658 height 19
drag, startPoint x: 419, startPoint y: 115, endPoint x: 414, endPoint y: 115, distance: 5.5
click at [419, 115] on input "LVMH - FY25 Dior Sauvage Elixir - English - TS Duplicate" at bounding box center [349, 113] width 210 height 19
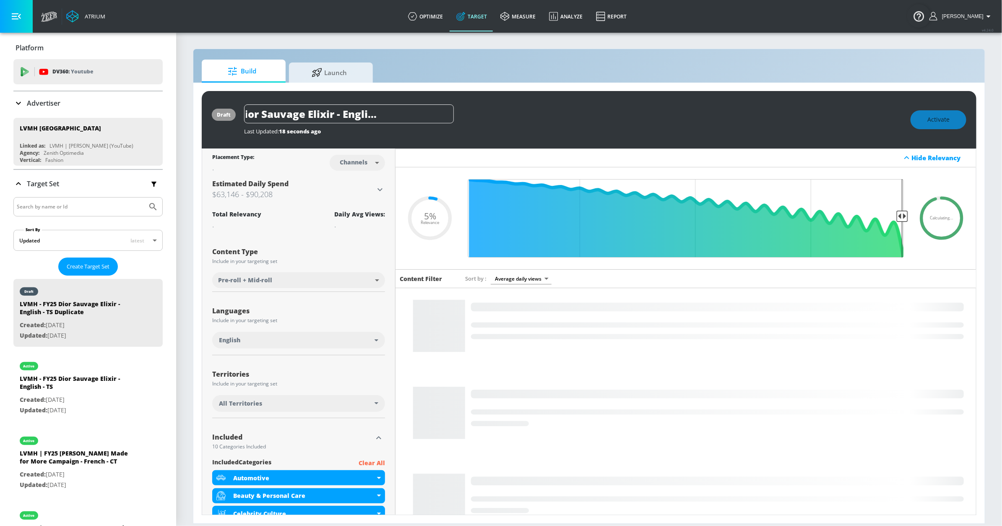
drag, startPoint x: 402, startPoint y: 115, endPoint x: 508, endPoint y: 115, distance: 106.1
click at [507, 116] on div "LVMH - FY25 Dior Sauvage Elixir - English - TS Duplicate" at bounding box center [573, 113] width 658 height 19
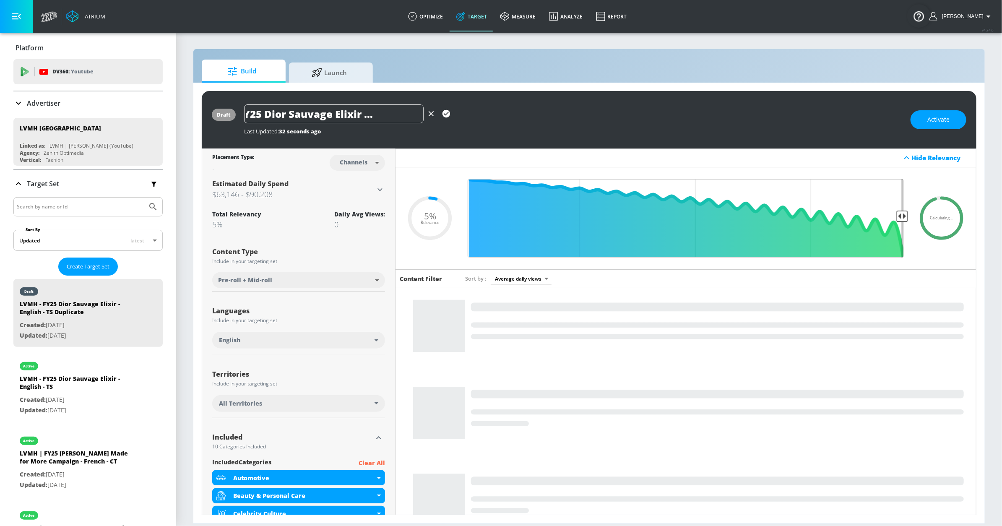
scroll to position [0, 53]
type input "LVMH - FY25 Dior Sauvage Elixir - English - CT"
click at [445, 117] on icon "button" at bounding box center [447, 114] width 8 height 8
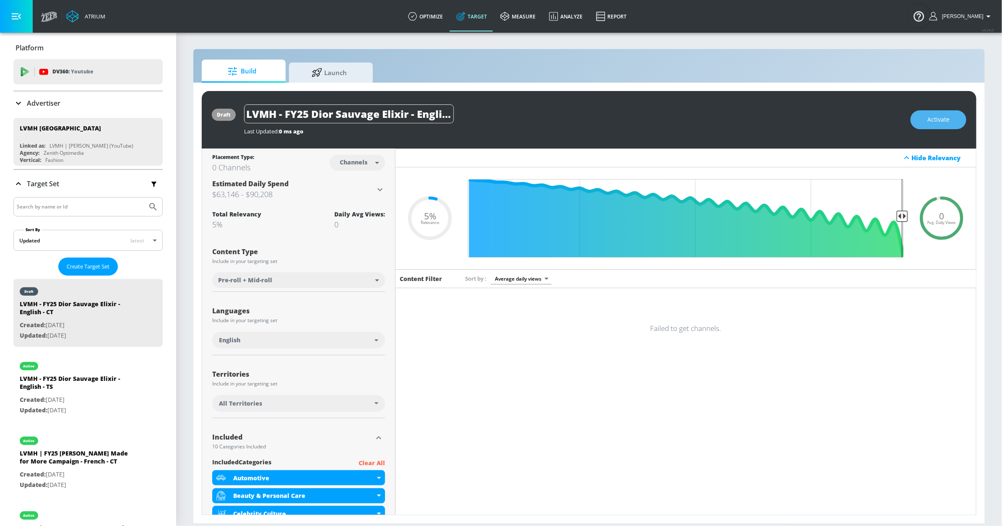
click at [929, 122] on span "Activate" at bounding box center [938, 120] width 22 height 10
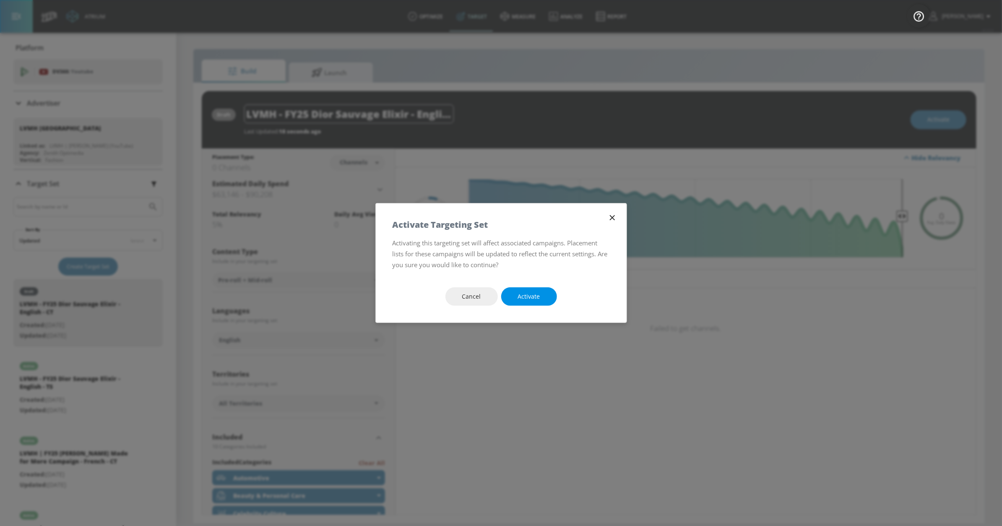
click at [526, 302] on button "Activate" at bounding box center [529, 296] width 56 height 19
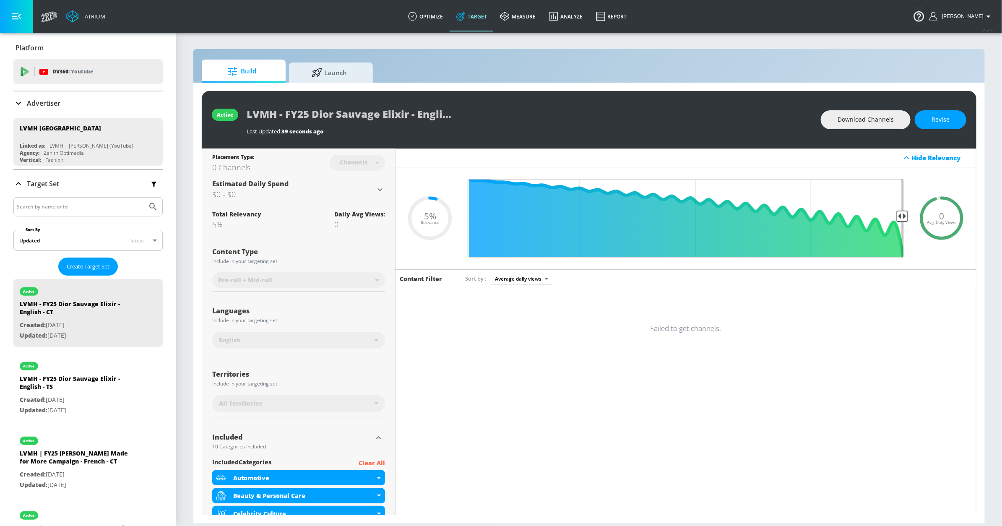
click at [631, 311] on div "Content Filter Sort by Average daily views avg_daily_views_last_7_days Failed t…" at bounding box center [686, 536] width 581 height 534
click at [725, 295] on div "Content Filter Sort by Average daily views avg_daily_views_last_7_days Failed t…" at bounding box center [686, 536] width 581 height 534
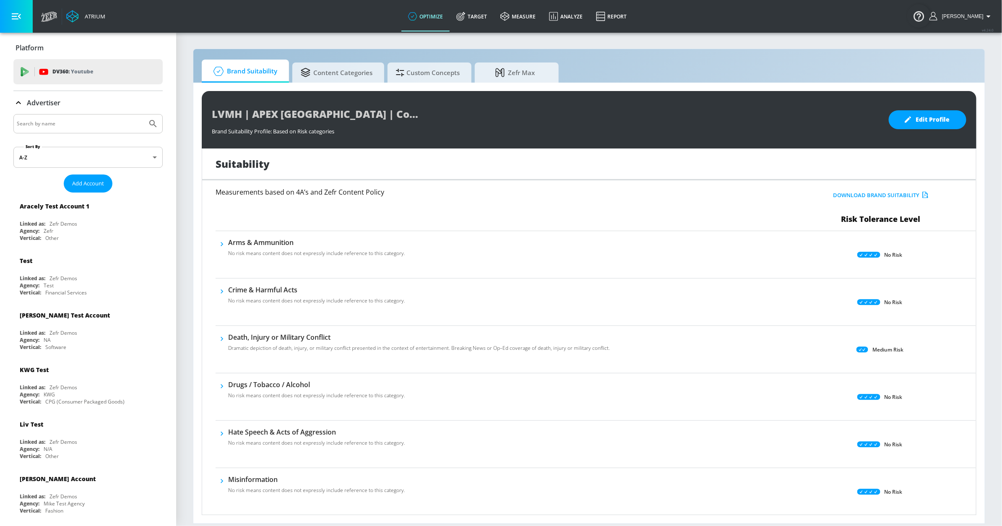
click at [69, 122] on input "Search by name" at bounding box center [80, 123] width 127 height 11
click at [65, 121] on input "lvmh" at bounding box center [80, 123] width 127 height 11
type input "lvmh"
click at [144, 115] on button "Submit Search" at bounding box center [153, 124] width 18 height 18
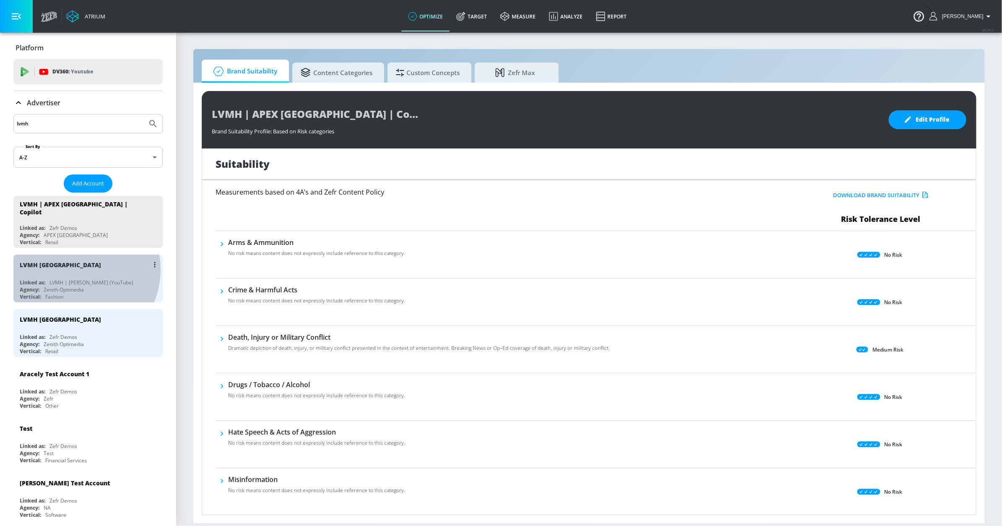
click at [77, 266] on div "LVMH [GEOGRAPHIC_DATA]" at bounding box center [90, 265] width 141 height 20
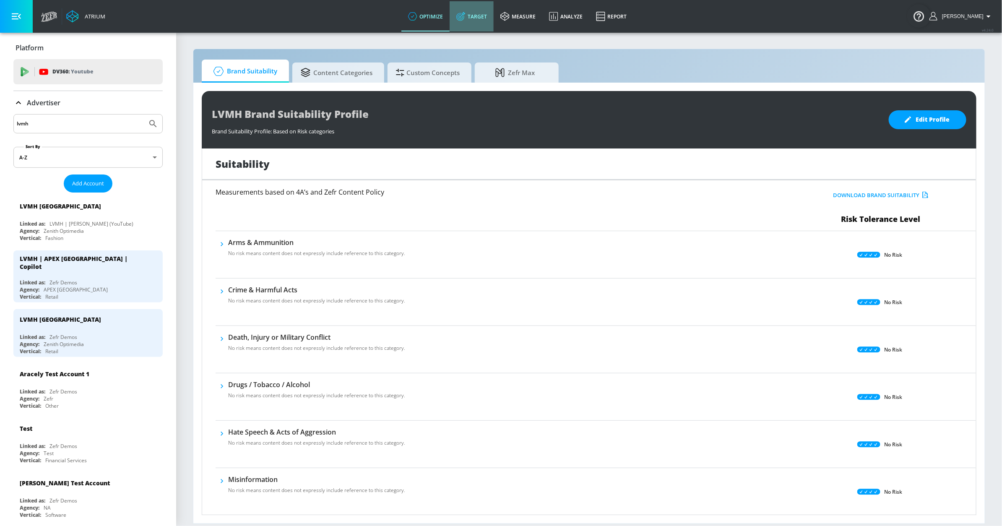
click at [494, 11] on link "Target" at bounding box center [472, 16] width 44 height 30
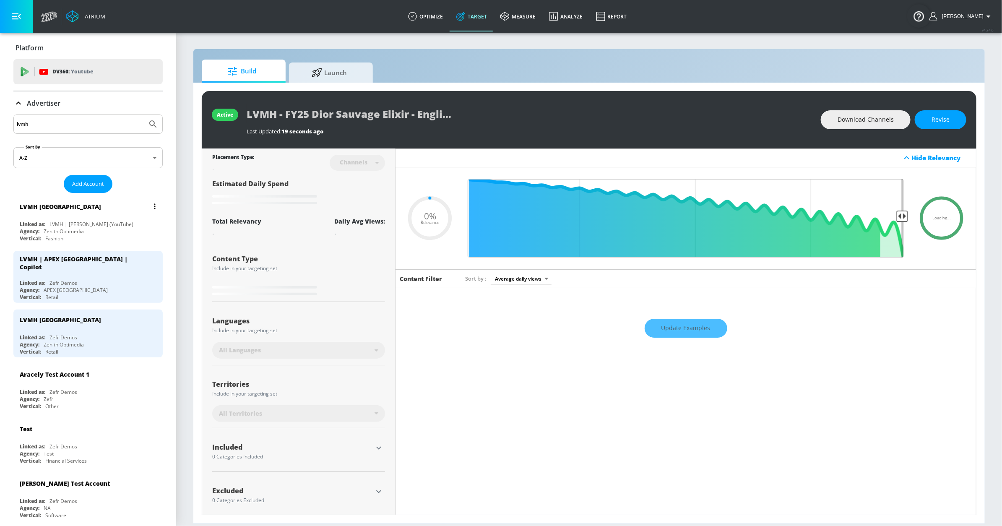
click at [80, 210] on div "LVMH [GEOGRAPHIC_DATA]" at bounding box center [90, 206] width 141 height 20
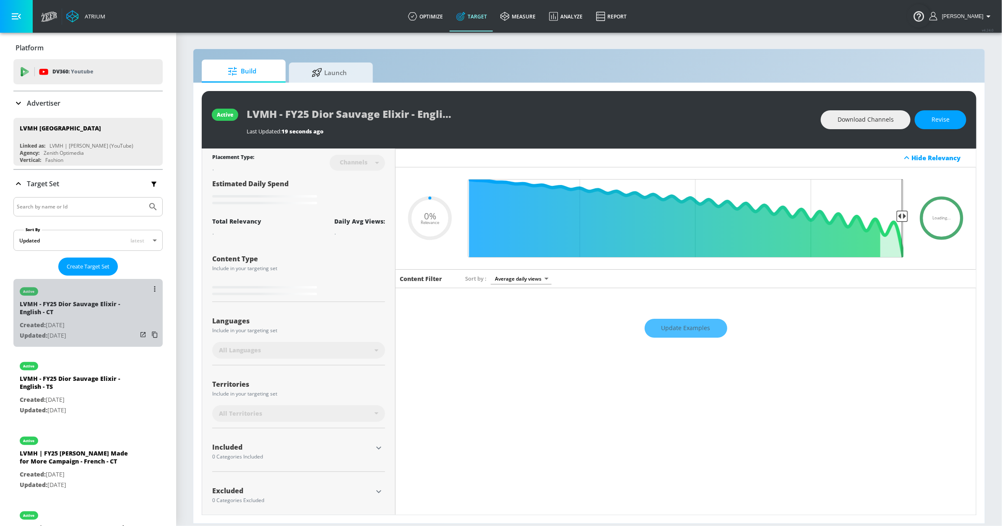
click at [106, 285] on div "active" at bounding box center [78, 289] width 117 height 21
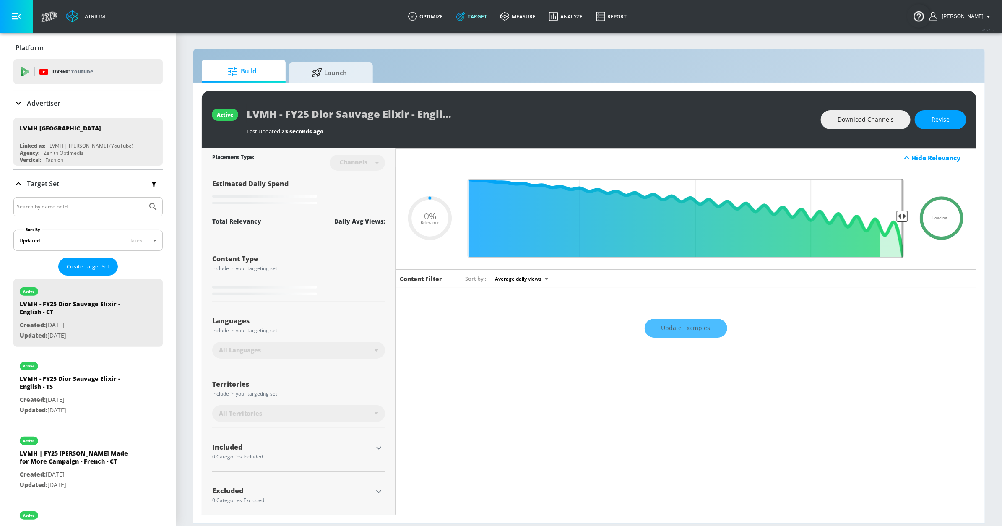
type input "0.05"
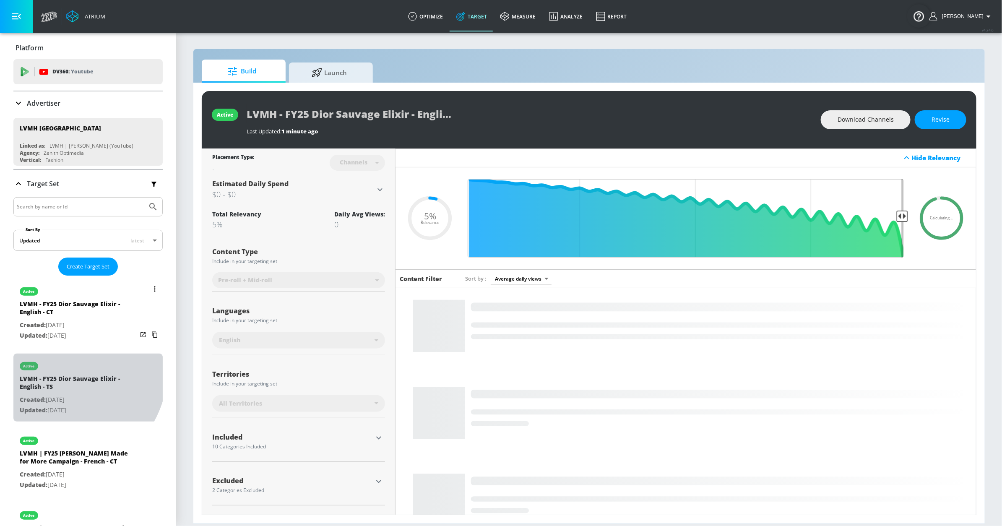
click at [58, 369] on div "active" at bounding box center [78, 364] width 117 height 21
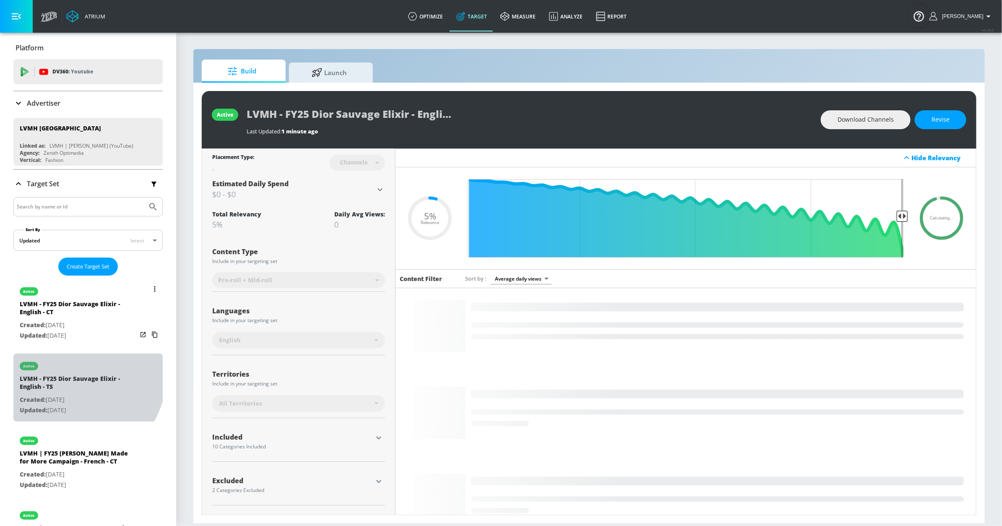
type input "LVMH - FY25 Dior Sauvage Elixir - English - TS"
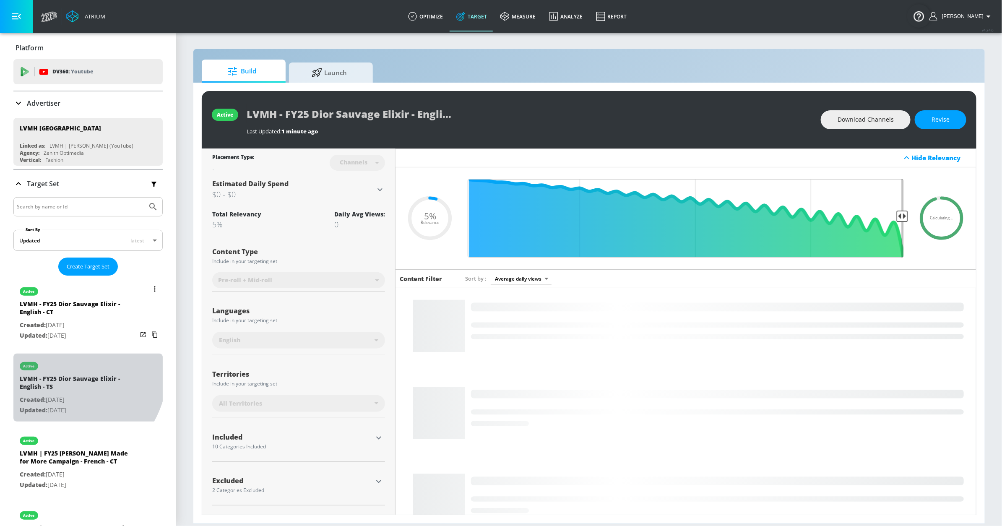
type input "videos"
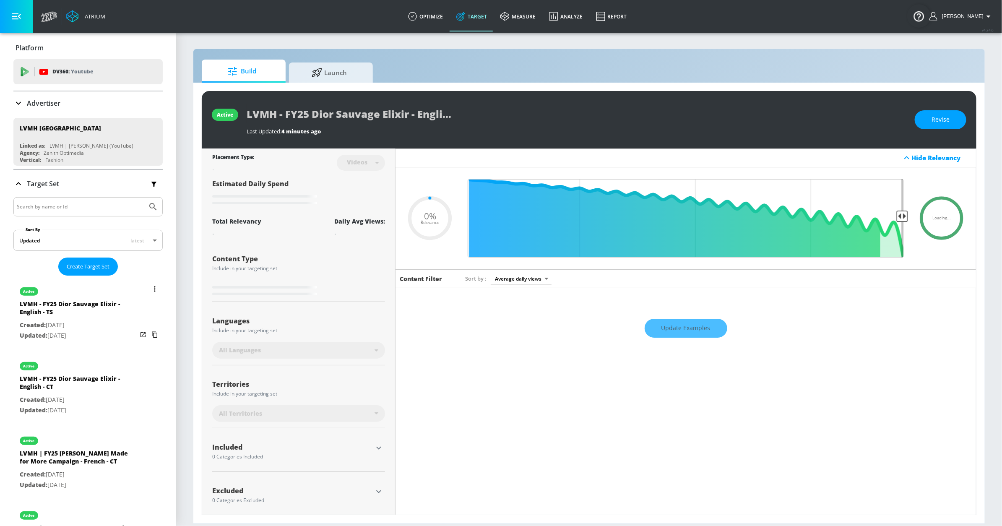
click at [80, 288] on div "active" at bounding box center [78, 289] width 117 height 21
click at [149, 285] on button "list of Target Set" at bounding box center [155, 289] width 12 height 12
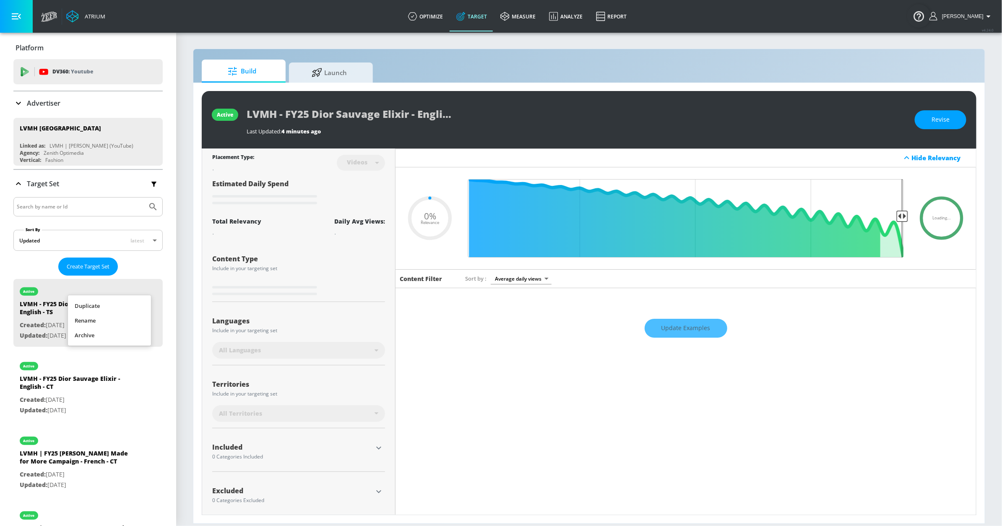
click at [118, 307] on li "Duplicate" at bounding box center [109, 306] width 83 height 15
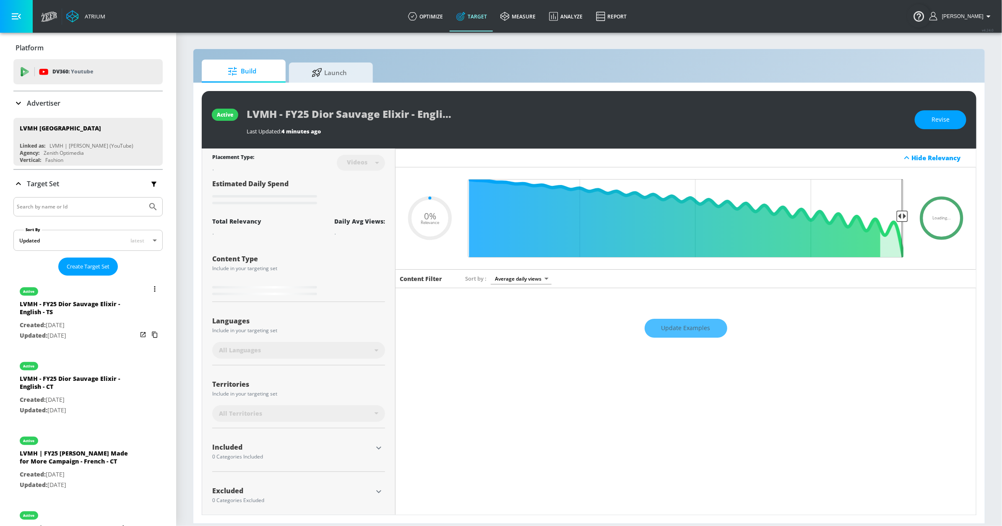
type input "0.05"
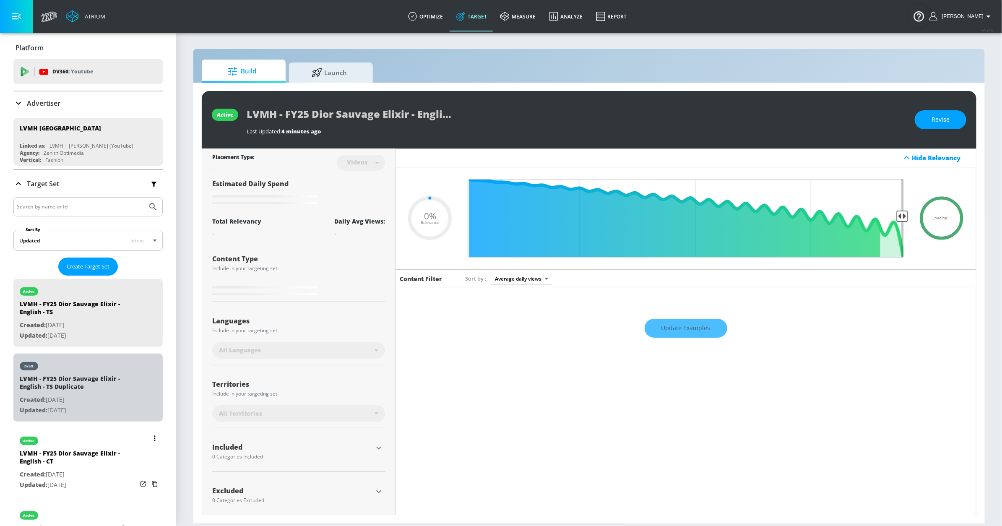
click at [104, 365] on div "draft" at bounding box center [78, 364] width 117 height 21
type input "LVMH - FY25 Dior Sauvage Elixir - English - TS Duplicate"
type input "0.05"
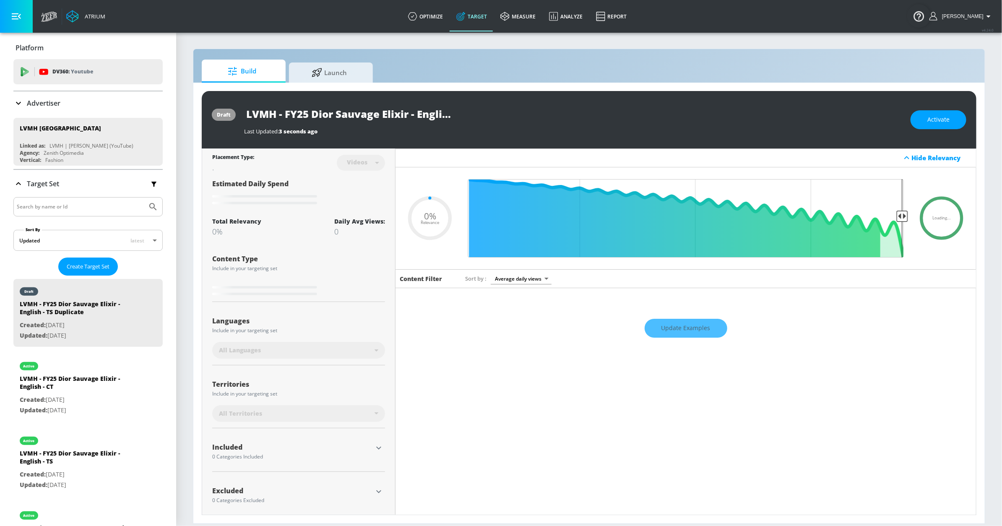
click at [420, 117] on input "LVMH - FY25 Dior Sauvage Elixir - English - TS Duplicate" at bounding box center [349, 113] width 210 height 19
drag, startPoint x: 415, startPoint y: 114, endPoint x: 425, endPoint y: 114, distance: 9.6
click at [416, 114] on input "LVMH - FY25 Dior Sauvage Elixir - English - TS Duplicate" at bounding box center [349, 113] width 210 height 19
type input "LVMH - FY25 Dior Sauvage Elixir - nglish - TS Duplicate"
type input "0.05"
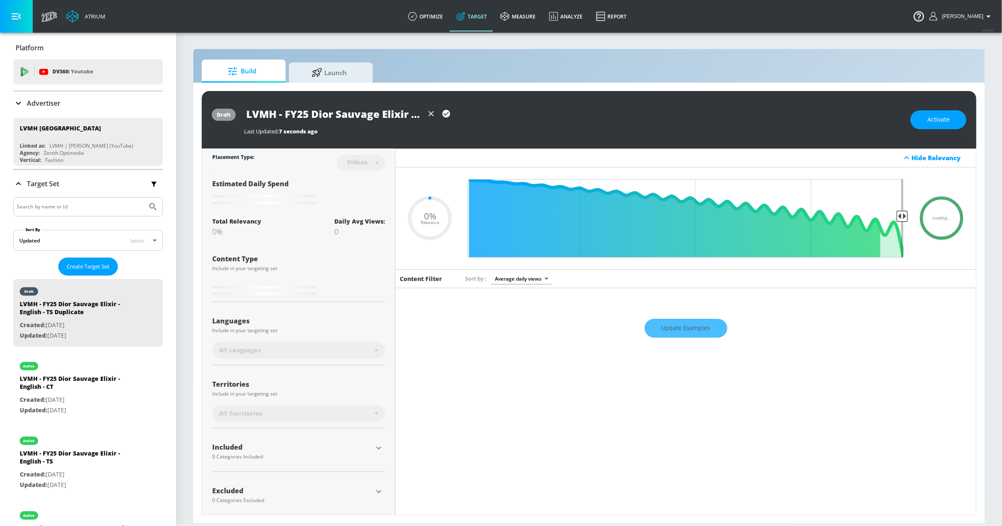
type input "LVMH - FY25 Dior Sauvage Elixir - glish - TS Duplicate"
type input "0.05"
type input "LVMH - FY25 Dior Sauvage Elixir - lish - TS Duplicate"
type input "0.05"
type input "LVMH - FY25 Dior Sauvage Elixir - ish - TS Duplicate"
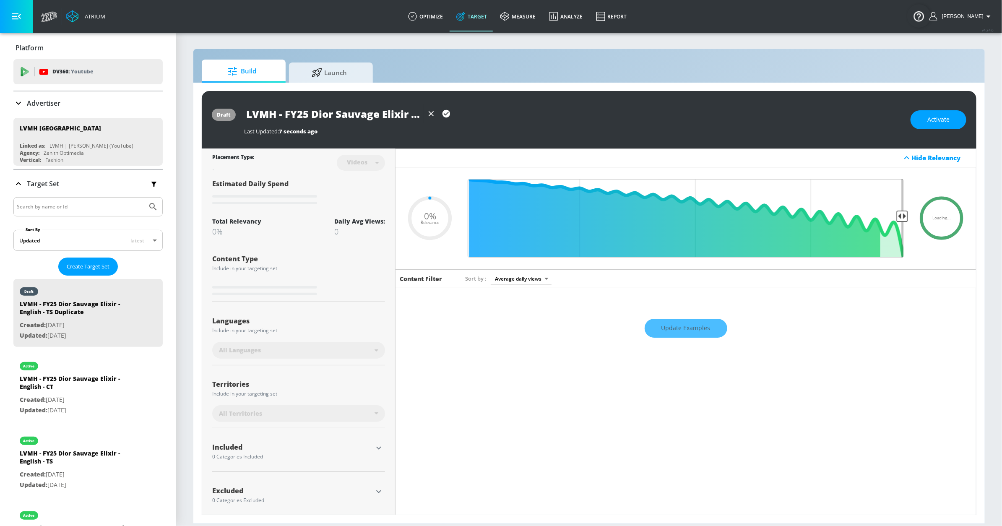
type input "0.05"
type input "LVMH - FY25 Dior Sauvage Elixir - sh - TS Duplicate"
type input "0.05"
type input "LVMH - FY25 Dior Sauvage Elixir - h - TS Duplicate"
type input "0.05"
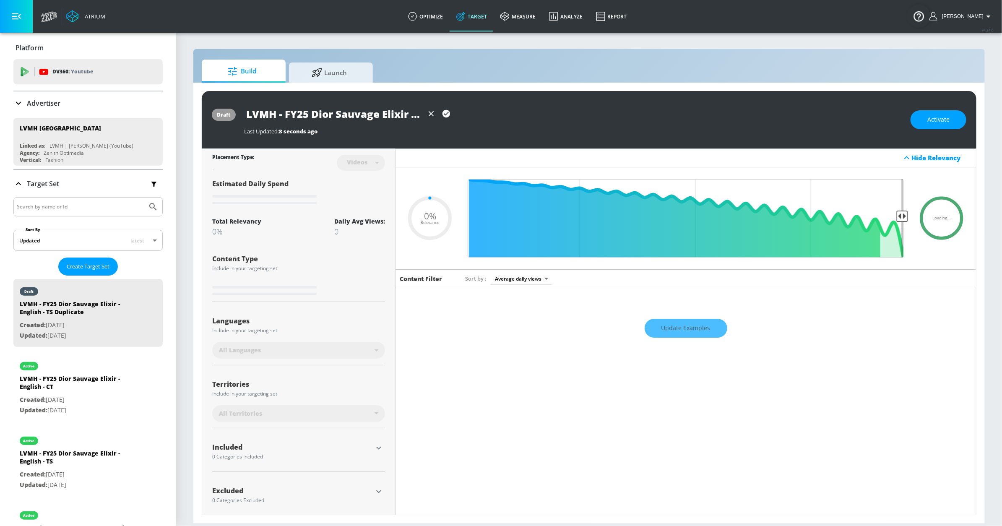
type input "LVMH - FY25 Dior Sauvage Elixir - - TS Duplicate"
type input "0.05"
type input "LVMH - FY25 Dior Sauvage Elixir - F - TS Duplicate"
type input "0.05"
type input "LVMH - FY25 Dior Sauvage Elixir - Fr - TS Duplicate"
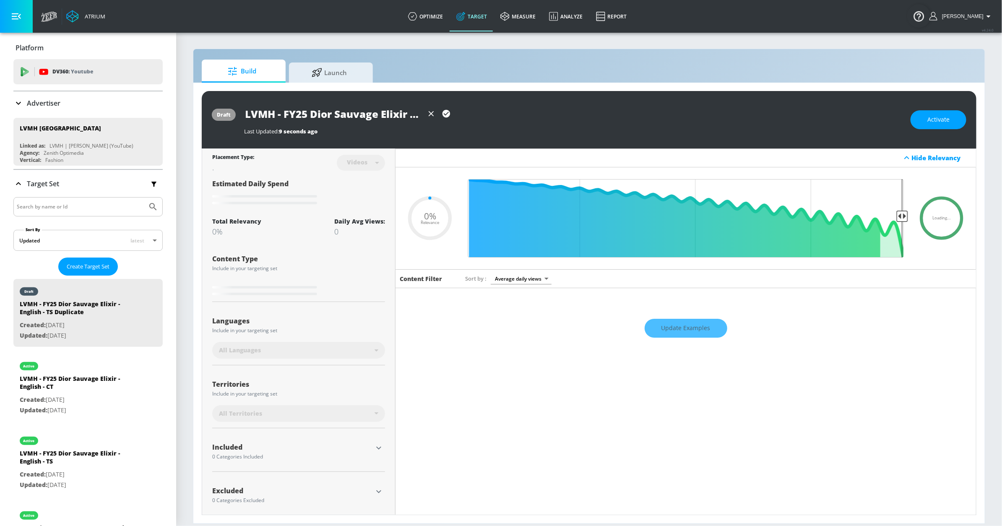
type input "0.05"
type input "LVMH - FY25 Dior Sauvage Elixir - Fre - TS Duplicate"
type input "0.05"
type input "LVMH - FY25 Dior Sauvage Elixir - Fren - TS Duplicate"
type input "0.05"
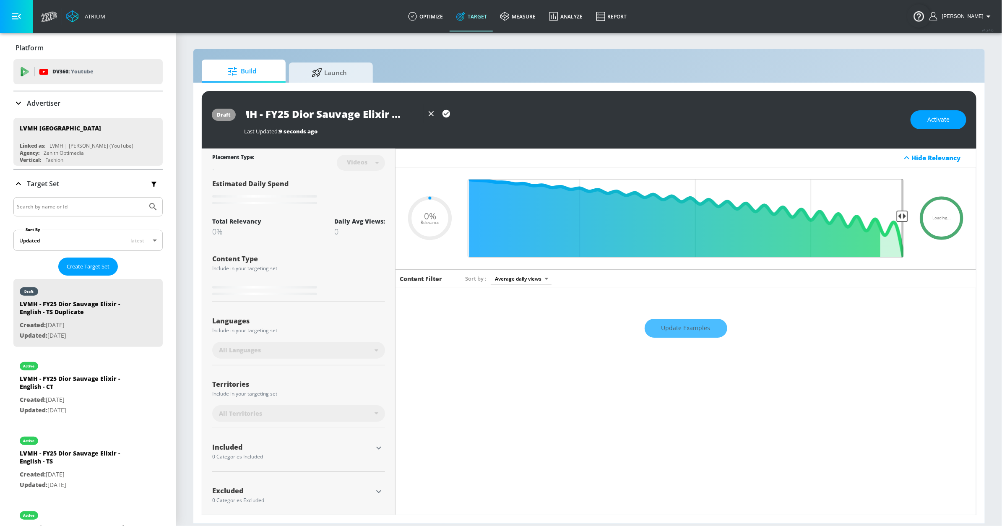
type input "LVMH - FY25 Dior Sauvage Elixir - Frenc - TS Duplicate"
type input "0.05"
type input "LVMH - FY25 Dior Sauvage Elixir - French - TS Duplicate"
type input "0.05"
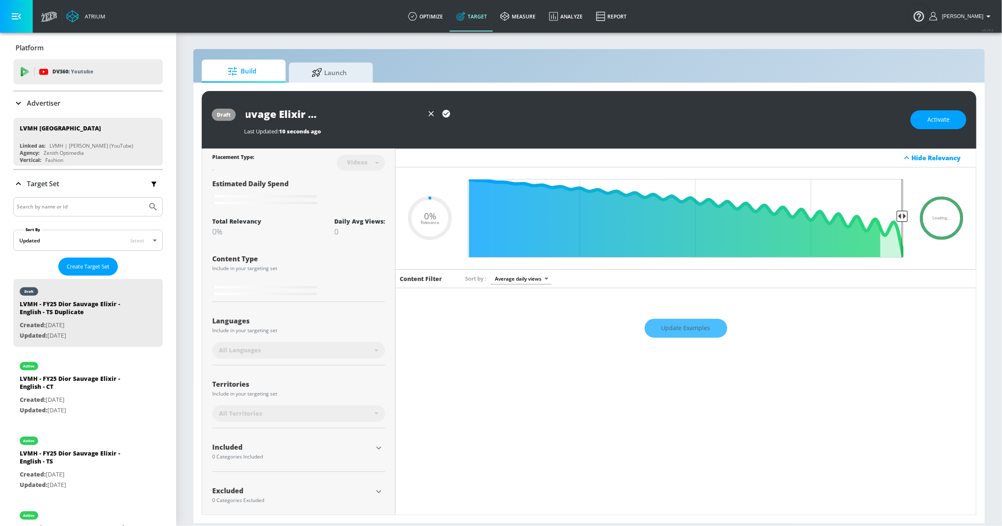
type input "LVMH - FY25 Dior Sauvage Elixir - French - TS uplicate"
type input "0.05"
type input "LVMH - FY25 Dior Sauvage Elixir - French - TS plicate"
type input "0.05"
type input "LVMH - FY25 Dior Sauvage Elixir - French - TS licate"
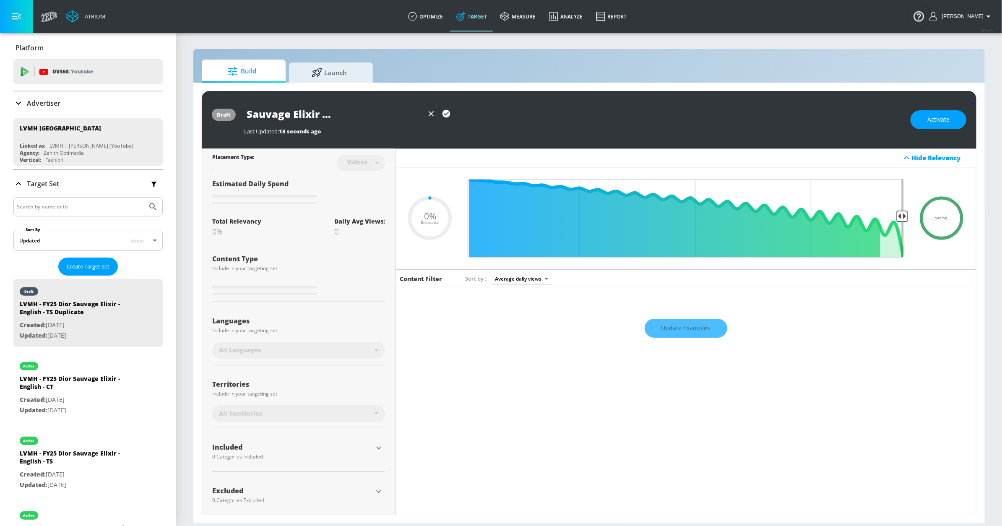
type input "0.05"
type input "LVMH - FY25 Dior Sauvage Elixir - French - TS icate"
type input "0.05"
type input "LVMH - FY25 Dior Sauvage Elixir - French - TS cate"
type input "0.05"
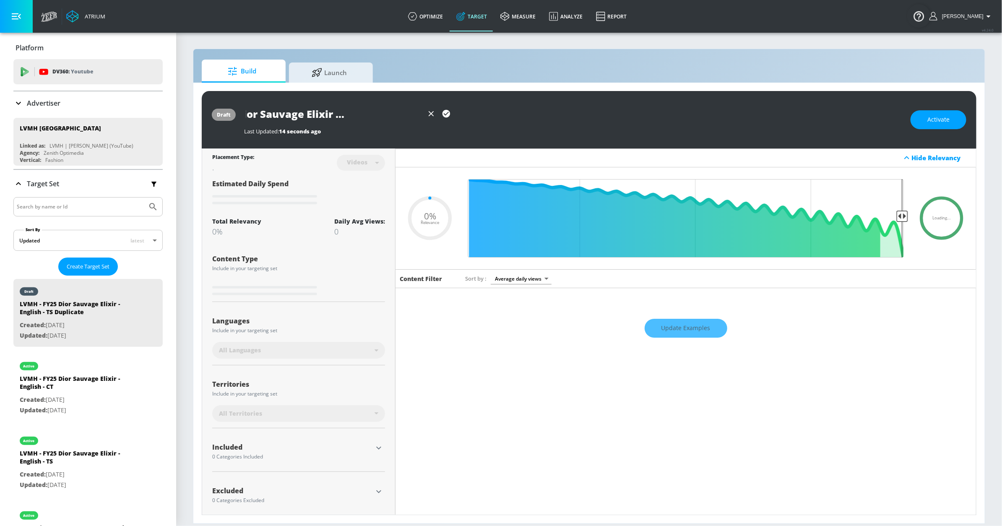
type input "LVMH - FY25 Dior Sauvage Elixir - French - TS ate"
type input "0.05"
type input "LVMH - FY25 Dior Sauvage Elixir - French - TS te"
type input "0.05"
type input "LVMH - FY25 Dior Sauvage Elixir - French - TS e"
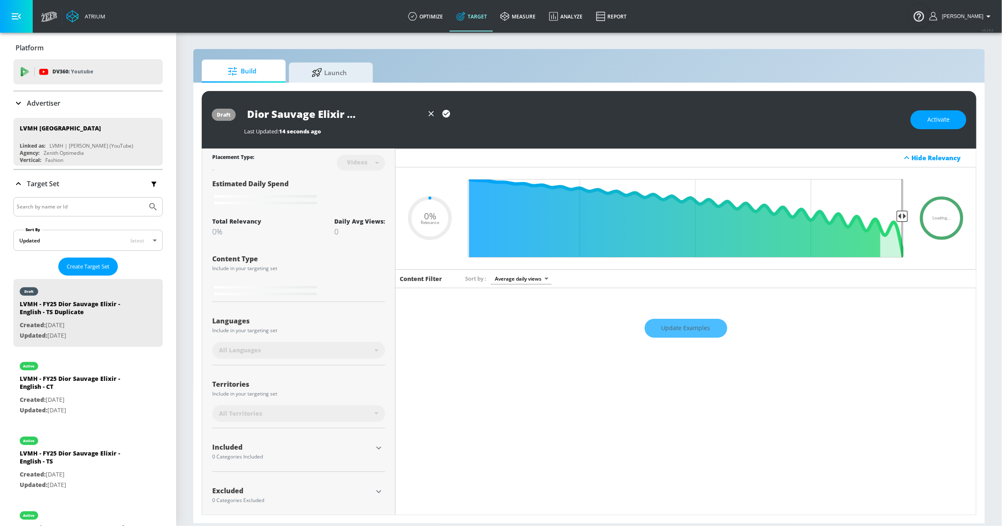
type input "0.05"
type input "LVMH - FY25 Dior Sauvage Elixir - French - TS"
type input "0.05"
type input "LVMH - FY25 Dior Sauvage Elixir - French - TS"
type input "0.05"
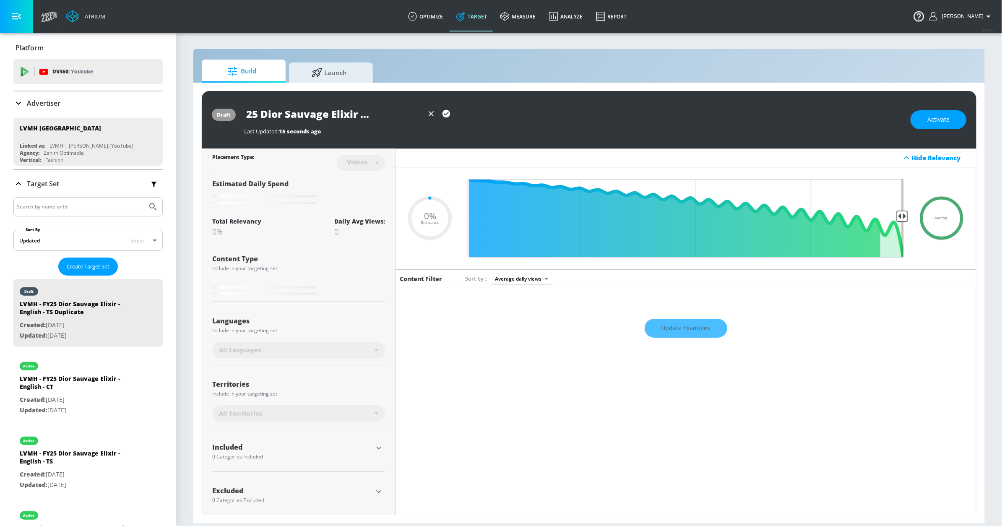
scroll to position [0, 50]
type input "LVMH - FY25 Dior Sauvage Elixir - French - TS"
click at [447, 115] on icon "button" at bounding box center [447, 114] width 8 height 8
type input "0.05"
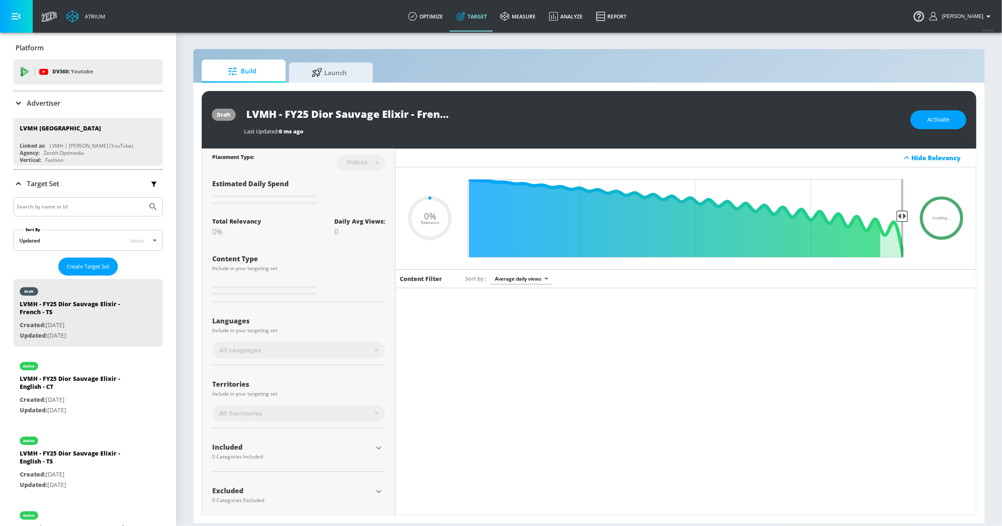
type input "LVMH - FY25 Dior Sauvage Elixir - English - TS Duplicate"
type input "0.05"
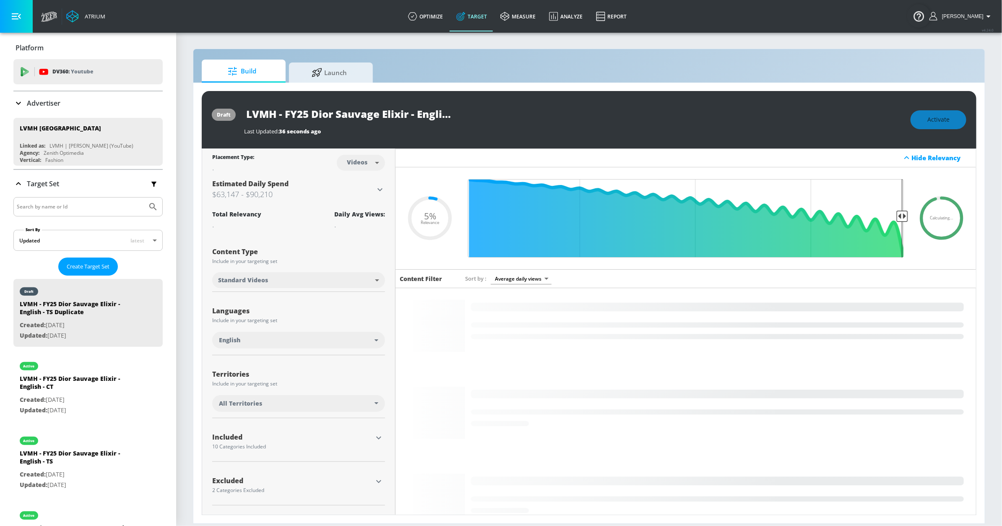
click at [282, 342] on div "English" at bounding box center [297, 340] width 156 height 8
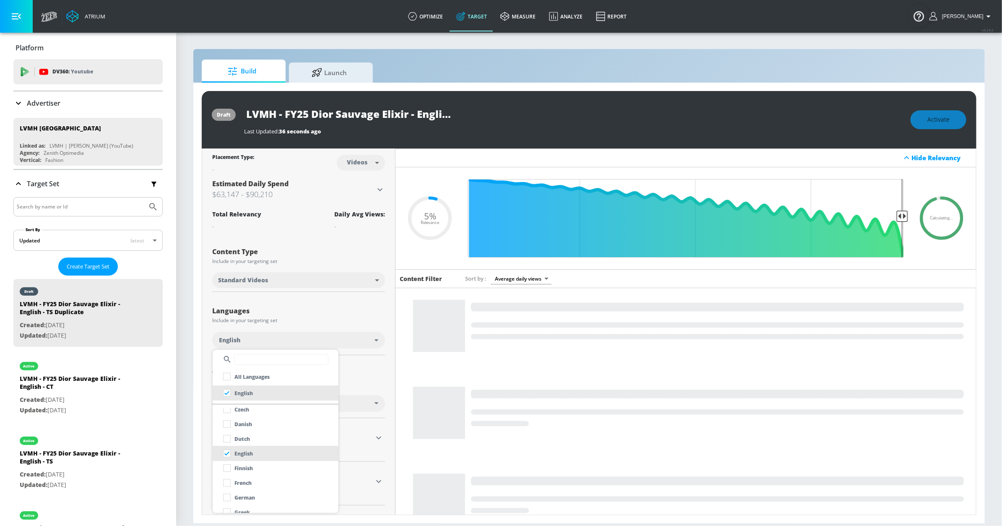
scroll to position [141, 0]
click at [260, 475] on li "French" at bounding box center [276, 480] width 126 height 15
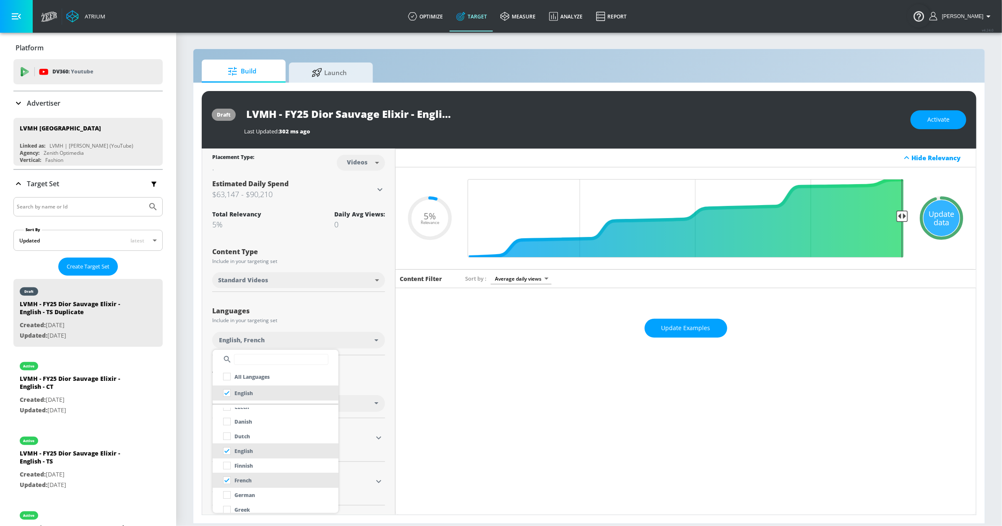
click at [323, 252] on div at bounding box center [501, 263] width 1002 height 526
click at [439, 114] on input "LVMH - FY25 Dior Sauvage Elixir - English - TS Duplicate" at bounding box center [349, 113] width 210 height 19
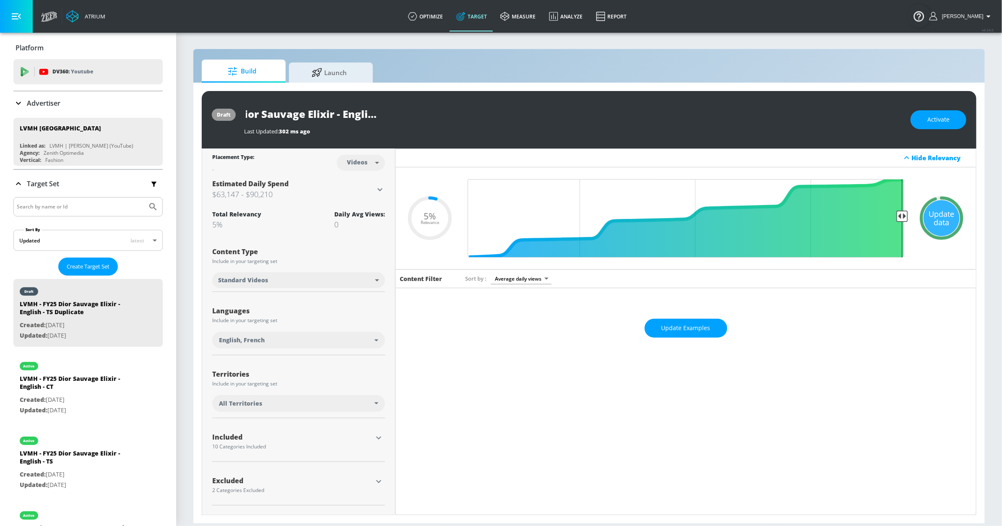
drag, startPoint x: 418, startPoint y: 113, endPoint x: 526, endPoint y: 116, distance: 107.8
click at [526, 116] on div "LVMH - FY25 Dior Sauvage Elixir - English - TS Duplicate" at bounding box center [573, 113] width 658 height 19
type input "LVMH - FY25 Dior Sauvage Elixir - French - TS"
click at [449, 115] on icon "button" at bounding box center [447, 114] width 8 height 8
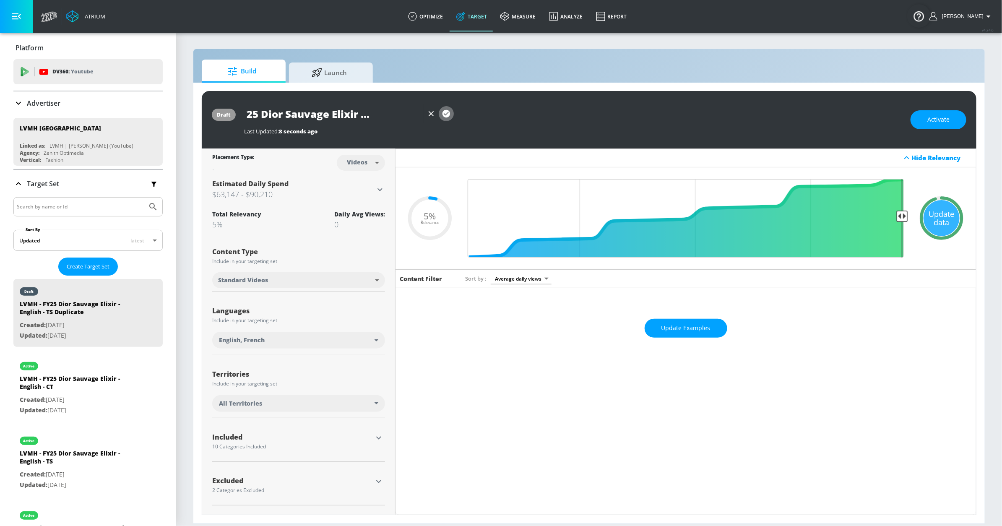
scroll to position [0, 0]
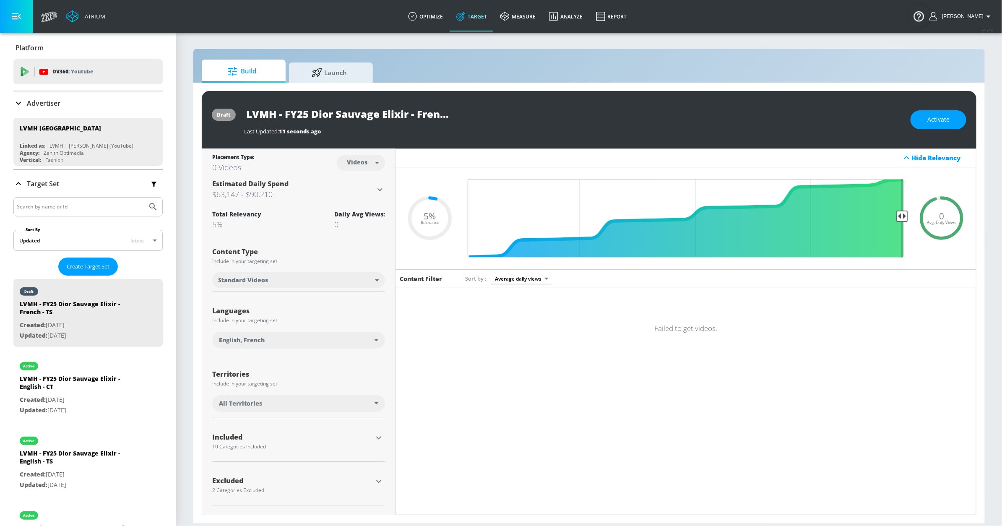
drag, startPoint x: 521, startPoint y: 380, endPoint x: 516, endPoint y: 381, distance: 5.3
click at [518, 380] on div "Content Filter Sort by Average daily views avg_daily_views_last_7_days Failed t…" at bounding box center [686, 382] width 581 height 227
click at [934, 118] on span "Activate" at bounding box center [938, 120] width 22 height 10
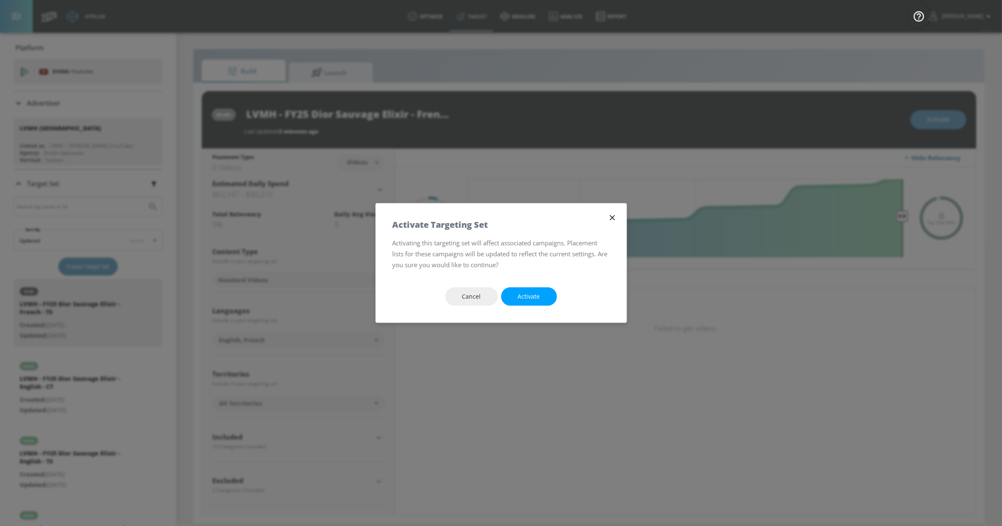
click at [537, 287] on button "Activate" at bounding box center [529, 296] width 56 height 19
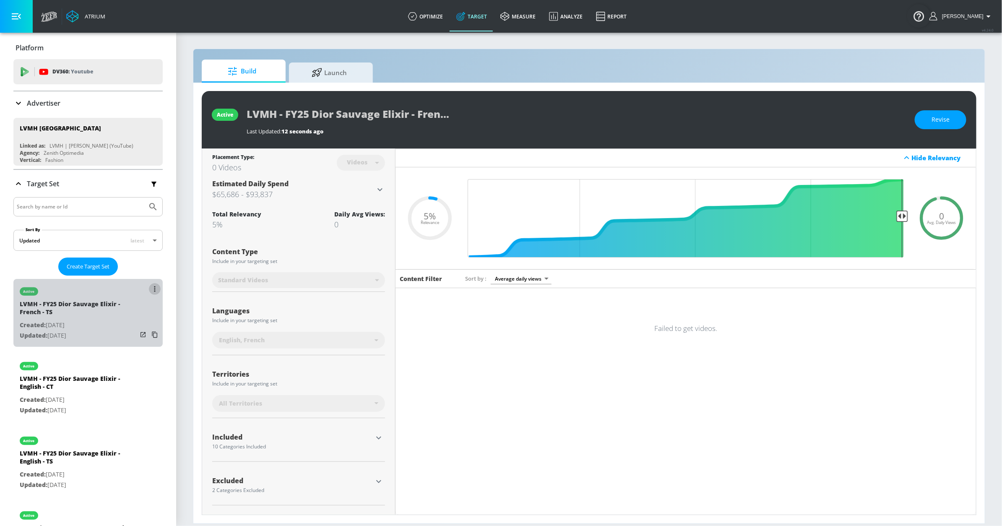
click at [154, 289] on icon "list of Target Set" at bounding box center [154, 288] width 1 height 5
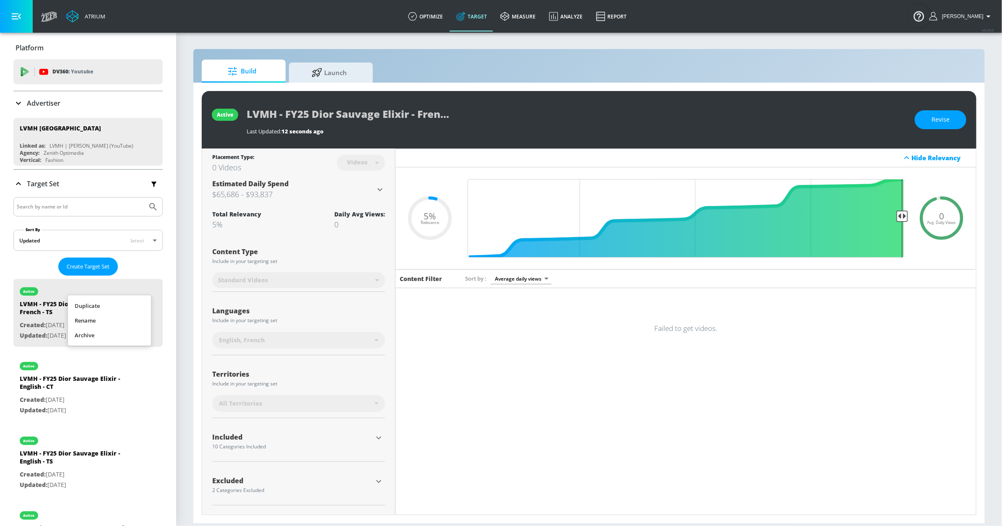
click at [124, 306] on li "Duplicate" at bounding box center [109, 306] width 83 height 15
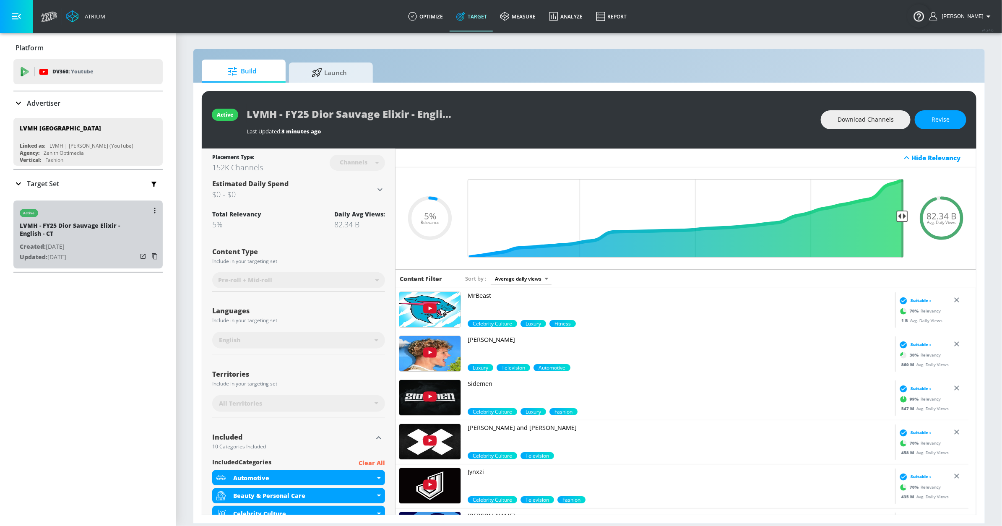
click at [94, 204] on div "active" at bounding box center [78, 211] width 117 height 21
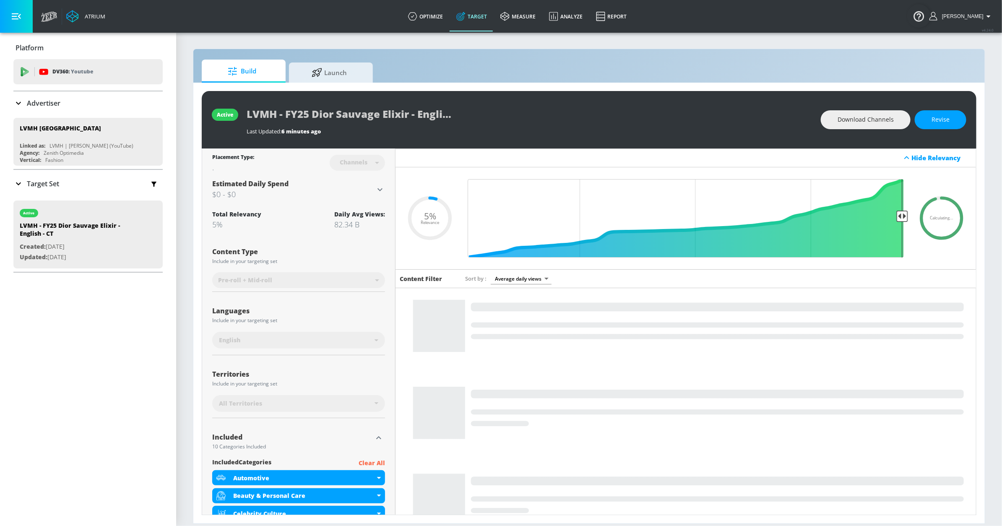
click at [91, 181] on div "Target Set" at bounding box center [87, 184] width 149 height 18
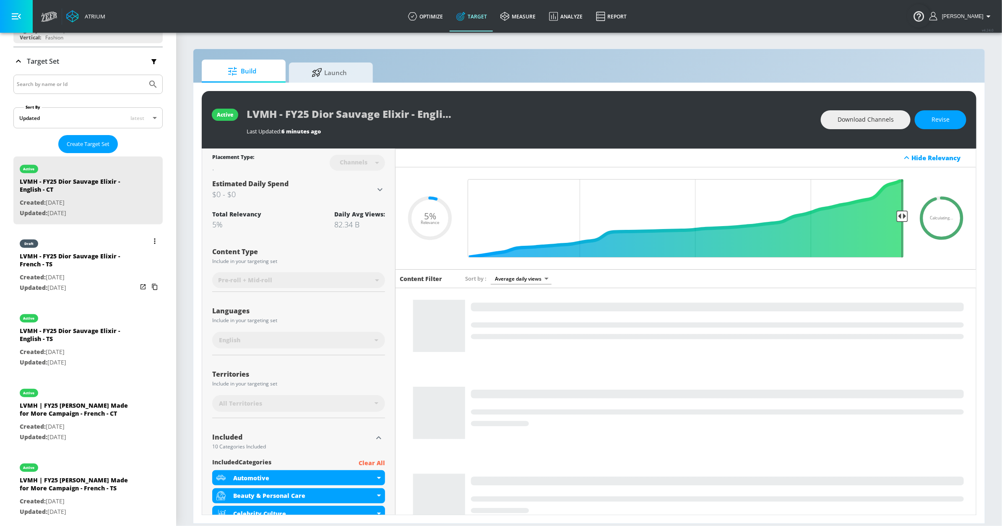
scroll to position [124, 0]
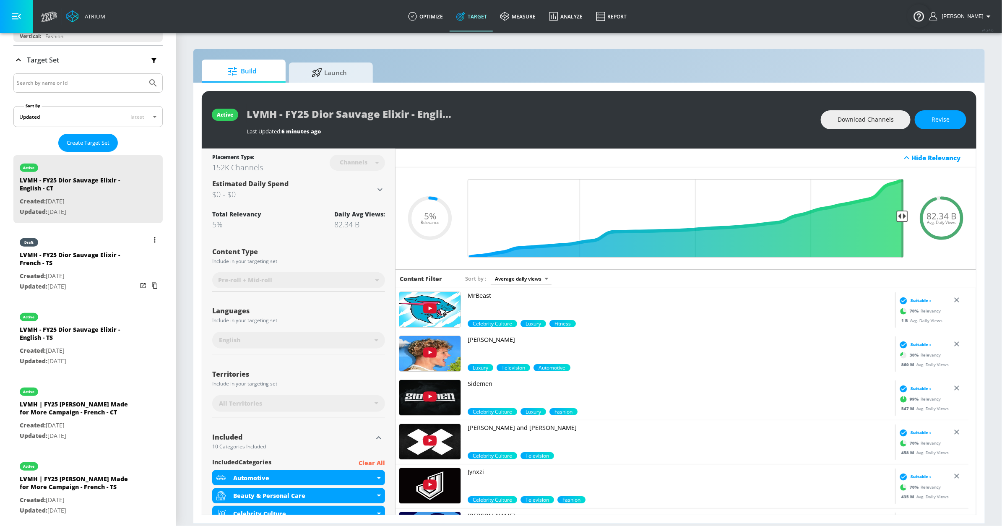
click at [99, 242] on div "draft" at bounding box center [78, 240] width 117 height 21
type input "LVMH - FY25 Dior Sauvage Elixir - French - TS"
type input "videos"
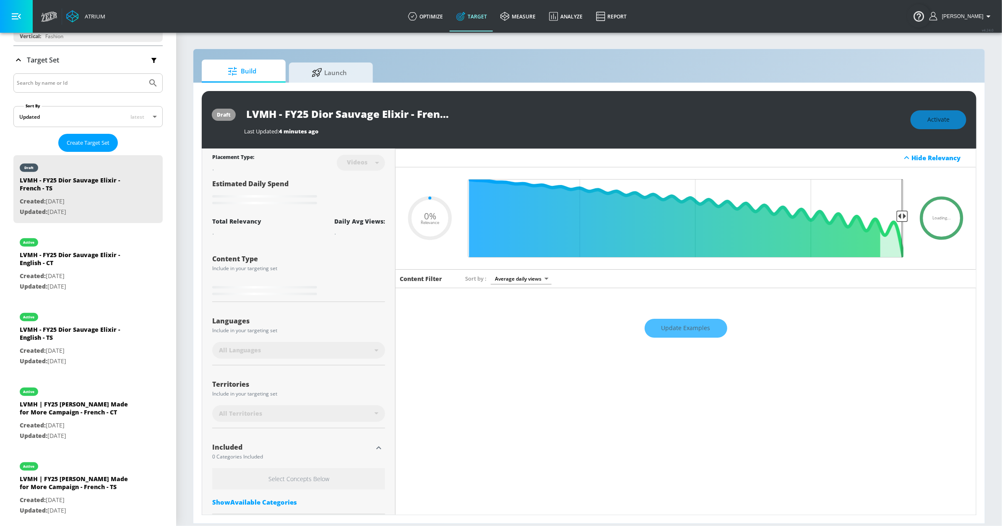
type input "0.05"
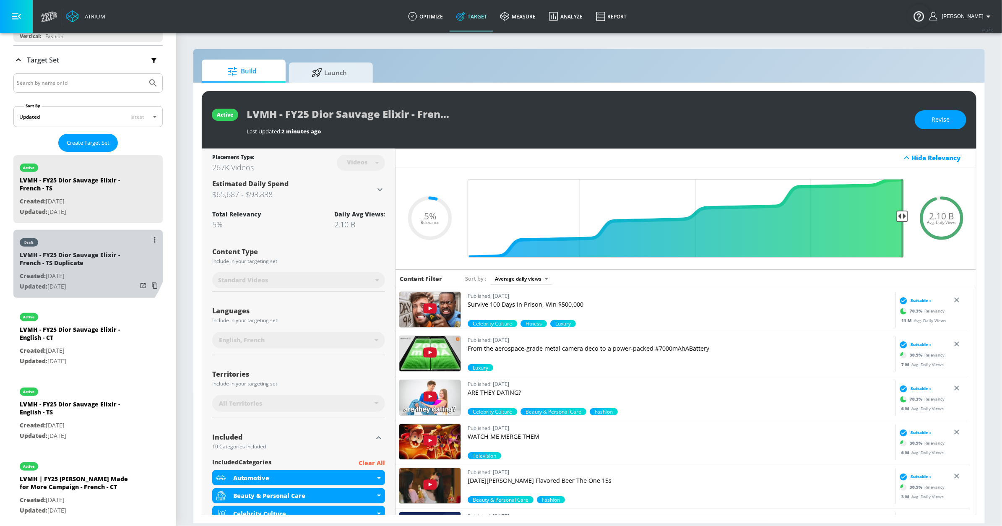
click at [76, 249] on div "draft" at bounding box center [78, 240] width 117 height 21
type input "LVMH - FY25 Dior Sauvage Elixir - French - TS Duplicate"
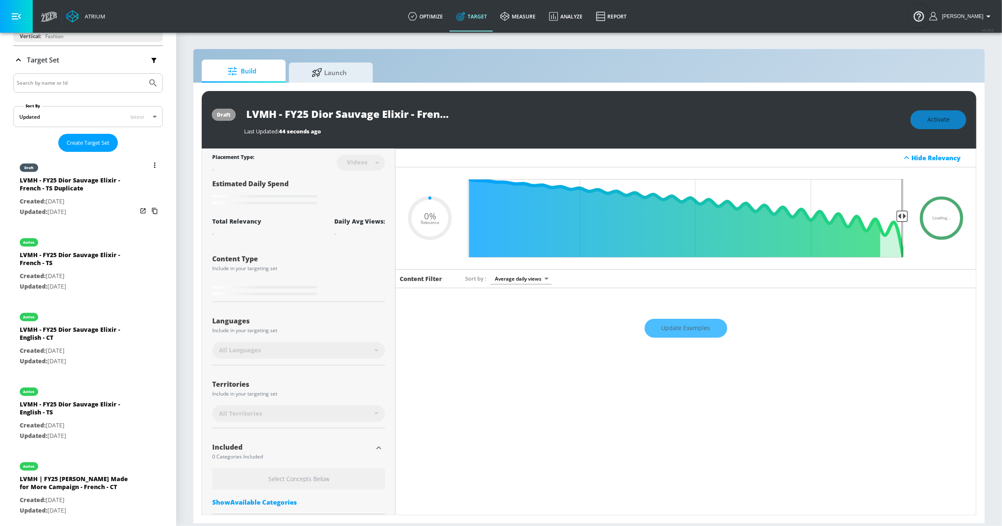
click at [97, 166] on div "draft" at bounding box center [78, 165] width 117 height 21
type input "0.05"
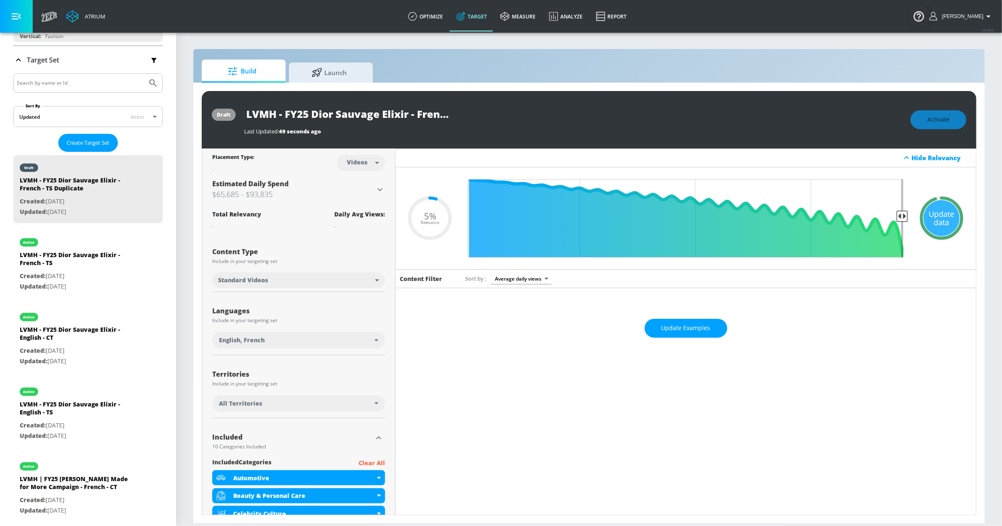
click at [356, 167] on body "Atrium optimize Target measure Analyze Report optimize Target measure Analyze R…" at bounding box center [501, 263] width 1002 height 526
click at [361, 178] on div "Channels" at bounding box center [359, 181] width 30 height 9
type input "channels"
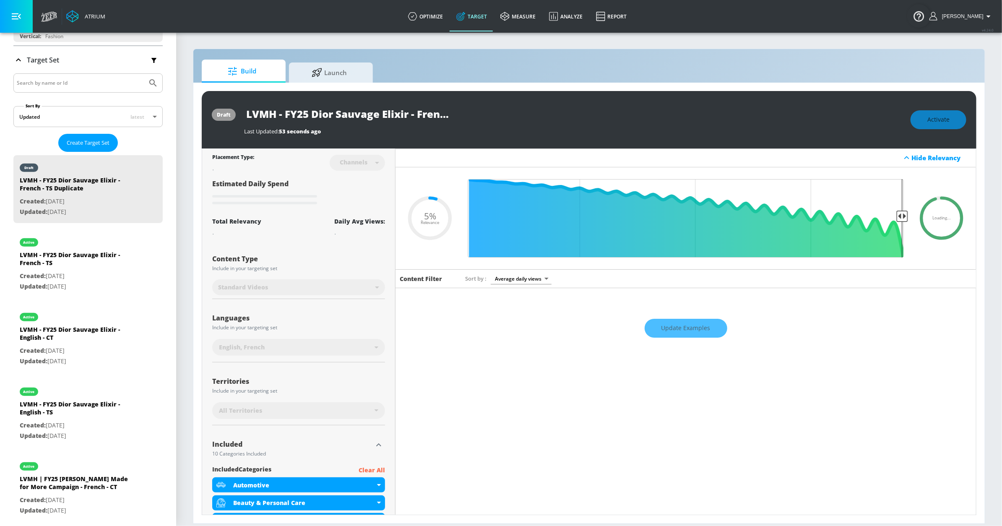
click at [431, 115] on input "LVMH - FY25 Dior Sauvage Elixir - French - TS Duplicate" at bounding box center [349, 113] width 210 height 19
drag, startPoint x: 427, startPoint y: 113, endPoint x: 461, endPoint y: 110, distance: 33.7
click at [498, 115] on div "LVMH - FY25 Dior Sauvage Elixir - French - TS Duplicate" at bounding box center [573, 113] width 658 height 19
click at [403, 114] on input "LVMH - FY25 Dior Sauvage Elixir - French - TS Duplicate" at bounding box center [349, 113] width 210 height 19
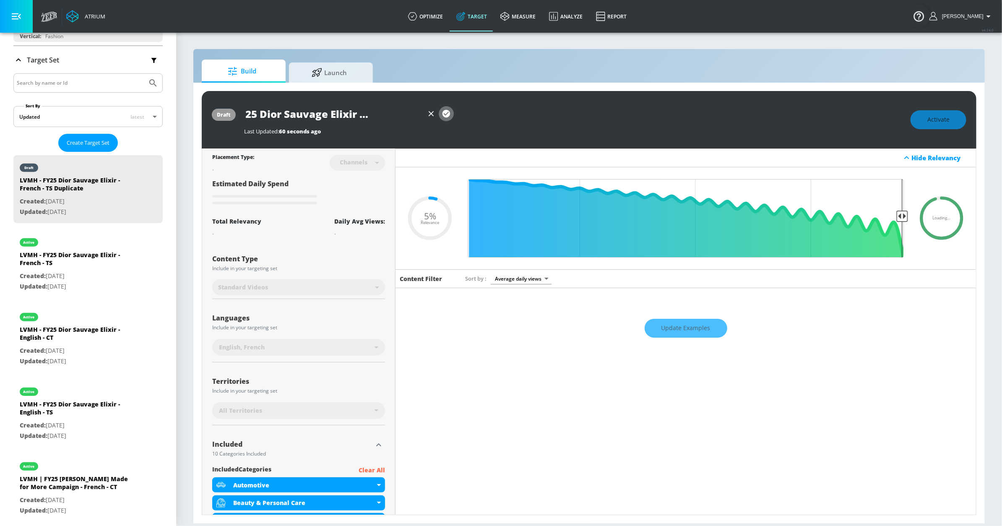
scroll to position [0, 0]
click at [444, 116] on icon "button" at bounding box center [447, 114] width 8 height 8
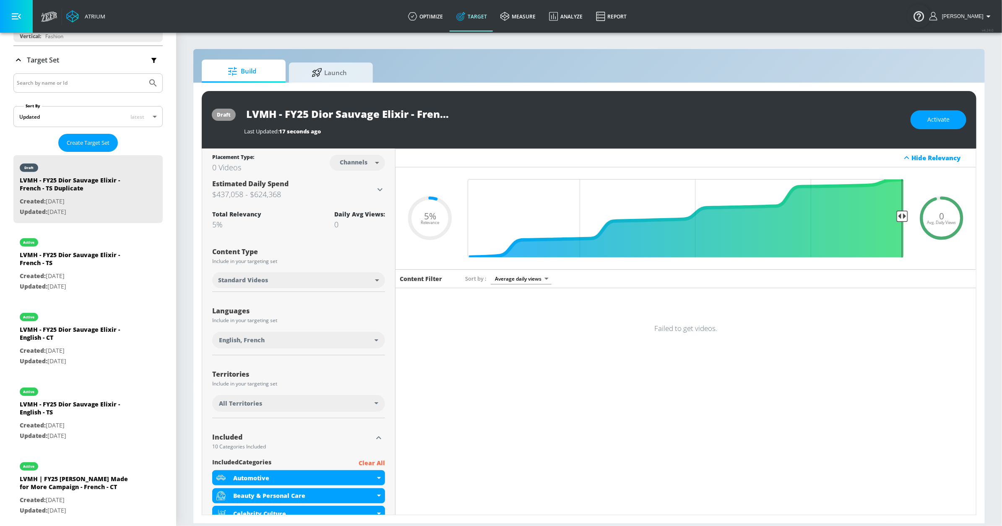
drag, startPoint x: 513, startPoint y: 335, endPoint x: 514, endPoint y: 330, distance: 4.7
click at [513, 333] on div "Failed to get videos." at bounding box center [686, 328] width 581 height 29
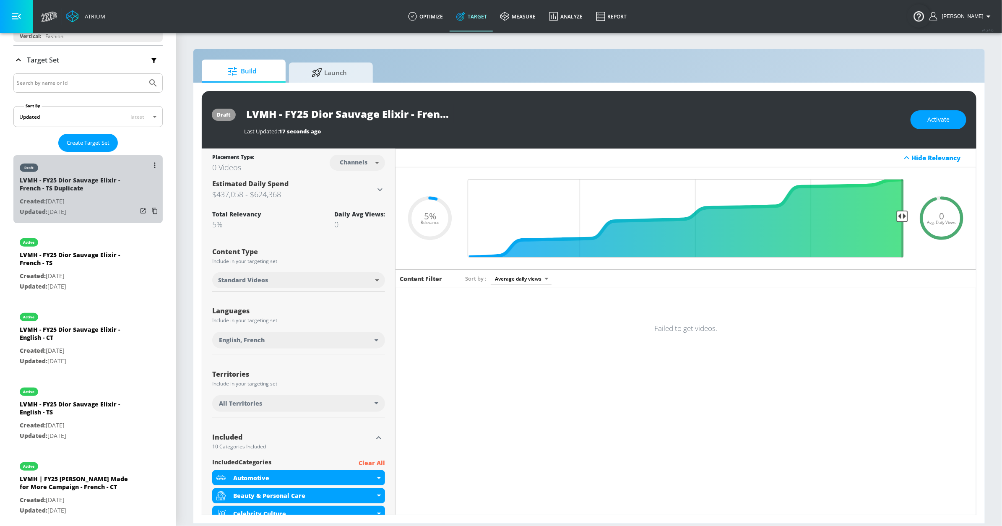
click at [118, 194] on div "LVMH - FY25 Dior Sauvage Elixir - French - TS Duplicate" at bounding box center [78, 186] width 117 height 20
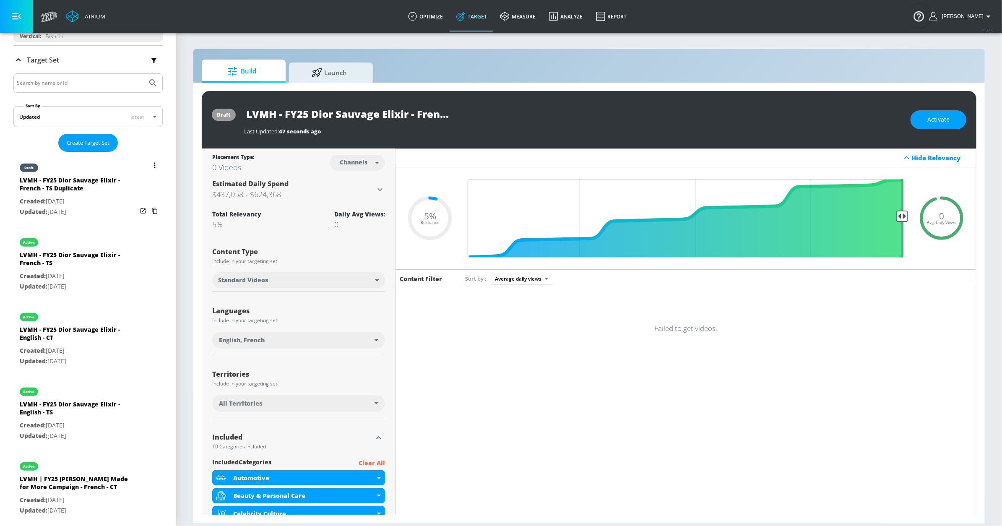
click at [88, 169] on div "draft" at bounding box center [78, 165] width 117 height 21
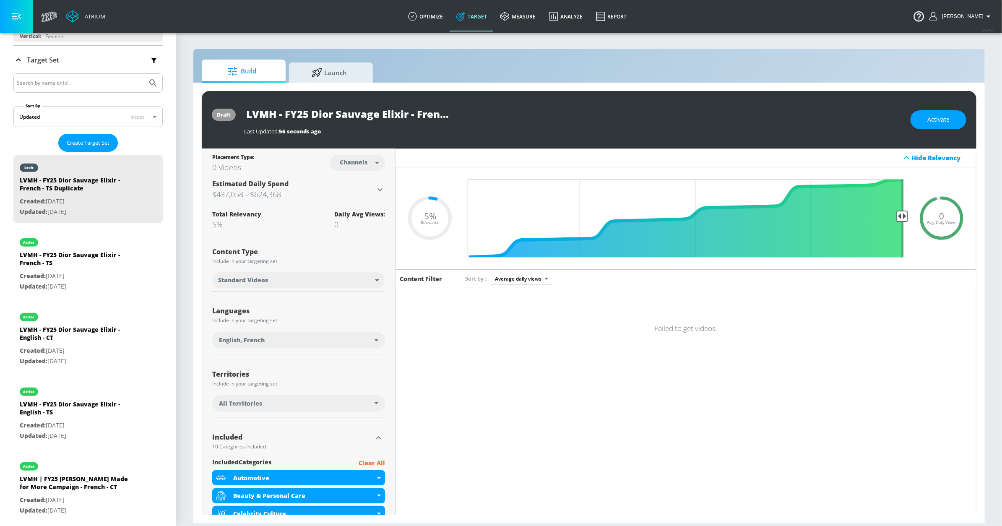
click at [343, 116] on input "LVMH - FY25 Dior Sauvage Elixir - French - TS Duplicate" at bounding box center [349, 113] width 210 height 19
click at [410, 115] on input "LVMH - FY25 Dior Sauvage Elixir - French - TS Duplicate" at bounding box center [349, 113] width 210 height 19
click at [514, 120] on div "LVMH - FY25 Dior Sauvage Elixir - French - TS Duplicate" at bounding box center [573, 113] width 658 height 19
drag, startPoint x: 420, startPoint y: 113, endPoint x: 425, endPoint y: 114, distance: 5.5
click at [420, 113] on input "LVMH - FY25 Dior Sauvage Elixir - French - TS Duplicate" at bounding box center [349, 113] width 210 height 19
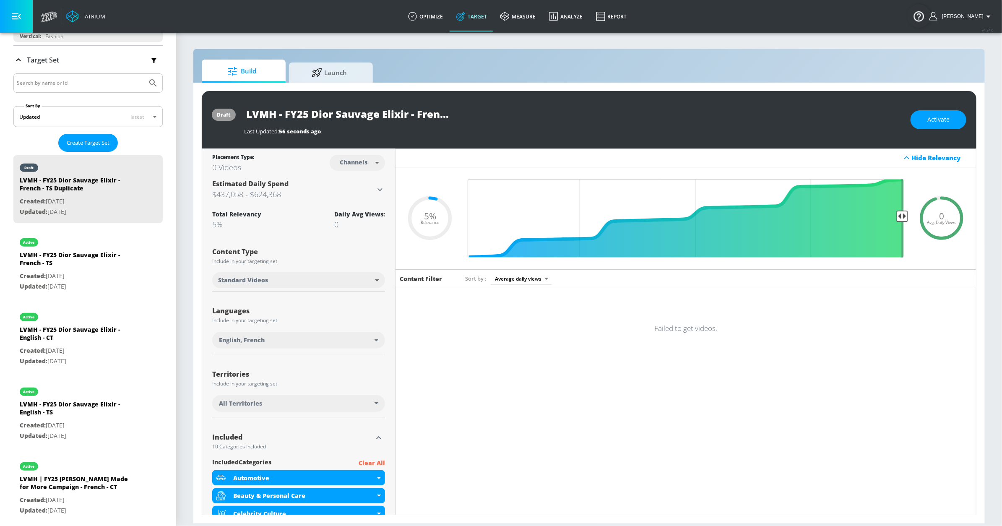
scroll to position [0, 73]
drag, startPoint x: 435, startPoint y: 114, endPoint x: 454, endPoint y: 111, distance: 19.1
click at [476, 114] on div "LVMH - FY25 Dior Sauvage Elixir - French - TS Duplicate" at bounding box center [573, 113] width 658 height 19
click at [401, 113] on input "LVMH - FY25 Dior Sauvage Elixir - French - TS Duplicate" at bounding box center [349, 113] width 210 height 19
drag, startPoint x: 388, startPoint y: 115, endPoint x: 515, endPoint y: 119, distance: 126.7
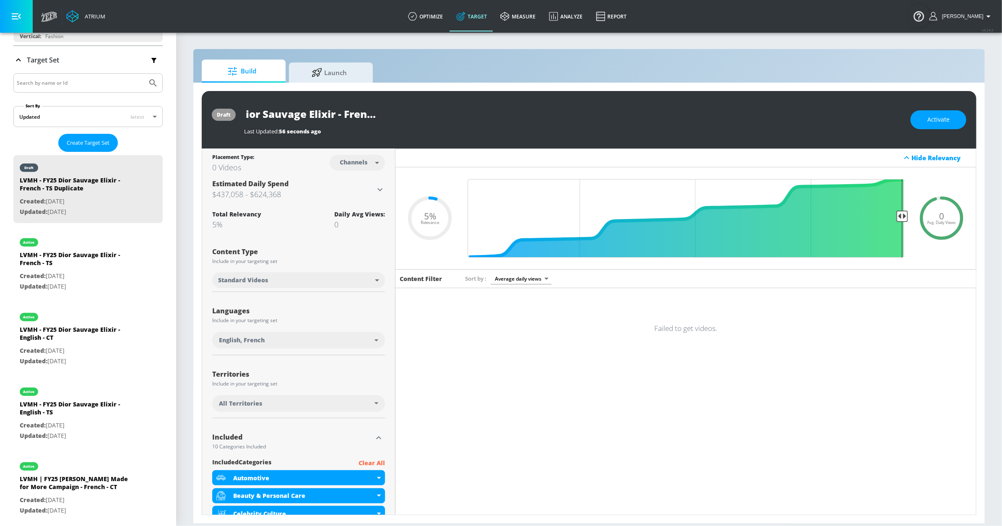
click at [515, 119] on div "LVMH - FY25 Dior Sauvage Elixir - French - TS Duplicate" at bounding box center [573, 113] width 658 height 19
type input "LVMH - FY25 Dior Sauvage Elixir - French - CT"
click at [450, 116] on icon "button" at bounding box center [446, 113] width 9 height 9
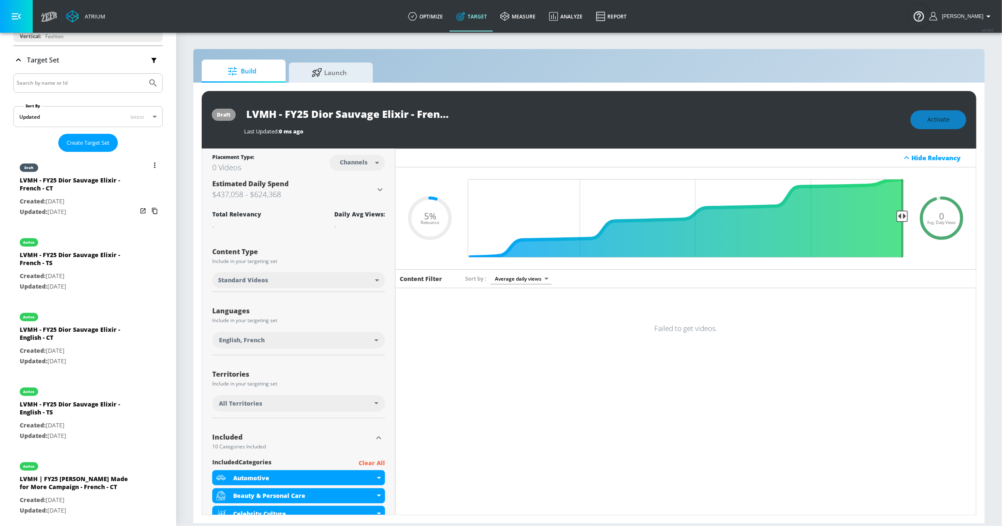
click at [118, 171] on div "draft" at bounding box center [78, 165] width 117 height 21
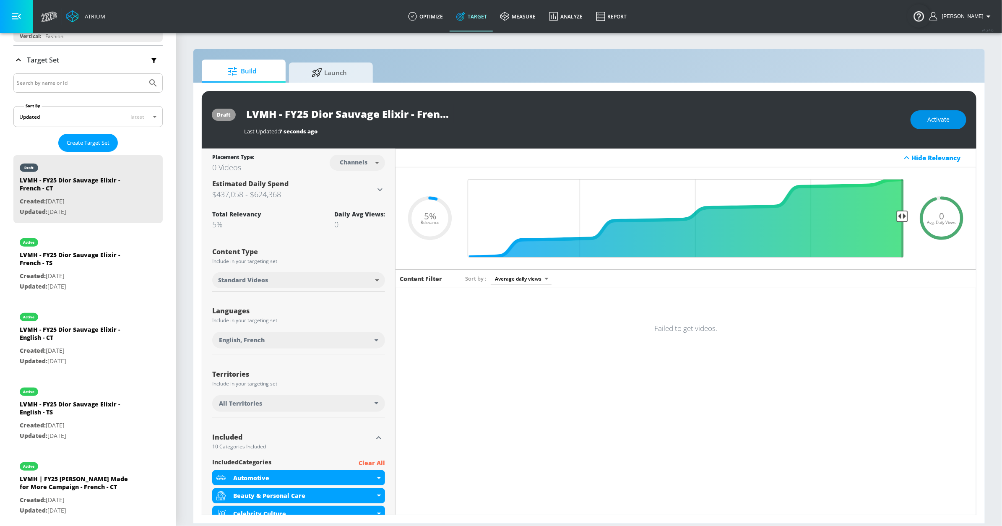
click at [940, 122] on span "Activate" at bounding box center [938, 120] width 22 height 10
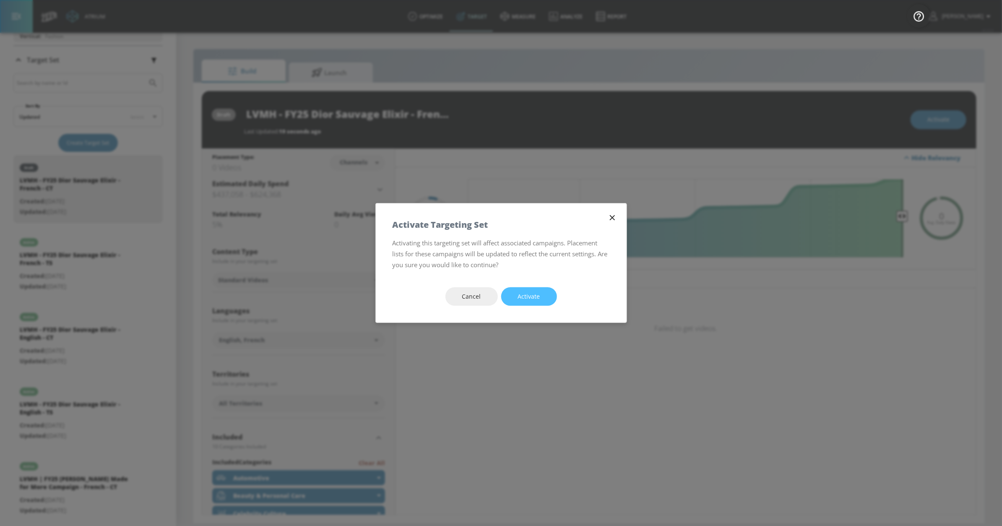
drag, startPoint x: 517, startPoint y: 292, endPoint x: 522, endPoint y: 290, distance: 4.8
click at [521, 290] on button "Activate" at bounding box center [529, 296] width 56 height 19
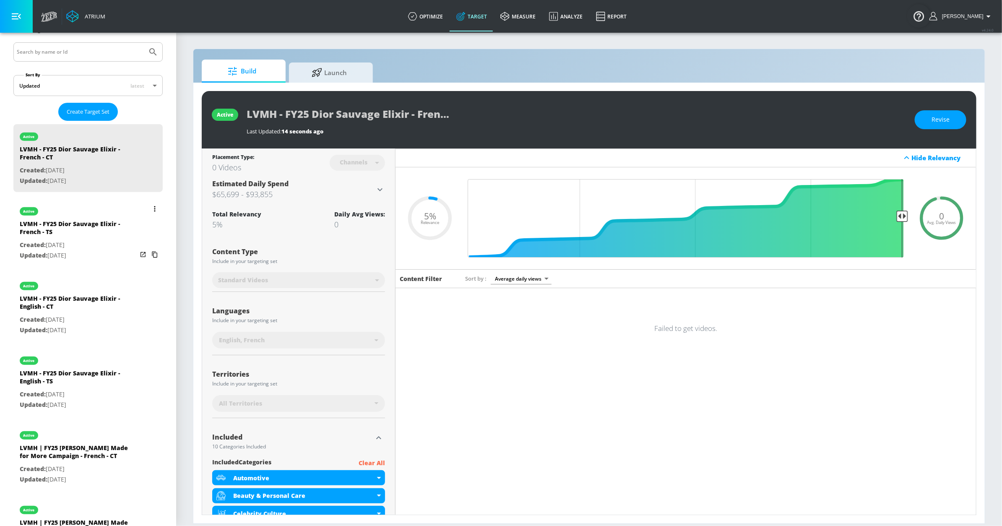
scroll to position [156, 0]
drag, startPoint x: 839, startPoint y: 357, endPoint x: 847, endPoint y: 352, distance: 9.4
click at [839, 357] on div "Content Filter Sort by Average daily views avg_daily_views_last_7_days Failed t…" at bounding box center [686, 536] width 581 height 534
click at [612, 328] on div "Failed to get videos." at bounding box center [686, 328] width 581 height 29
click at [663, 328] on h6 "Failed to get videos." at bounding box center [685, 328] width 63 height 10
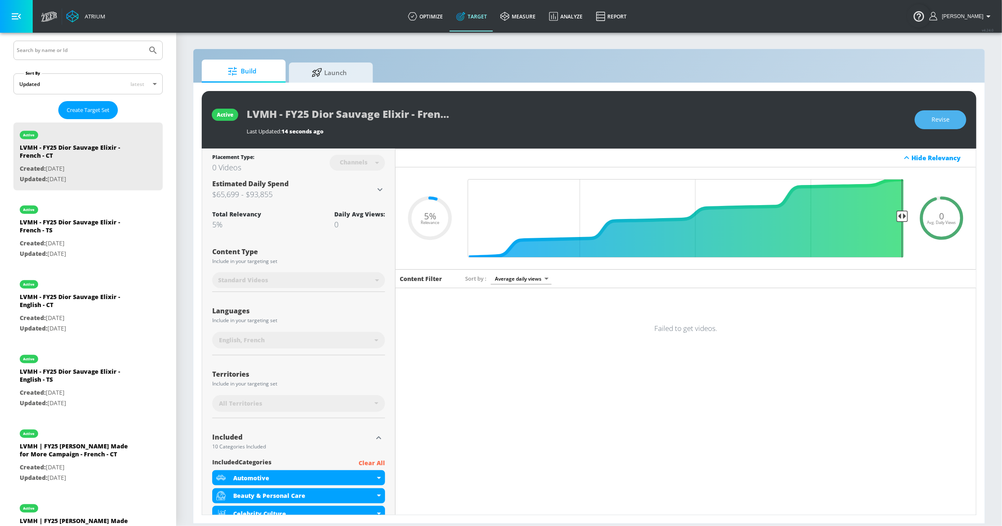
click at [931, 123] on button "Revise" at bounding box center [941, 119] width 52 height 19
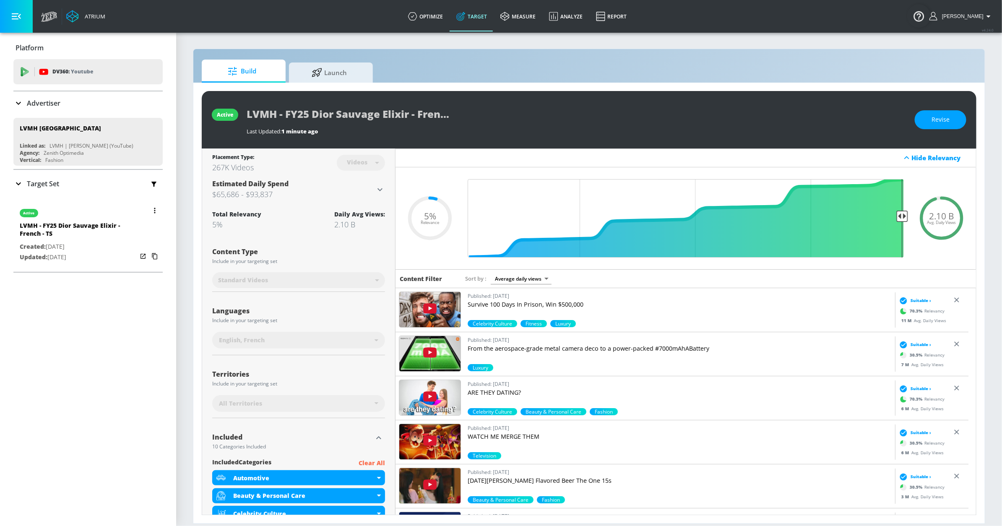
click at [108, 203] on div "active" at bounding box center [78, 211] width 117 height 21
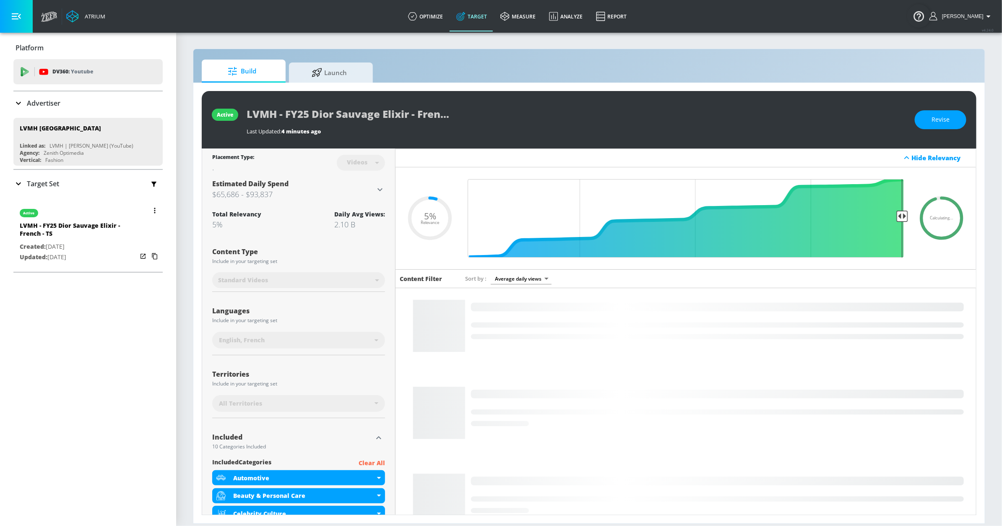
click at [68, 206] on div "active" at bounding box center [78, 211] width 117 height 21
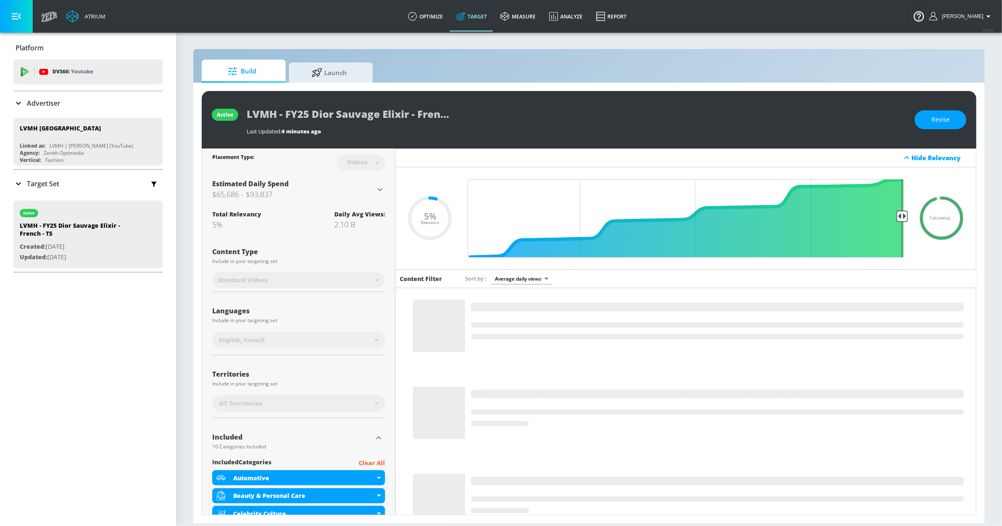
click at [73, 190] on div "Target Set" at bounding box center [87, 184] width 149 height 18
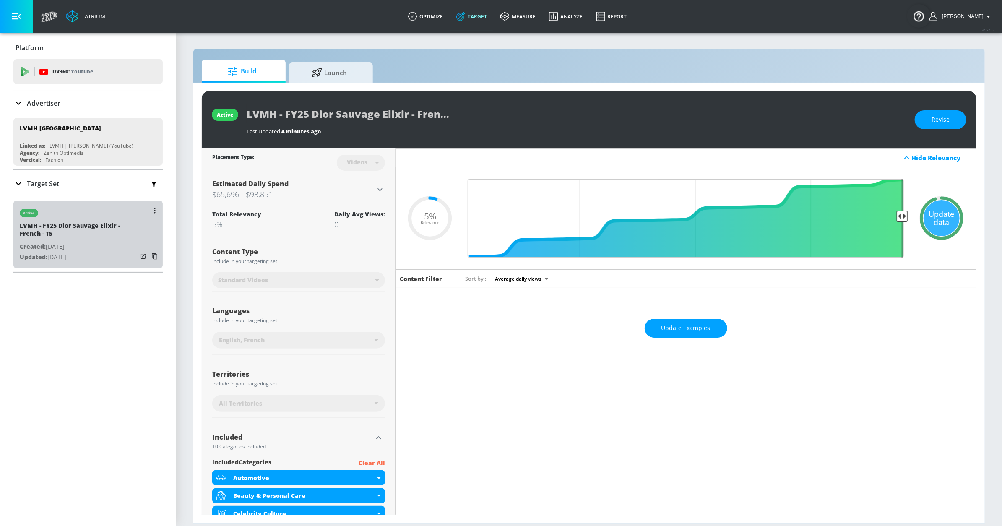
click at [109, 215] on div "active" at bounding box center [78, 211] width 117 height 21
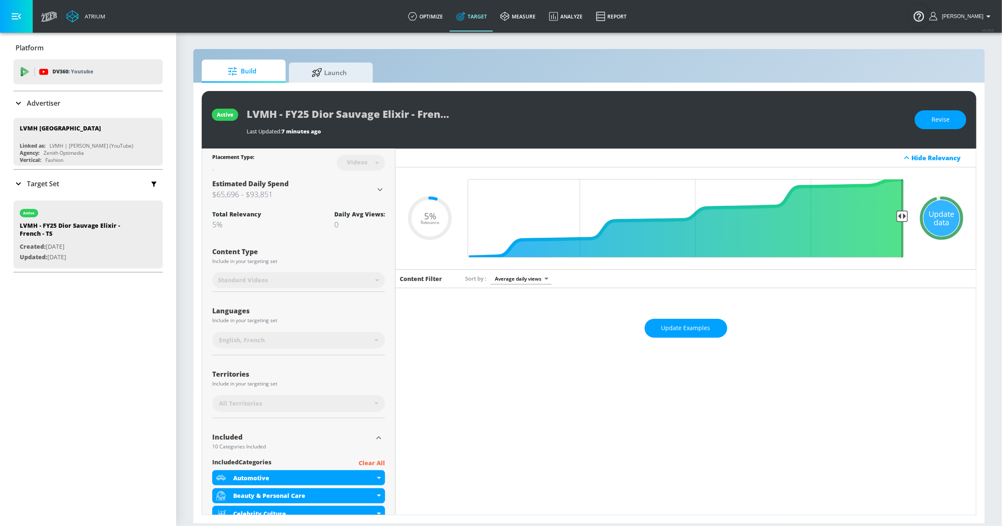
click at [99, 178] on div "Target Set" at bounding box center [87, 184] width 149 height 18
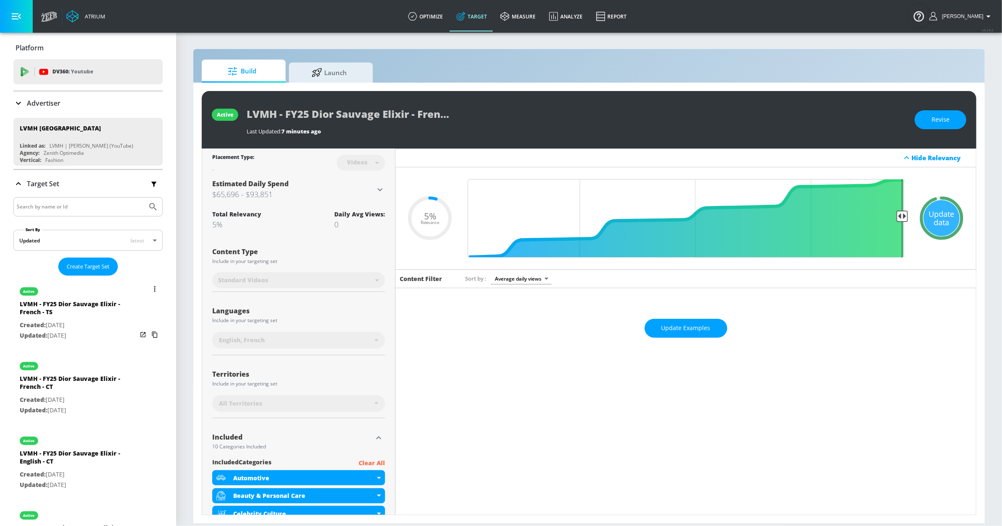
click at [107, 294] on div "active" at bounding box center [78, 289] width 117 height 21
click at [149, 287] on button "list of Target Set" at bounding box center [155, 289] width 12 height 12
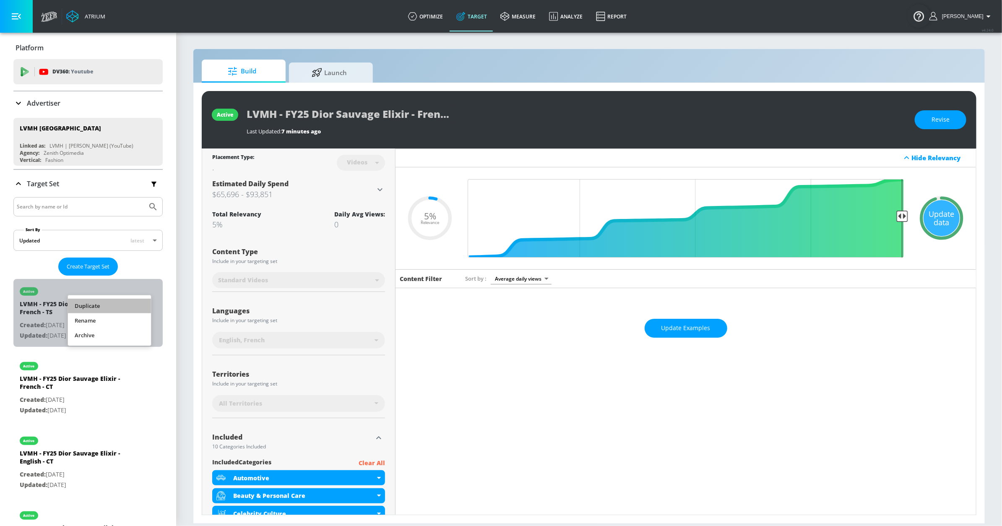
click at [122, 305] on li "Duplicate" at bounding box center [109, 306] width 83 height 15
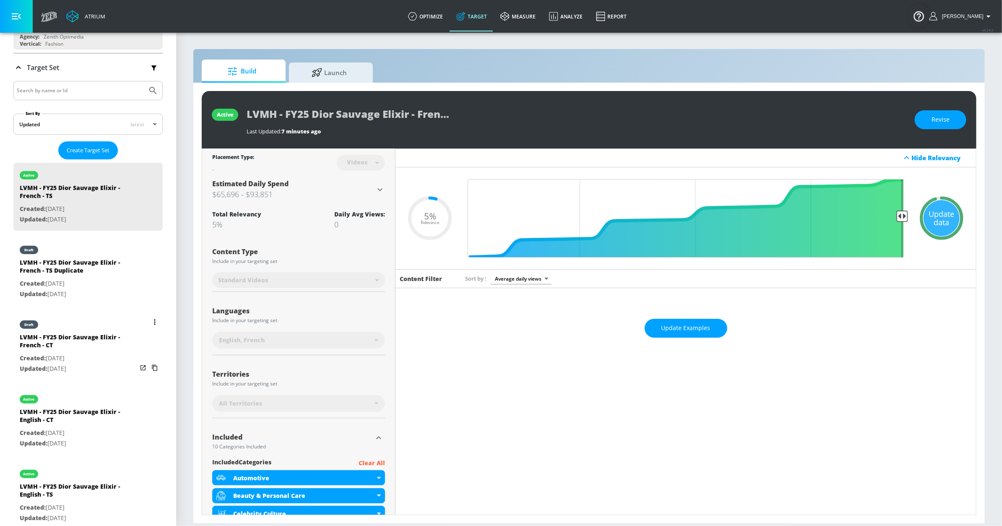
scroll to position [117, 0]
click at [87, 249] on div "draft" at bounding box center [78, 247] width 117 height 21
type input "LVMH - FY25 Dior Sauvage Elixir - French - TS Duplicate"
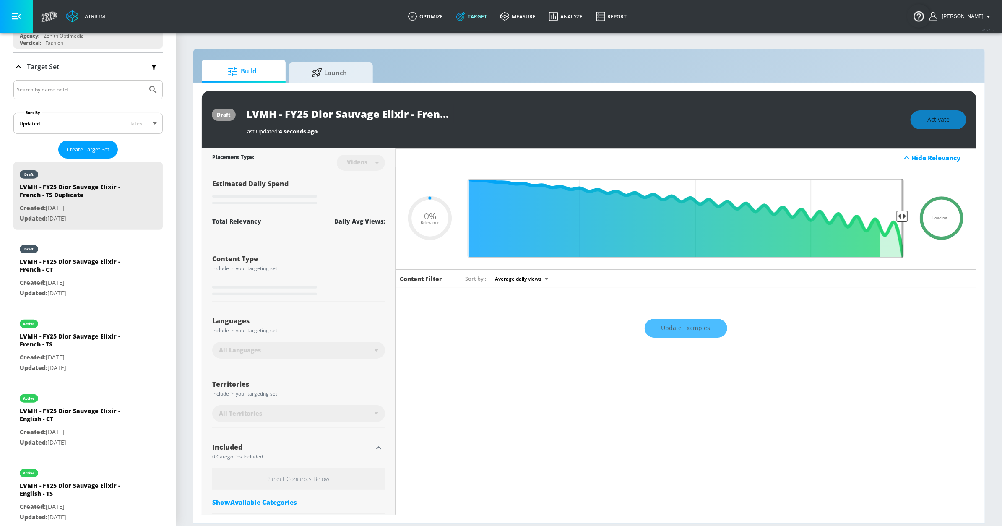
type input "0.05"
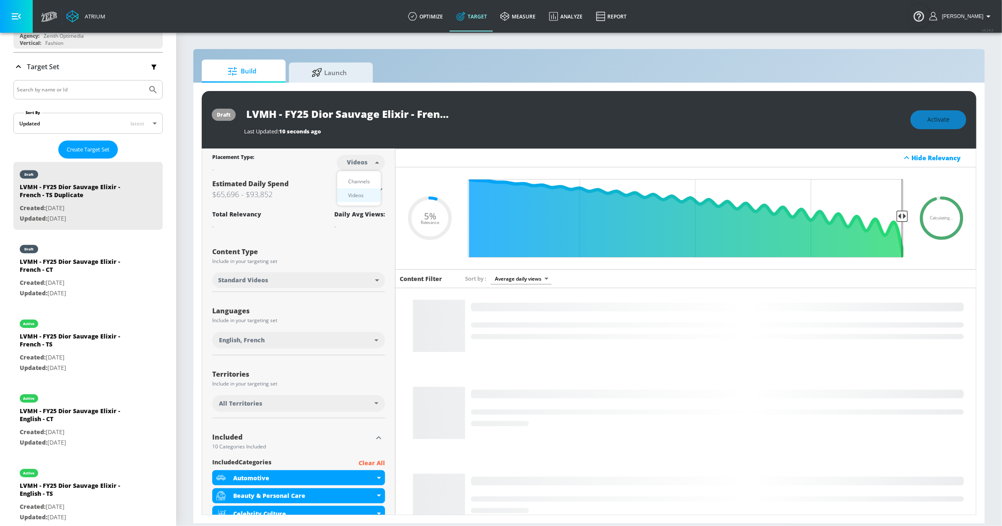
click at [355, 166] on body "Atrium optimize Target measure Analyze Report optimize Target measure Analyze R…" at bounding box center [501, 263] width 1002 height 526
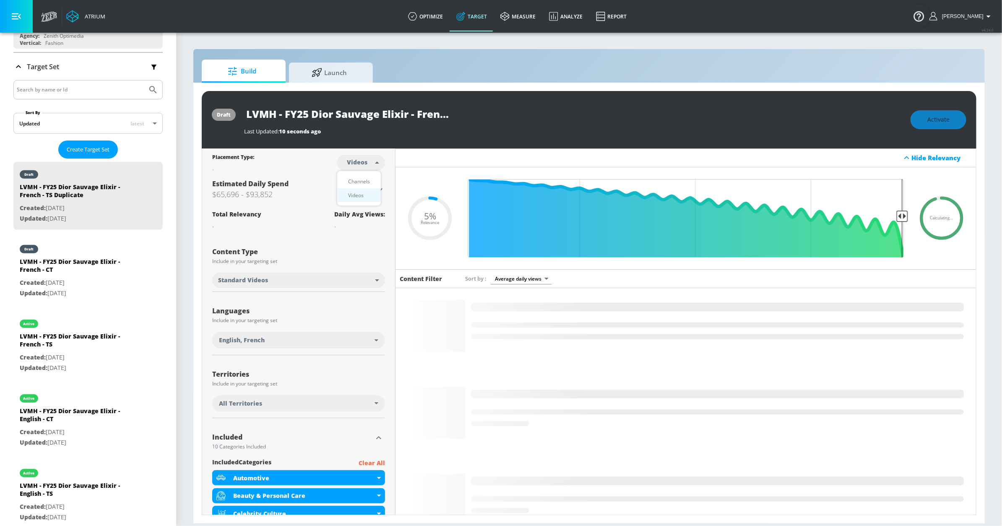
click at [357, 193] on div "Videos" at bounding box center [356, 195] width 24 height 9
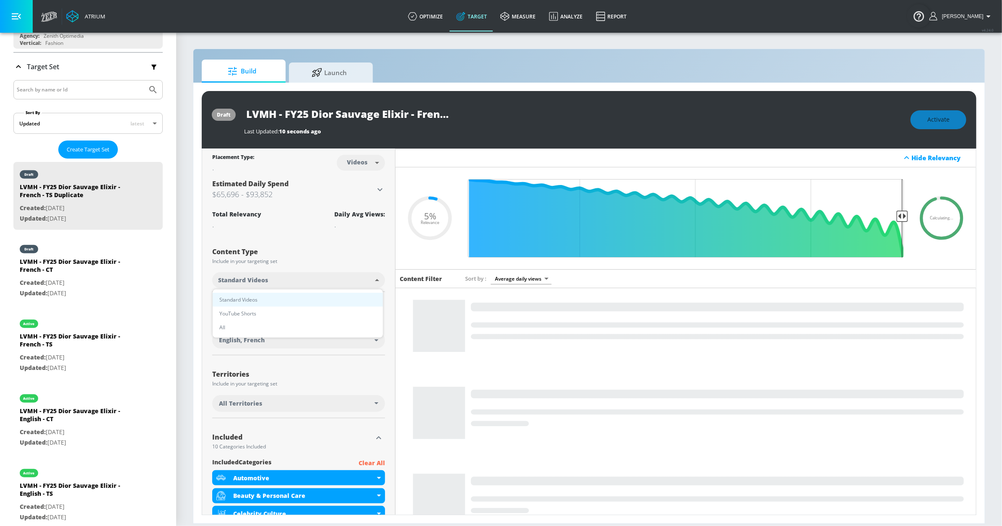
click at [331, 281] on body "Atrium optimize Target measure Analyze Report optimize Target measure Analyze R…" at bounding box center [501, 263] width 1002 height 526
click at [322, 311] on li "YouTube Shorts" at bounding box center [298, 314] width 170 height 14
type input "shorts"
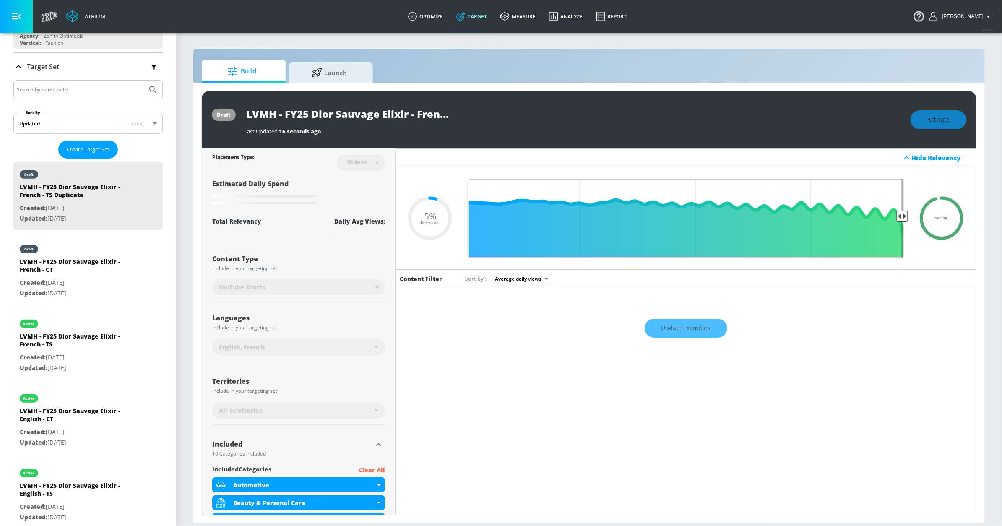
click at [437, 116] on input "LVMH - FY25 Dior Sauvage Elixir - French - TS Duplicate" at bounding box center [349, 113] width 210 height 19
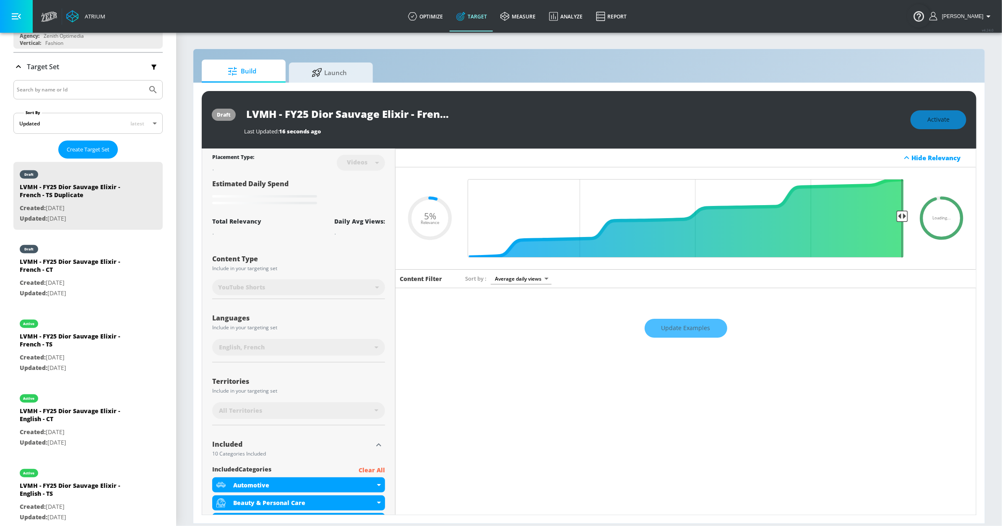
scroll to position [0, 73]
click at [479, 117] on div "LVMH - FY25 Dior Sauvage Elixir - French - TS Duplicate" at bounding box center [573, 113] width 658 height 19
click at [398, 115] on input "LVMH - FY25 Dior Sauvage Elixir - French - TS Duplicate" at bounding box center [349, 113] width 210 height 19
click at [381, 113] on input "LVMH - FY25 Dior Sauvage Elixir - French - TS Duplicate" at bounding box center [349, 113] width 210 height 19
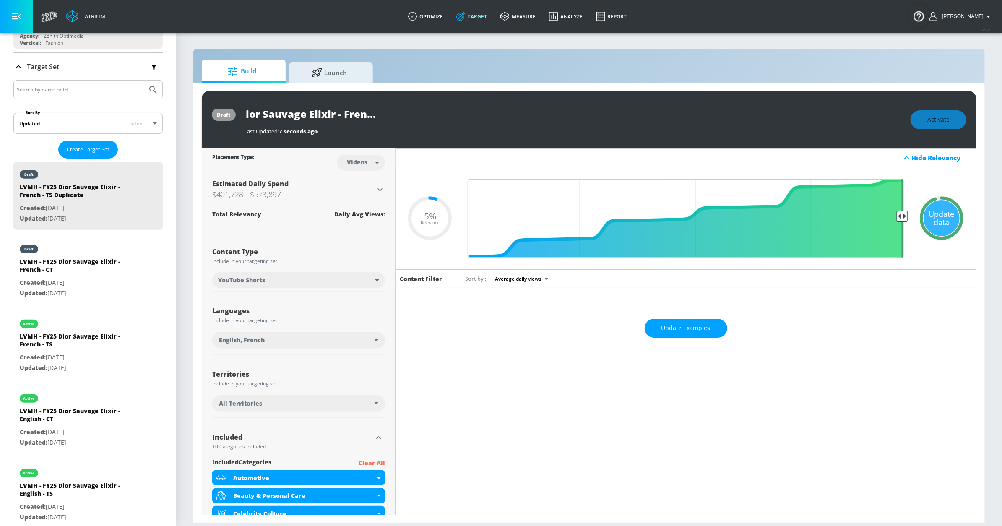
scroll to position [0, 70]
click at [375, 115] on input "LVMH - FY25 Dior Sauvage Elixir - French Shorts - TS Duplicate" at bounding box center [334, 113] width 180 height 19
drag, startPoint x: 437, startPoint y: 115, endPoint x: 419, endPoint y: 115, distance: 18.1
click at [448, 115] on div "LVMH - FY25 Dior Sauvage Elixir - French Shorts - TS Duplicate" at bounding box center [349, 113] width 210 height 19
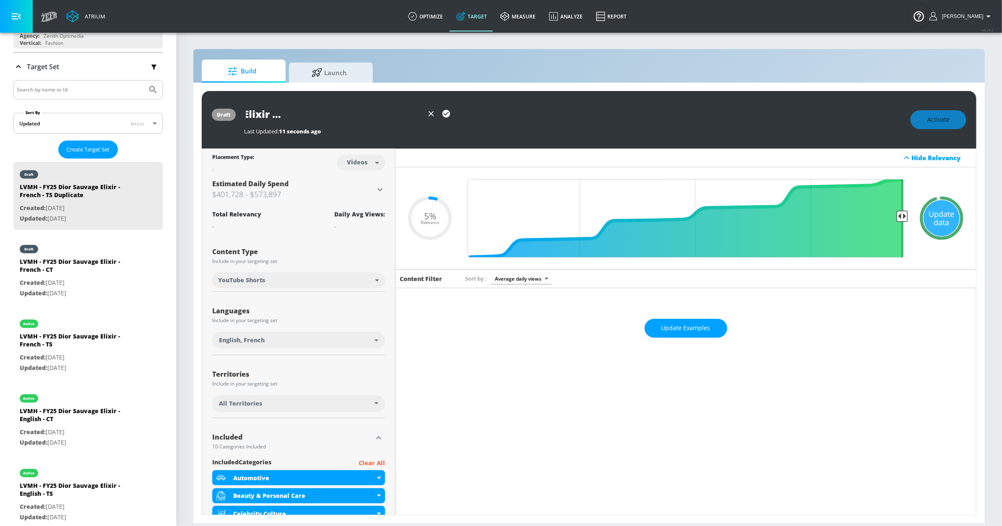
drag, startPoint x: 378, startPoint y: 116, endPoint x: 372, endPoint y: 116, distance: 5.9
click at [377, 116] on input "LVMH - FY25 Dior Sauvage Elixir - French Shorts - TS Duplicate" at bounding box center [334, 113] width 180 height 19
drag, startPoint x: 370, startPoint y: 116, endPoint x: 469, endPoint y: 113, distance: 99.9
click at [469, 113] on div "LVMH - FY25 Dior Sauvage Elixir - French Shorts - TS Duplicate" at bounding box center [573, 113] width 658 height 19
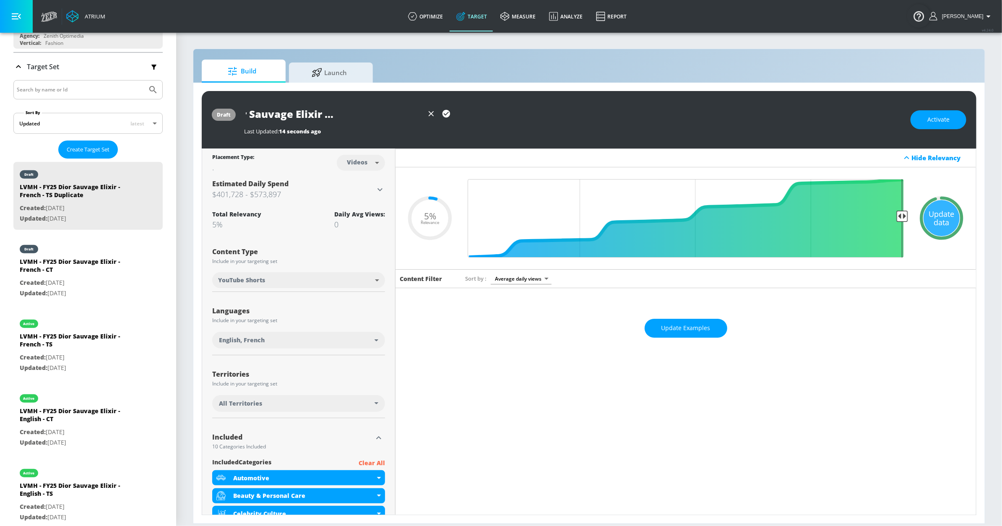
type input "LVMH - FY25 Dior Sauvage Elixir - French Shorts - TS"
click at [445, 114] on icon "button" at bounding box center [447, 114] width 8 height 8
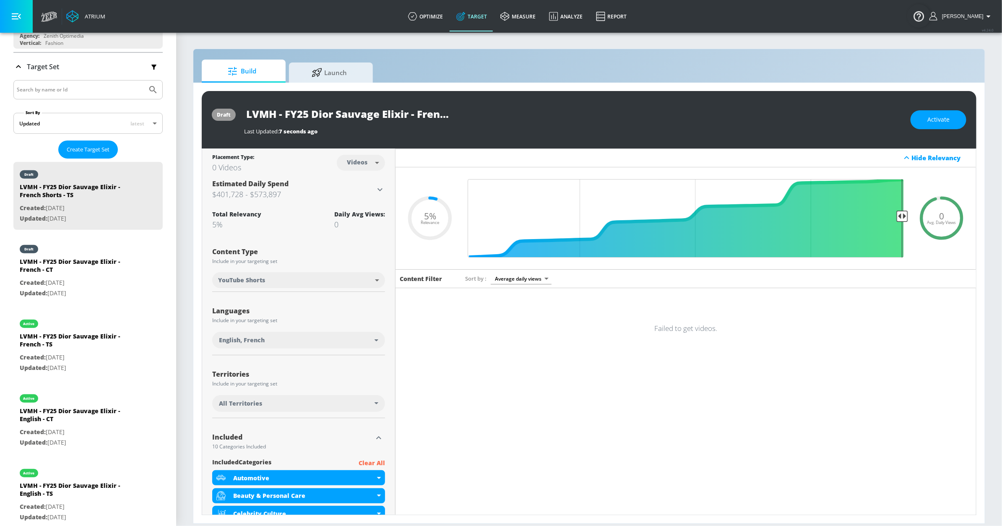
drag, startPoint x: 373, startPoint y: 122, endPoint x: 373, endPoint y: 117, distance: 5.0
click at [373, 122] on input "LVMH - FY25 Dior Sauvage Elixir - French Shorts - TS" at bounding box center [349, 113] width 210 height 19
click at [951, 121] on button "Activate" at bounding box center [939, 119] width 56 height 19
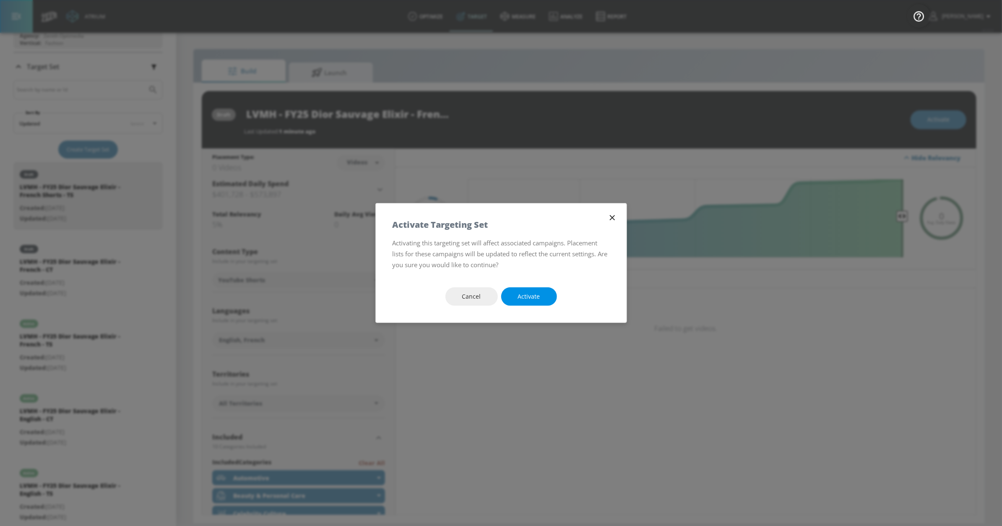
click at [511, 294] on button "Activate" at bounding box center [529, 296] width 56 height 19
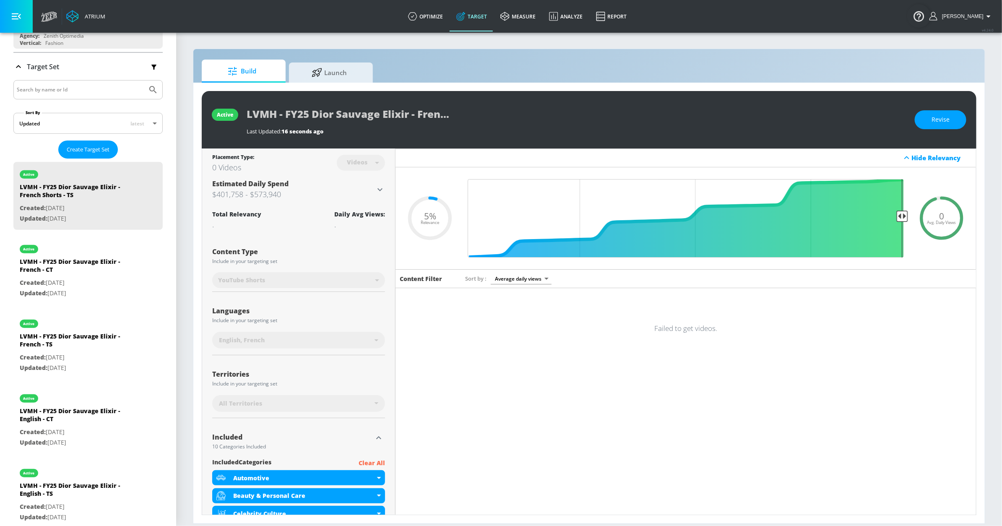
click at [508, 343] on div "Failed to get videos." at bounding box center [686, 328] width 581 height 29
click at [688, 316] on div "Failed to get videos." at bounding box center [686, 328] width 581 height 29
click at [934, 128] on button "Revise" at bounding box center [941, 119] width 52 height 19
click at [831, 310] on div "Content Filter Sort by Average daily views avg_daily_views_last_7_days Failed t…" at bounding box center [686, 536] width 581 height 534
click at [938, 223] on span "Avg. Daily Views" at bounding box center [941, 223] width 29 height 4
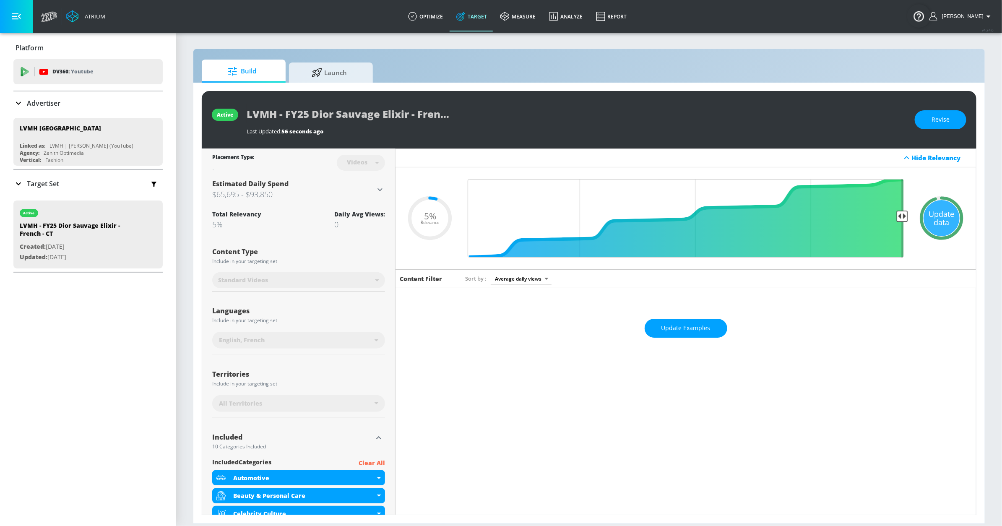
click at [924, 213] on div "Update data" at bounding box center [942, 218] width 36 height 36
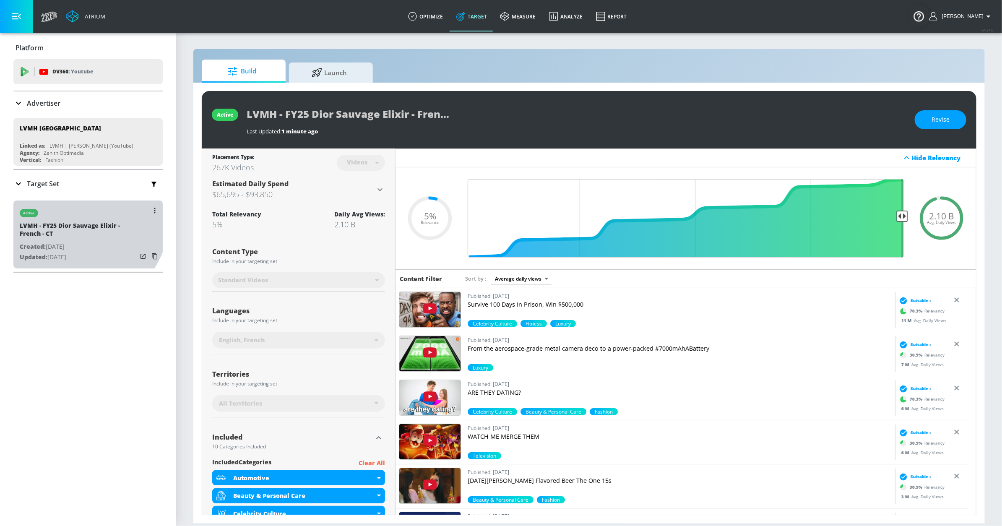
click at [76, 218] on div "active" at bounding box center [78, 211] width 117 height 21
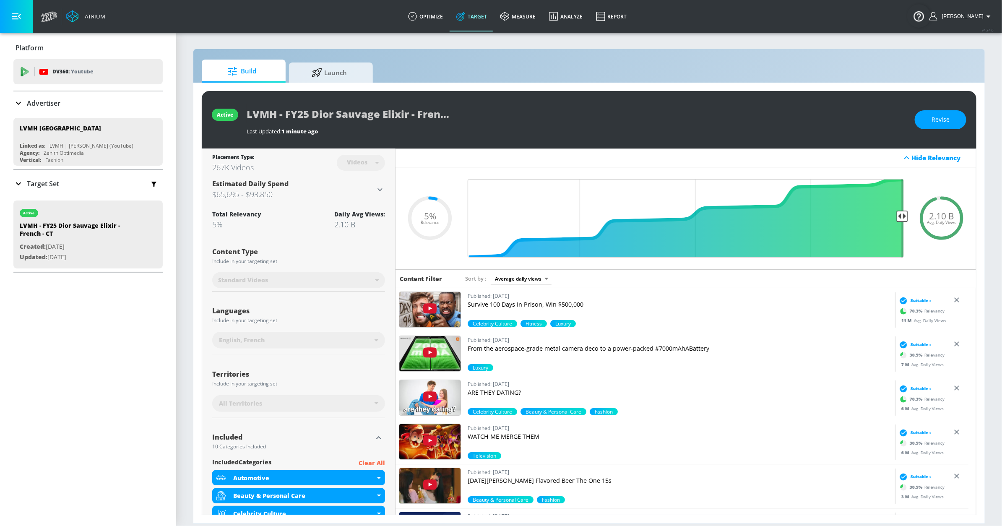
click at [103, 192] on div "Target Set" at bounding box center [87, 184] width 149 height 18
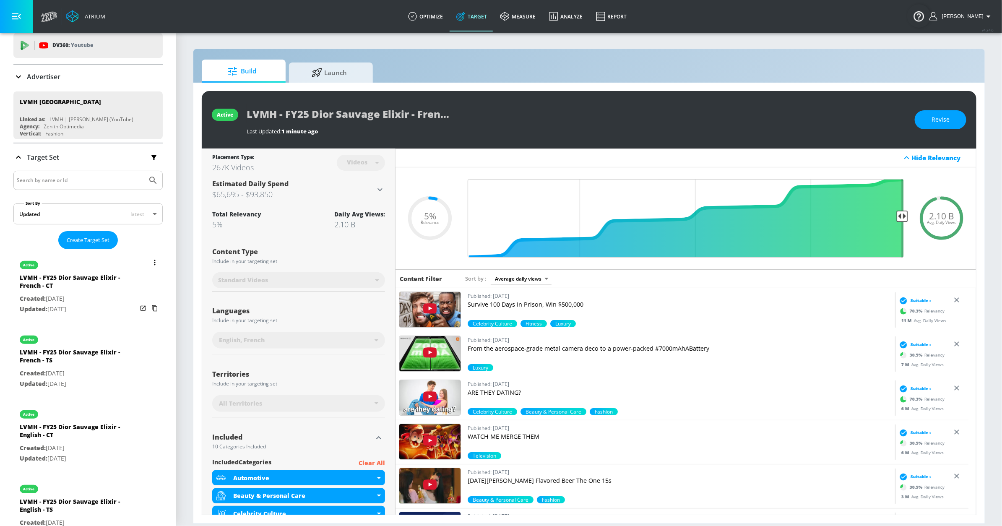
scroll to position [27, 0]
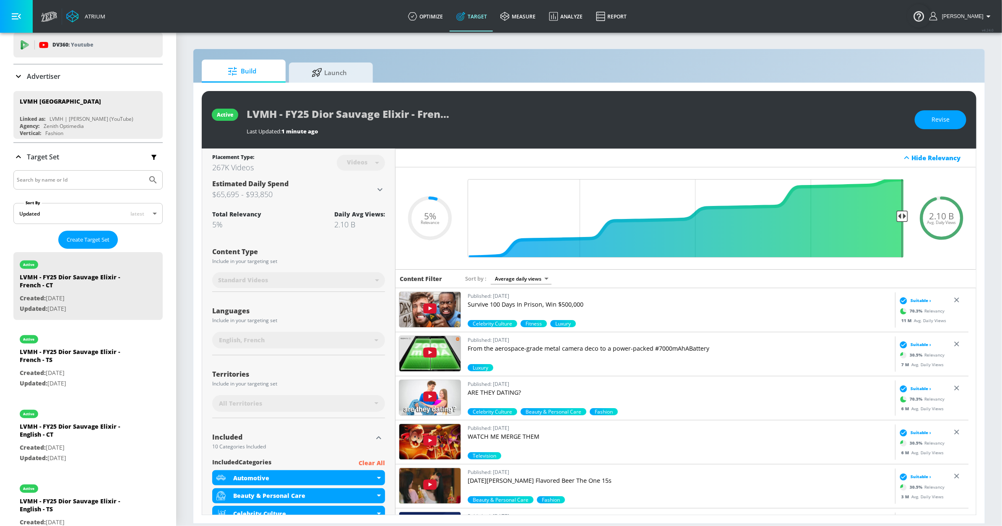
click at [357, 161] on div "Videos" at bounding box center [357, 162] width 29 height 7
click at [933, 120] on span "Revise" at bounding box center [941, 120] width 18 height 10
click at [346, 159] on body "Atrium optimize Target measure Analyze Report optimize Target measure Analyze R…" at bounding box center [501, 263] width 1002 height 526
click at [357, 182] on div "Channels" at bounding box center [359, 181] width 30 height 9
type input "channels"
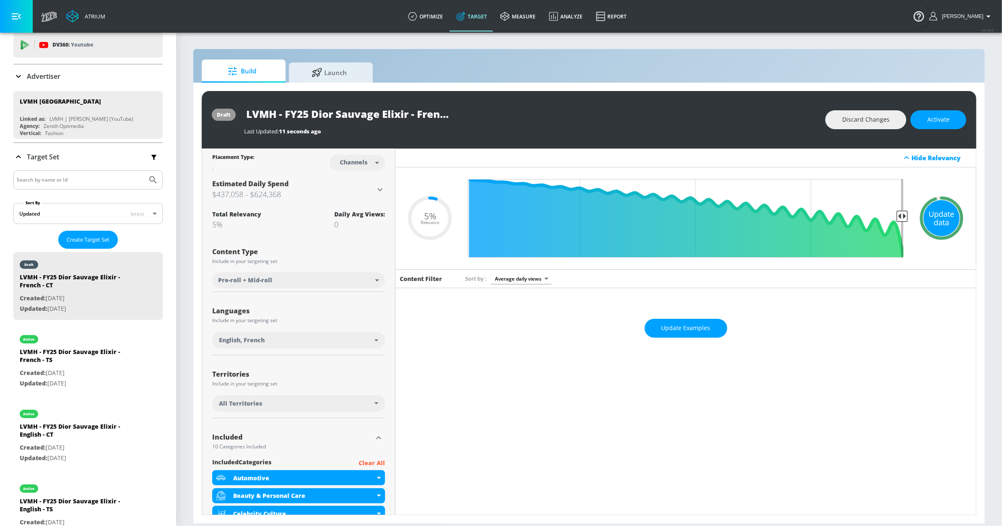
click at [929, 208] on div "Update data" at bounding box center [942, 218] width 36 height 36
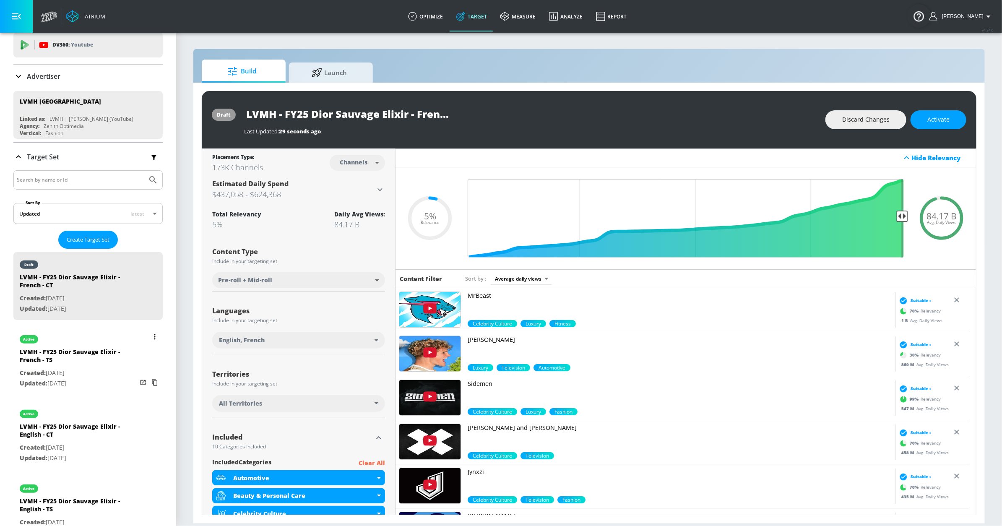
click at [93, 343] on div "active" at bounding box center [78, 337] width 117 height 21
type input "LVMH - FY25 Dior Sauvage Elixir - French - TS"
type input "videos"
type input "0.05"
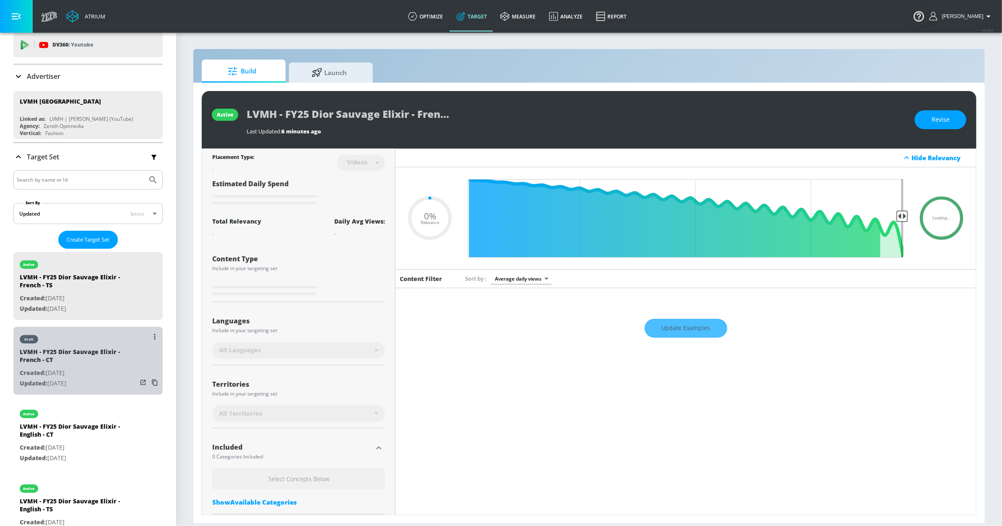
click at [95, 340] on div "draft" at bounding box center [78, 337] width 117 height 21
type input "LVMH - FY25 Dior Sauvage Elixir - French - CT"
type input "channels"
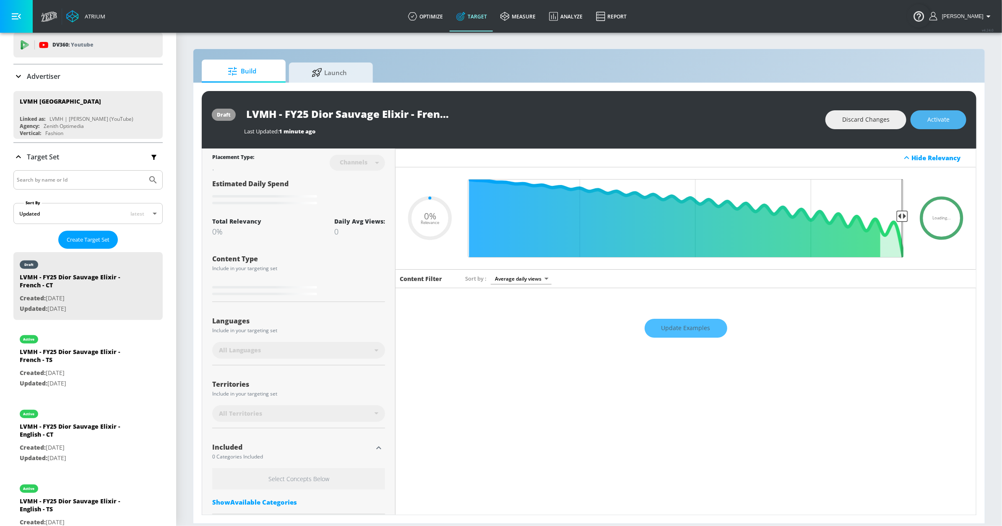
click at [950, 120] on button "Activate" at bounding box center [939, 119] width 56 height 19
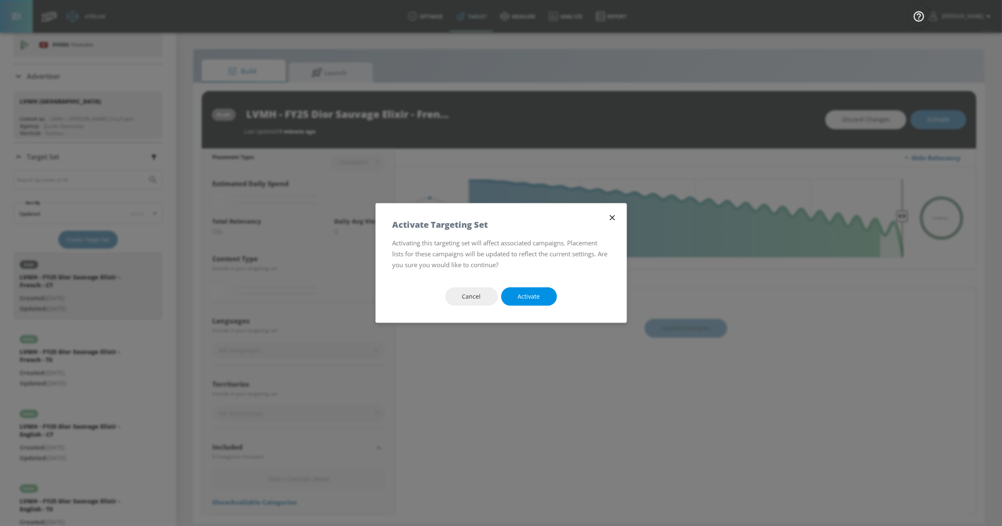
click at [523, 298] on span "Activate" at bounding box center [529, 297] width 22 height 10
click at [522, 289] on button "Activate" at bounding box center [529, 296] width 56 height 19
type input "0.05"
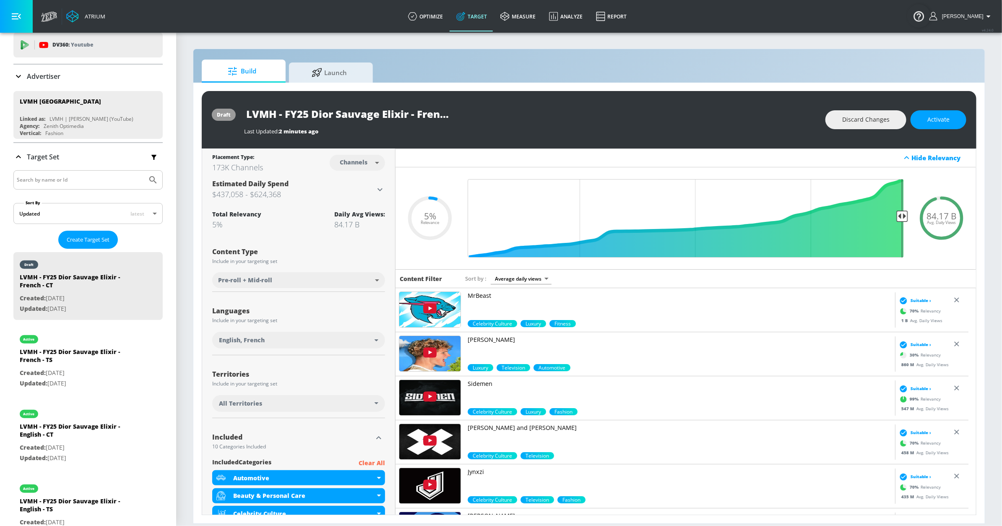
click at [404, 91] on div "draft LVMH - FY25 Dior Sauvage Elixir - French - CT Last Updated: 2 minutes ago…" at bounding box center [589, 119] width 775 height 57
click at [400, 107] on input "LVMH - FY25 Dior Sauvage Elixir - French - CT" at bounding box center [349, 113] width 210 height 19
click at [396, 115] on input "LVMH - FY25 Dior Sauvage Elixir - French - CT" at bounding box center [349, 113] width 210 height 19
drag, startPoint x: 391, startPoint y: 115, endPoint x: 461, endPoint y: 114, distance: 70.1
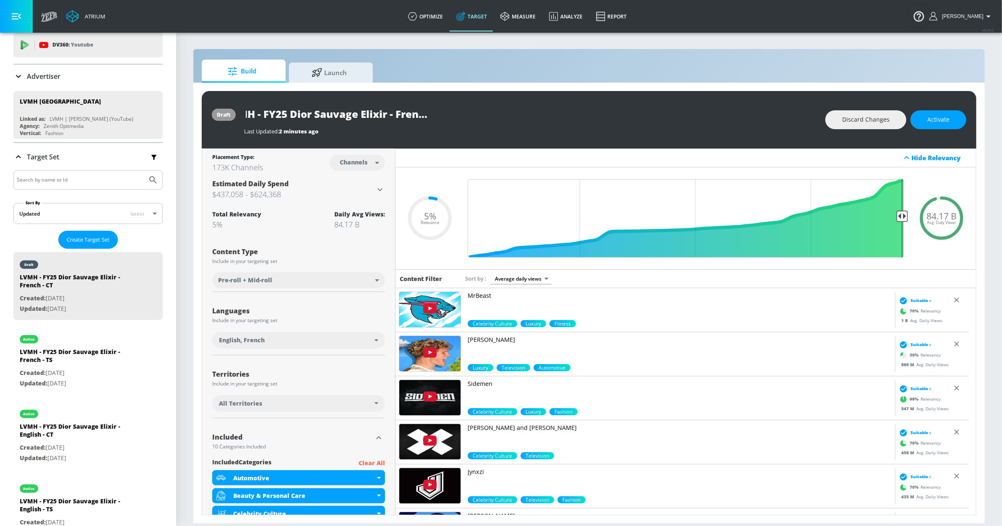
click at [462, 114] on div "LVMH - FY25 Dior Sauvage Elixir - French - CT" at bounding box center [530, 113] width 573 height 19
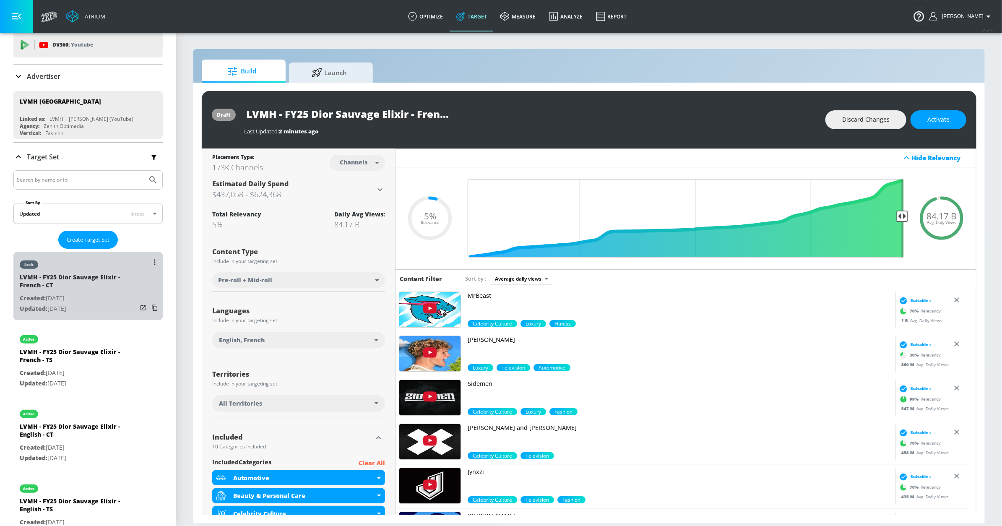
click at [95, 269] on div "draft" at bounding box center [78, 262] width 117 height 21
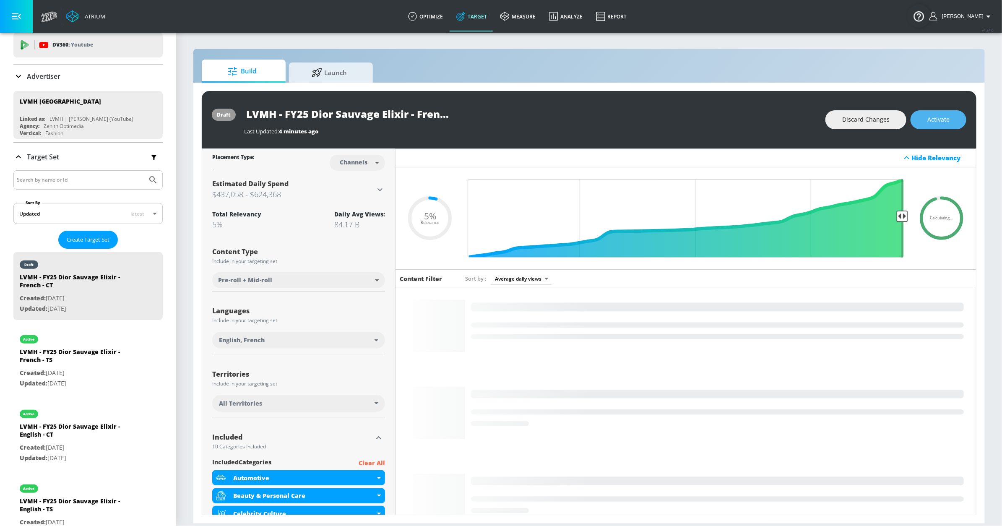
click at [945, 118] on span "Activate" at bounding box center [938, 120] width 22 height 10
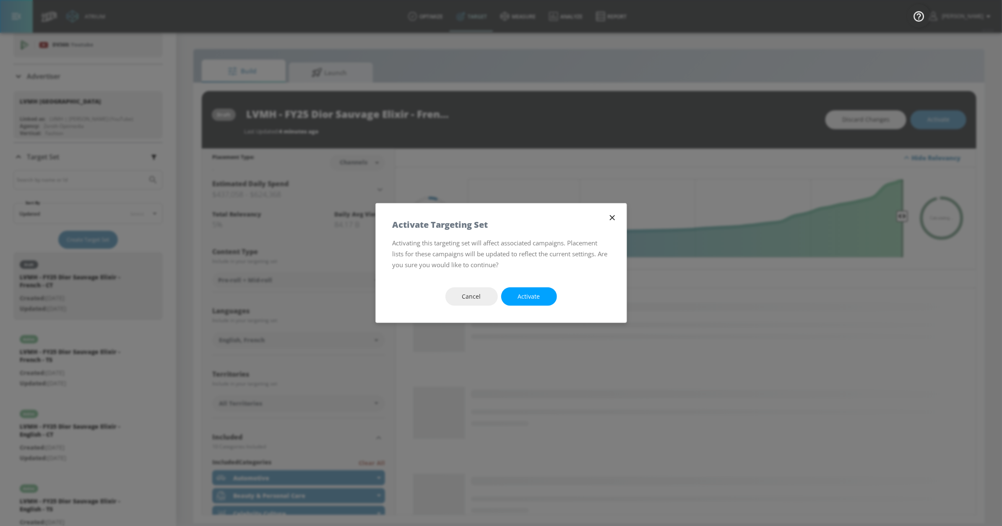
click at [512, 303] on button "Activate" at bounding box center [529, 296] width 56 height 19
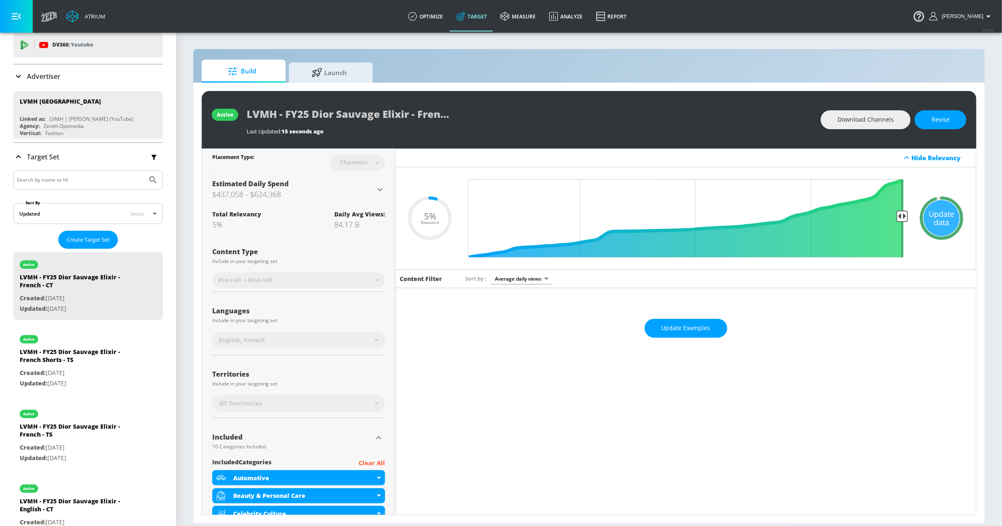
click at [944, 229] on div "Update data" at bounding box center [942, 218] width 36 height 36
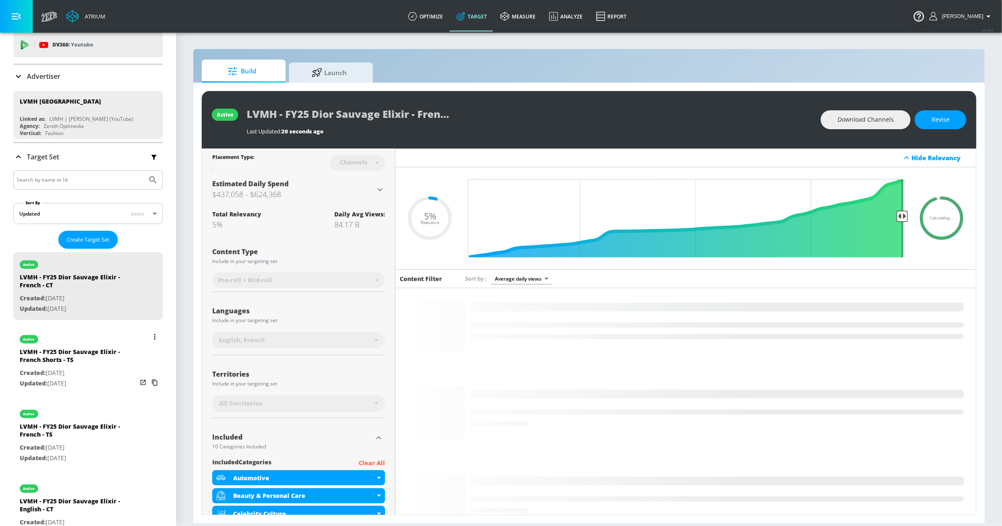
click at [99, 365] on div "LVMH - FY25 Dior Sauvage Elixir - French Shorts - TS" at bounding box center [78, 358] width 117 height 20
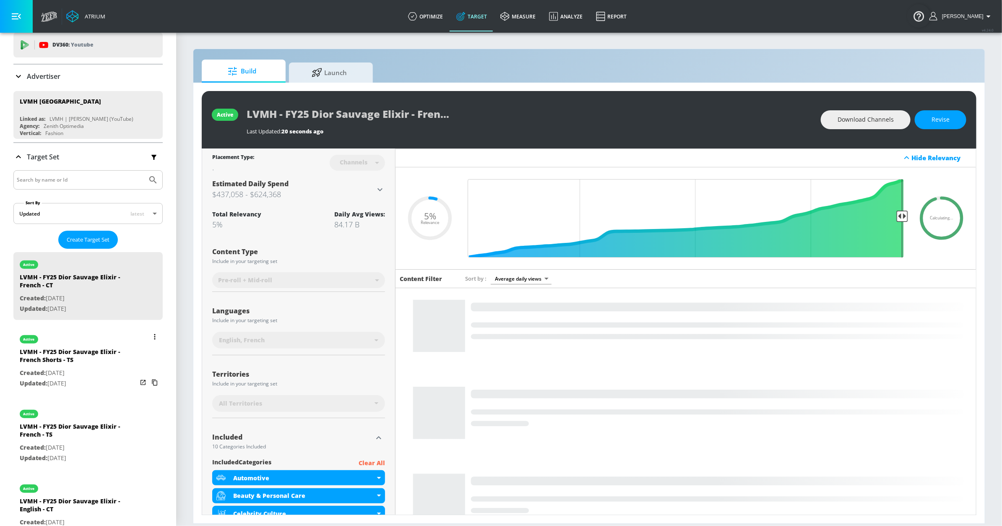
type input "LVMH - FY25 Dior Sauvage Elixir - French Shorts - TS"
type input "videos"
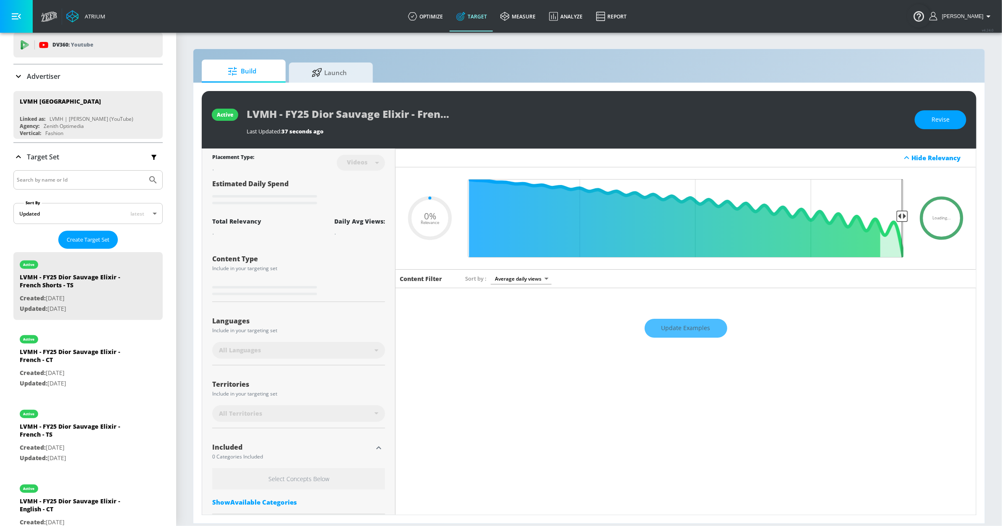
click at [702, 325] on div "Update Examples" at bounding box center [686, 328] width 581 height 29
click at [673, 332] on div "Update Examples" at bounding box center [686, 328] width 581 height 29
type input "0.05"
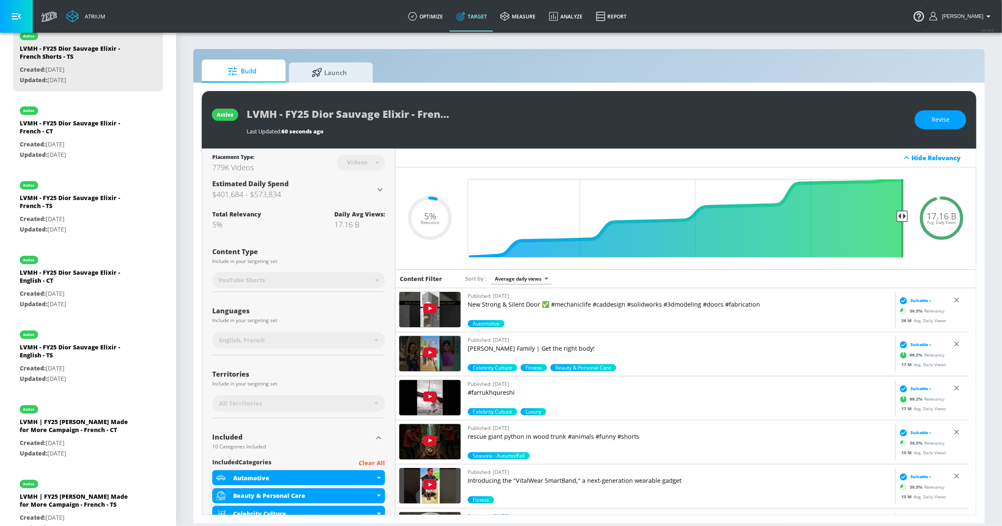
scroll to position [261, 0]
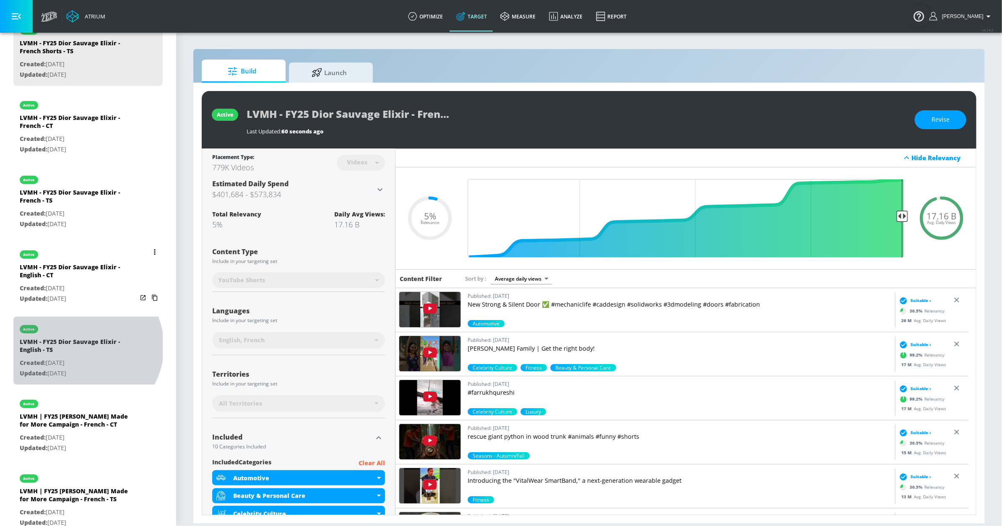
click at [82, 348] on div "LVMH - FY25 Dior Sauvage Elixir - English - TS" at bounding box center [78, 348] width 117 height 20
type input "LVMH - FY25 Dior Sauvage Elixir - English - TS"
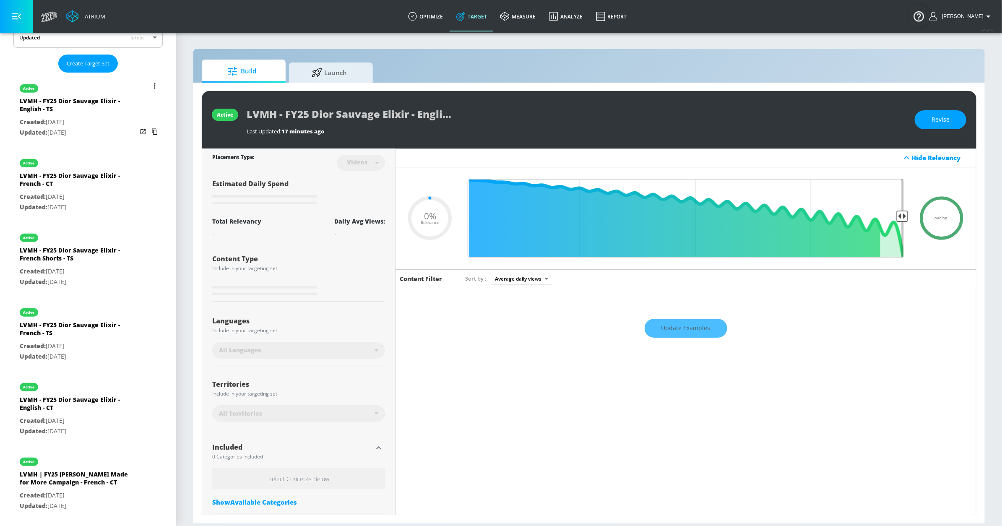
scroll to position [216, 0]
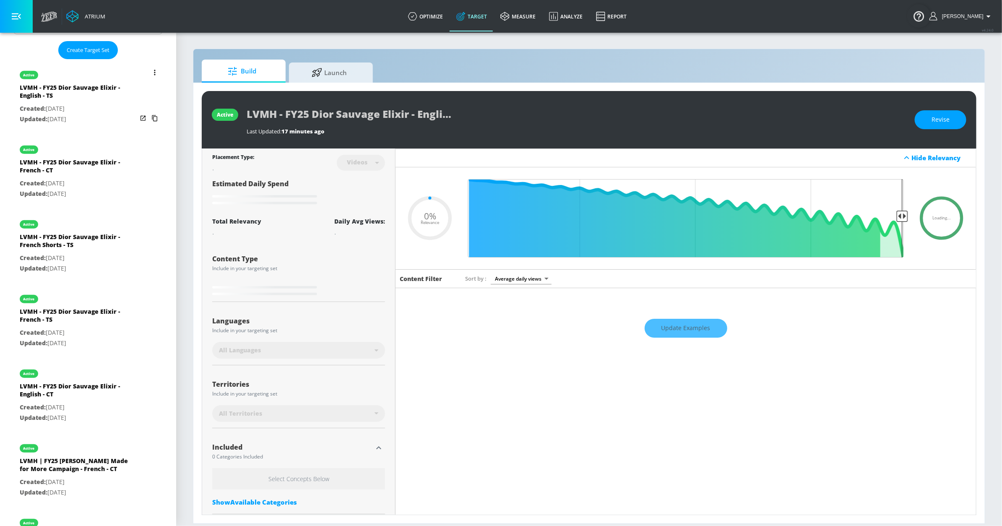
click at [149, 73] on button "list of Target Set" at bounding box center [155, 73] width 12 height 12
click at [116, 89] on li "Duplicate" at bounding box center [109, 89] width 83 height 15
type input "0.05"
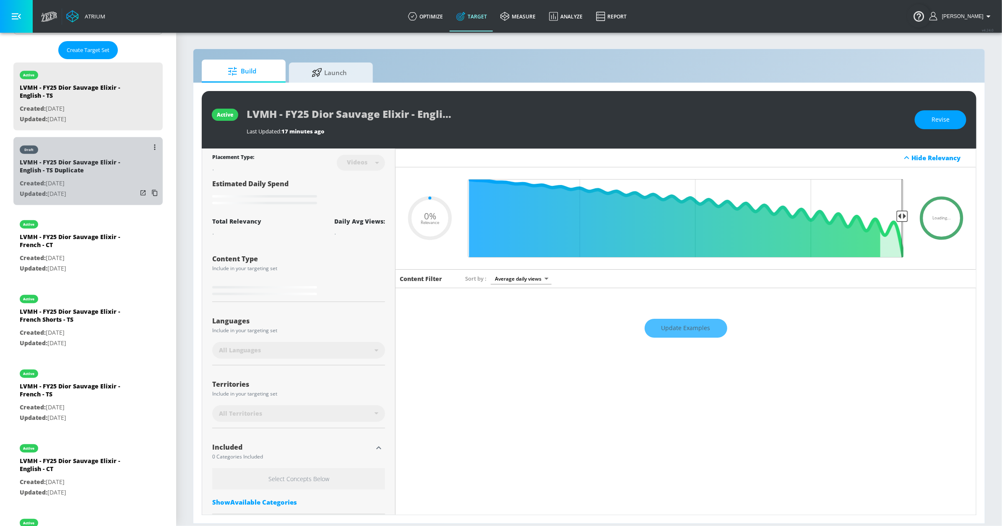
click at [105, 155] on div "draft" at bounding box center [78, 147] width 117 height 21
type input "LVMH - FY25 Dior Sauvage Elixir - English - TS Duplicate"
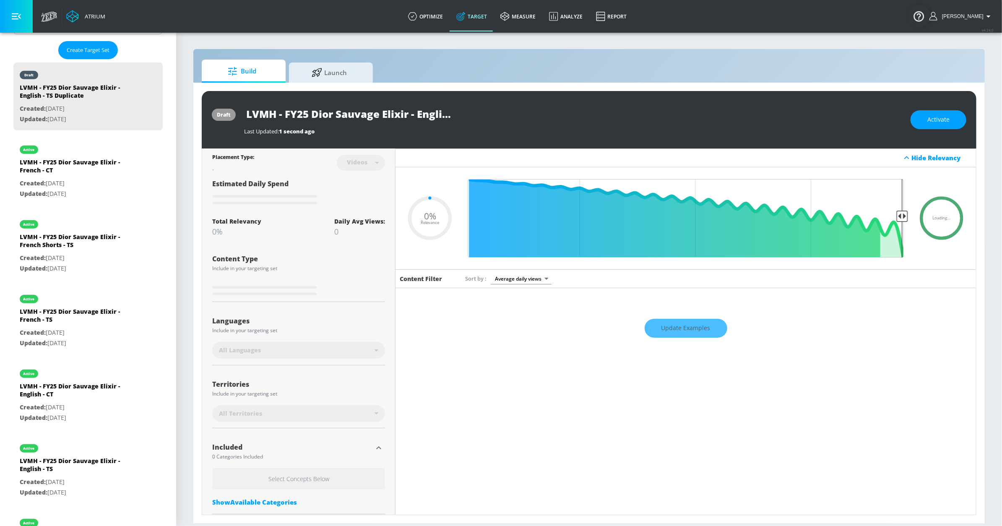
type input "0.05"
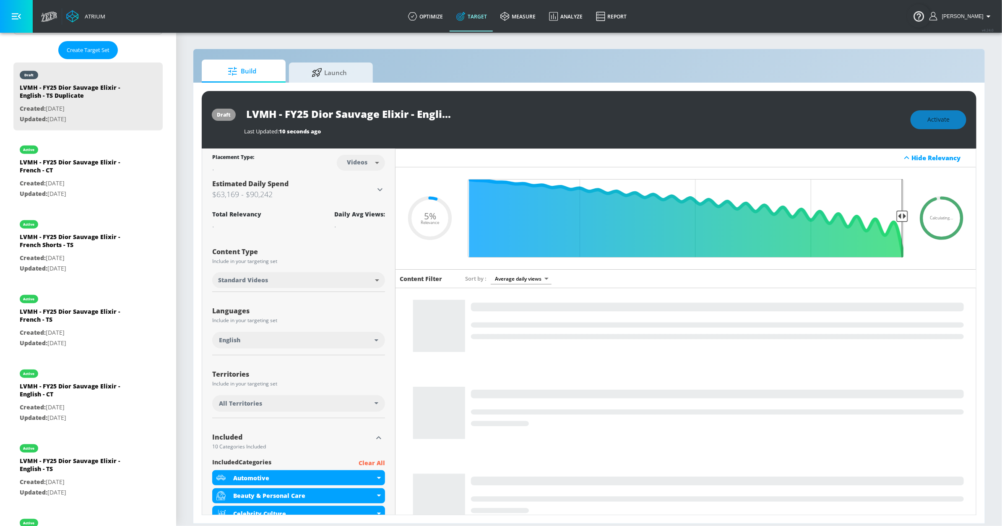
click at [366, 168] on body "Atrium optimize Target measure Analyze Report optimize Target measure Analyze R…" at bounding box center [501, 263] width 1002 height 526
click at [358, 183] on div "Channels" at bounding box center [359, 181] width 30 height 9
type input "channels"
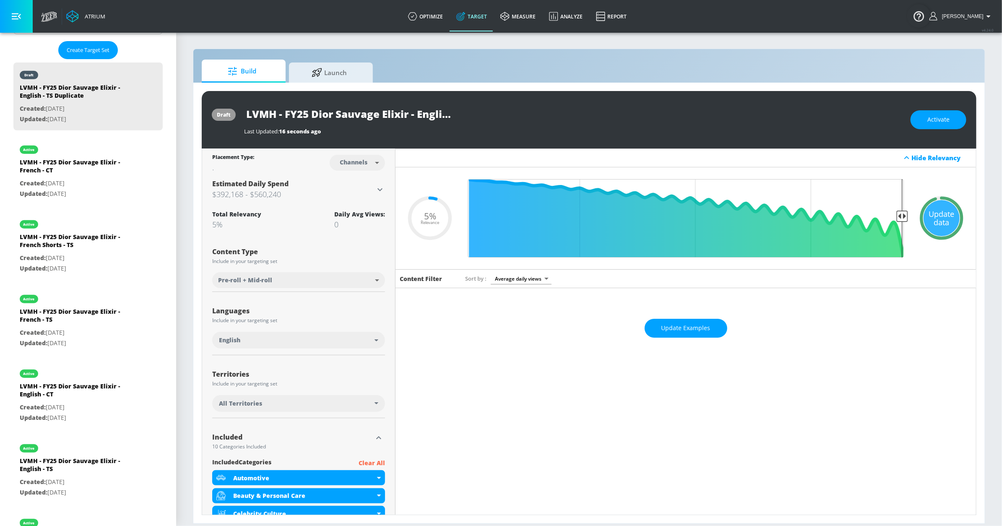
click at [338, 271] on body "Atrium optimize Target measure Analyze Report optimize Target measure Analyze R…" at bounding box center [501, 263] width 1002 height 526
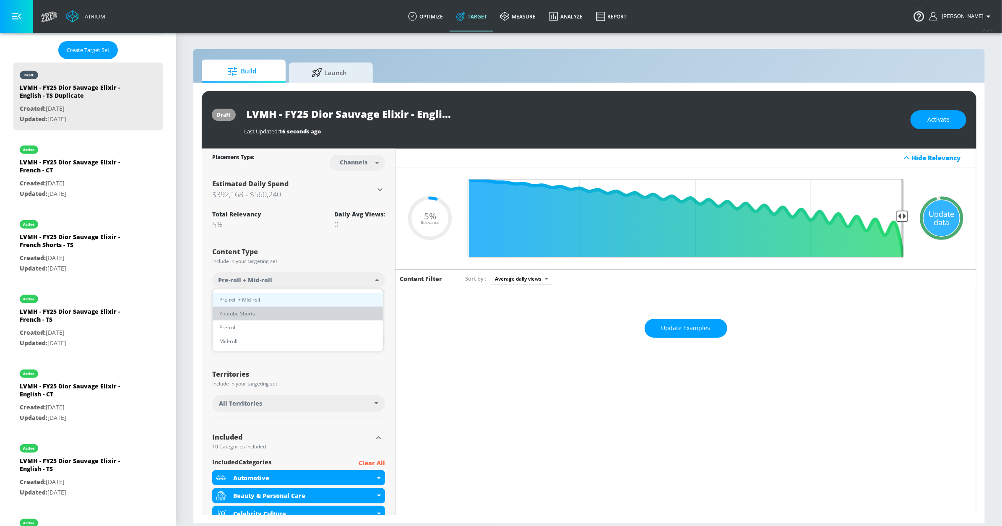
click at [319, 317] on li "Youtube Shorts" at bounding box center [298, 314] width 170 height 14
type input "short_video"
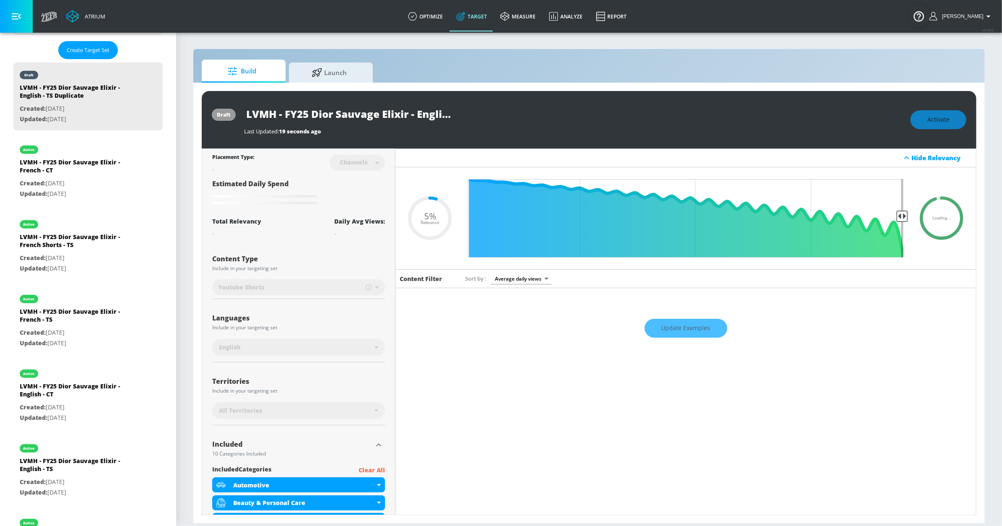
click at [655, 333] on div "Update Examples" at bounding box center [686, 328] width 581 height 29
click at [685, 333] on div "Update Examples" at bounding box center [686, 328] width 581 height 29
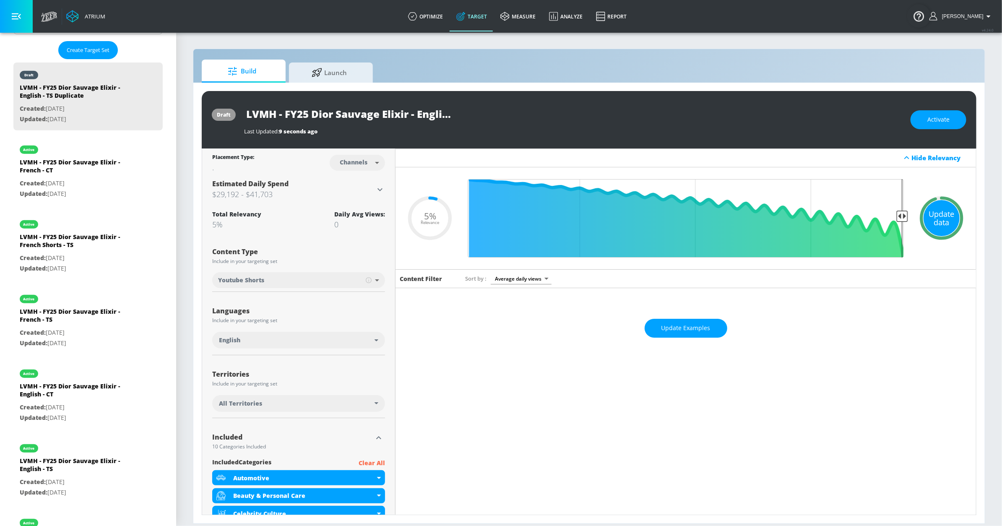
click at [934, 217] on div "Update data" at bounding box center [942, 218] width 36 height 36
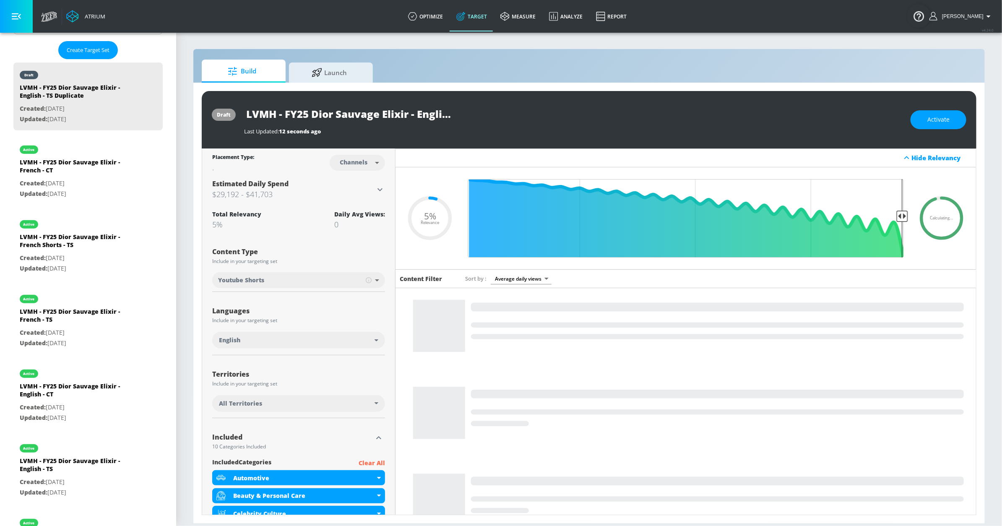
click at [401, 117] on input "LVMH - FY25 Dior Sauvage Elixir - English - TS Duplicate" at bounding box center [349, 113] width 210 height 19
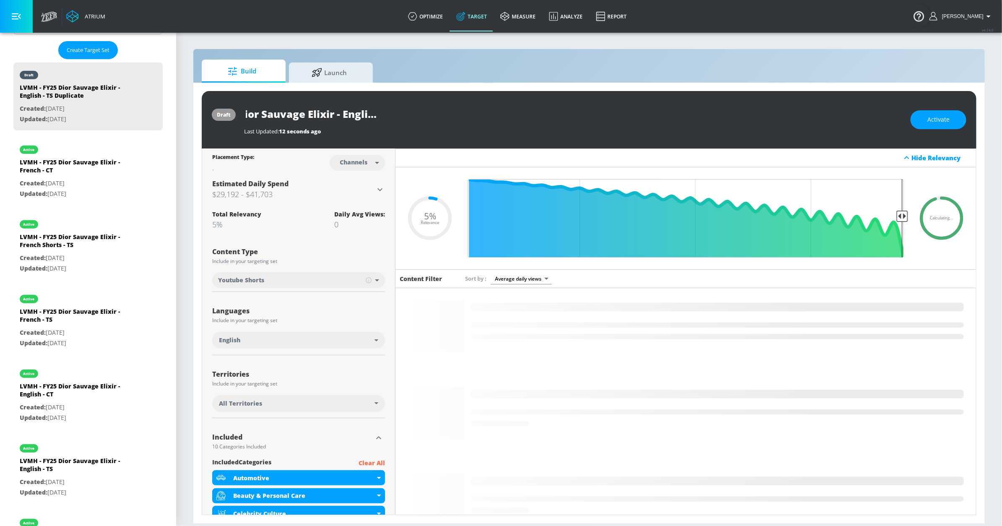
drag, startPoint x: 434, startPoint y: 115, endPoint x: 441, endPoint y: 115, distance: 7.1
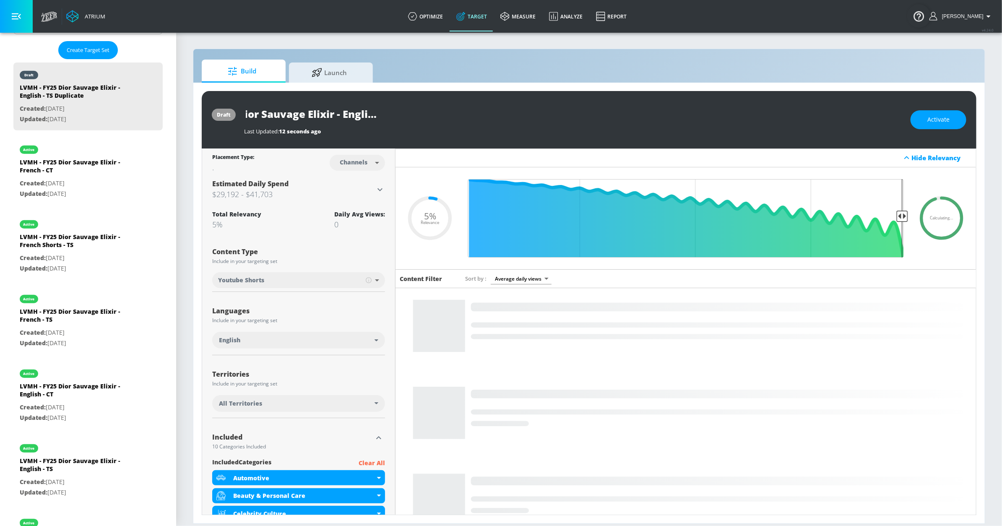
click at [458, 115] on div "LVMH - FY25 Dior Sauvage Elixir - English - TS Duplicate" at bounding box center [573, 113] width 658 height 19
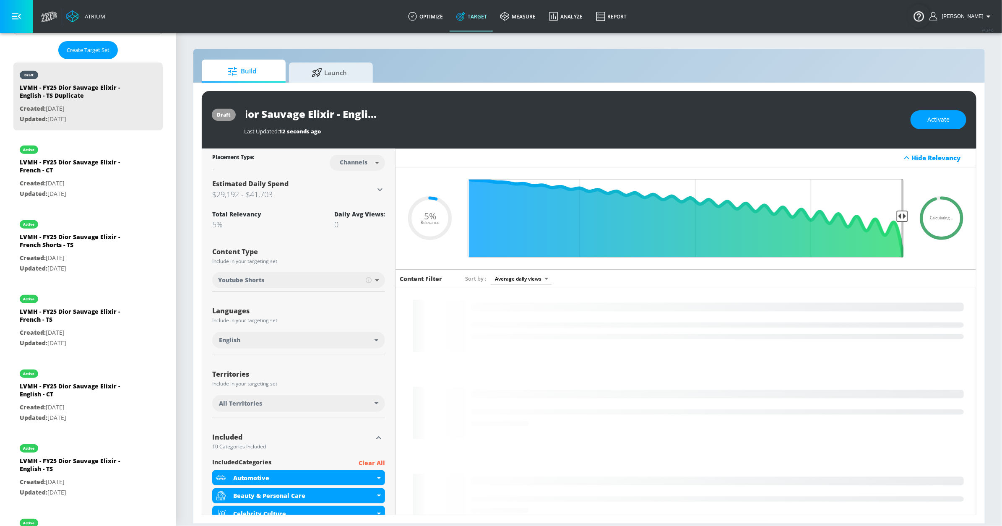
drag, startPoint x: 377, startPoint y: 116, endPoint x: 390, endPoint y: 111, distance: 13.9
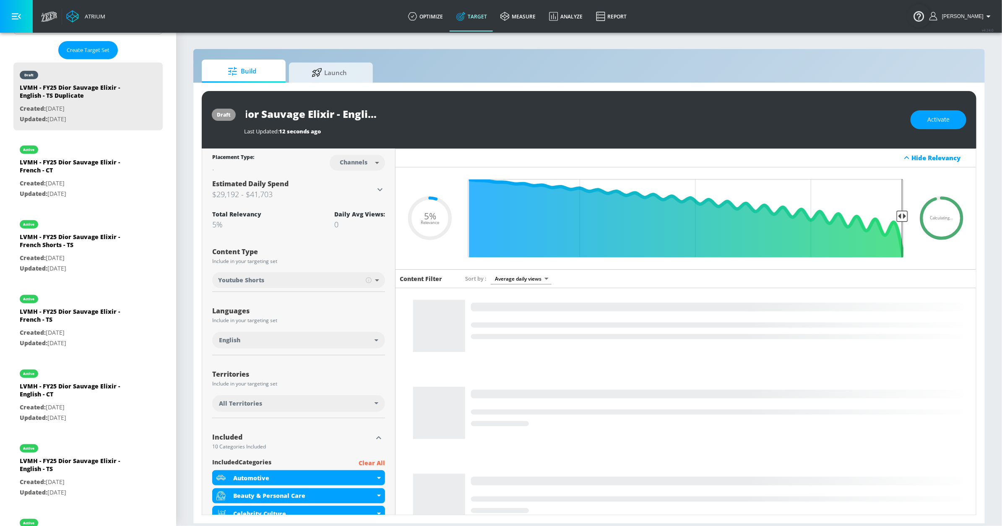
click at [377, 116] on input "LVMH - FY25 Dior Sauvage Elixir - English - TS Duplicate" at bounding box center [349, 113] width 210 height 19
drag, startPoint x: 412, startPoint y: 122, endPoint x: 405, endPoint y: 119, distance: 7.3
click at [412, 122] on input "LVMH - FY25 Dior Sauvage Elixir - English Shorts - TS Duplicate" at bounding box center [334, 113] width 180 height 19
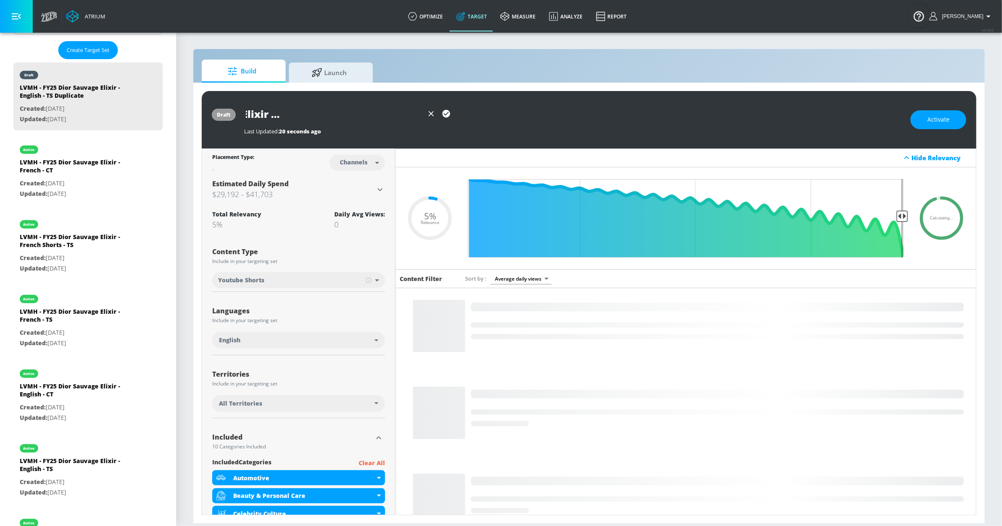
drag, startPoint x: 400, startPoint y: 116, endPoint x: 394, endPoint y: 113, distance: 6.2
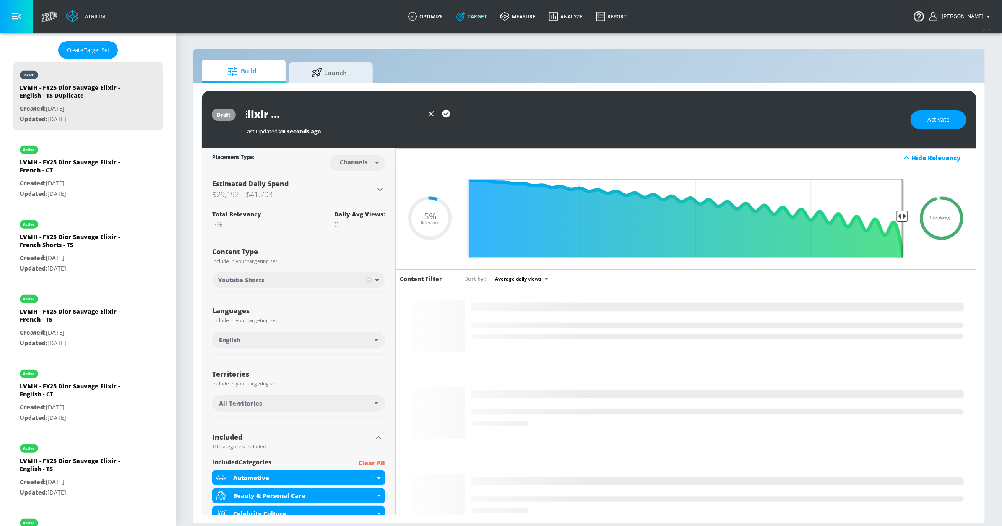
click at [433, 114] on div "LVMH - FY25 Dior Sauvage Elixir - English Shorts - TS Duplicate" at bounding box center [349, 113] width 210 height 19
click at [368, 113] on input "LVMH - FY25 Dior Sauvage Elixir - English Shorts - TS Duplicate" at bounding box center [334, 113] width 180 height 19
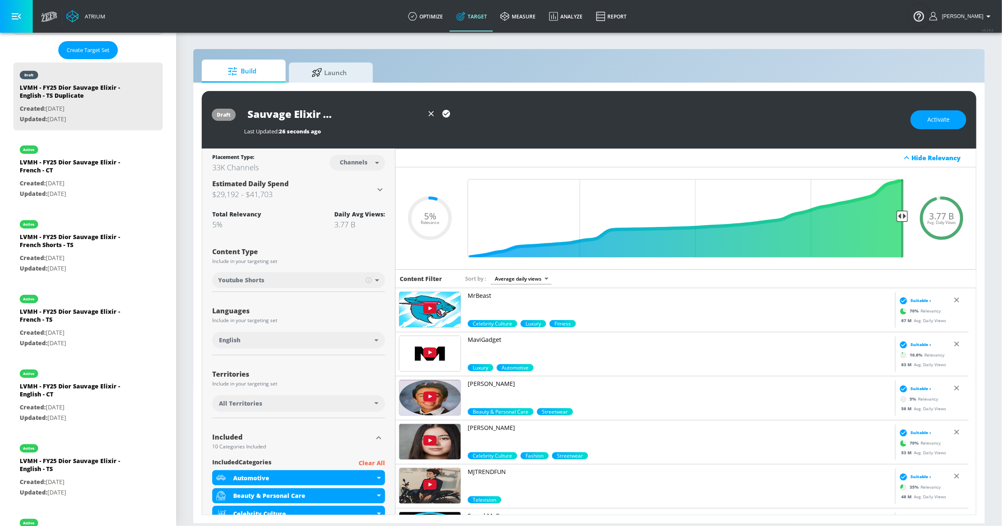
type input "LVMH - FY25 Dior Sauvage Elixir - English Shorts - TS"
click at [444, 113] on icon "button" at bounding box center [447, 114] width 8 height 8
click at [361, 163] on body "Atrium optimize Target measure Analyze Report optimize Target measure Analyze R…" at bounding box center [501, 263] width 1002 height 526
click at [356, 192] on div "Videos" at bounding box center [352, 195] width 24 height 9
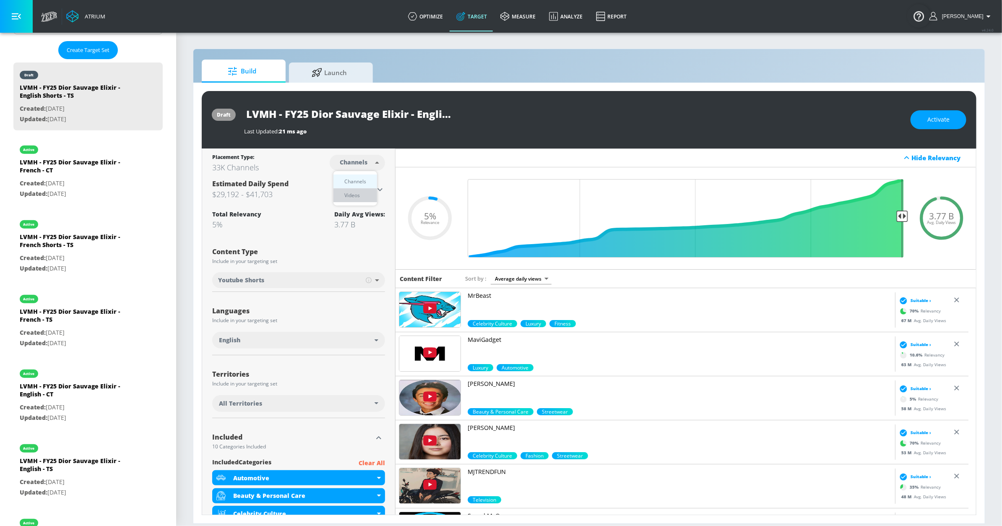
type input "videos"
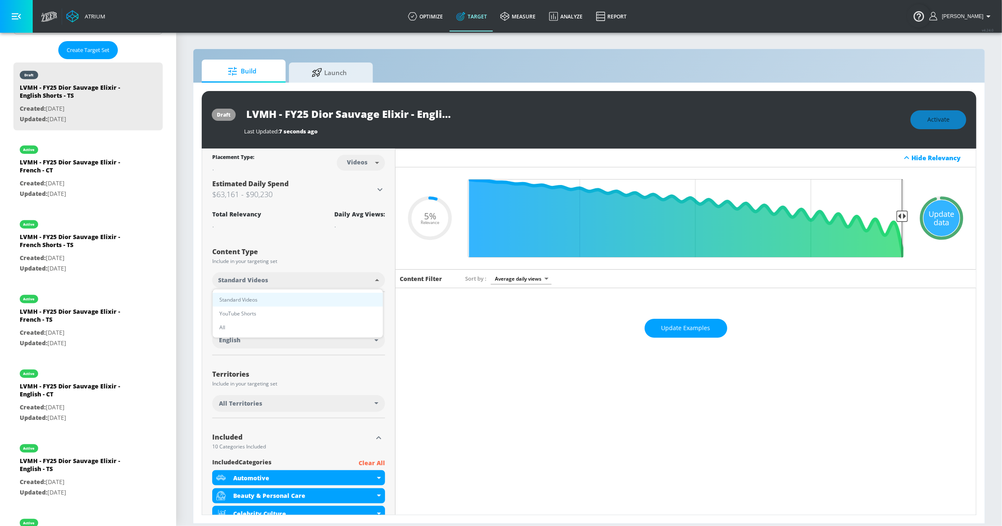
click at [317, 285] on body "Atrium optimize Target measure Analyze Report optimize Target measure Analyze R…" at bounding box center [501, 263] width 1002 height 526
click at [300, 313] on li "YouTube Shorts" at bounding box center [298, 314] width 170 height 14
type input "shorts"
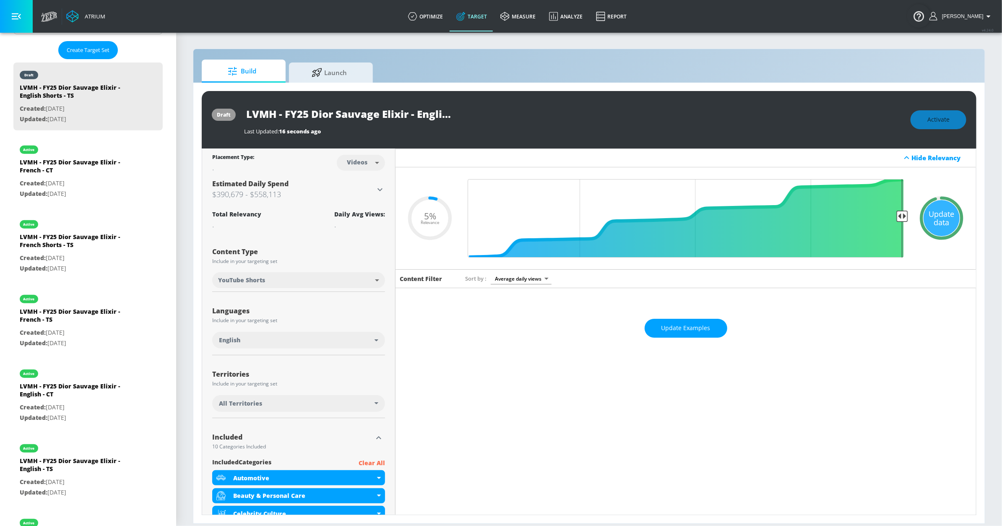
click at [940, 214] on div "Update data" at bounding box center [942, 218] width 36 height 36
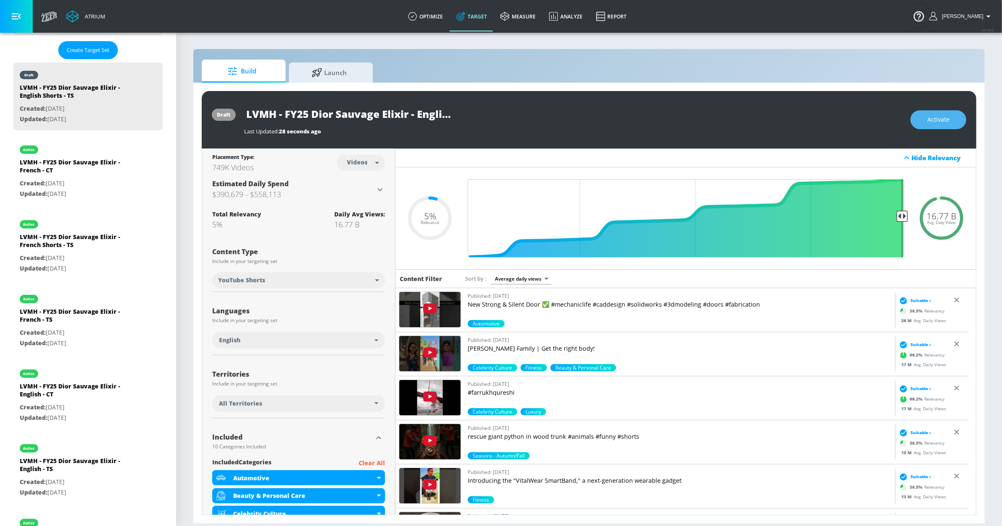
click at [925, 120] on button "Activate" at bounding box center [939, 119] width 56 height 19
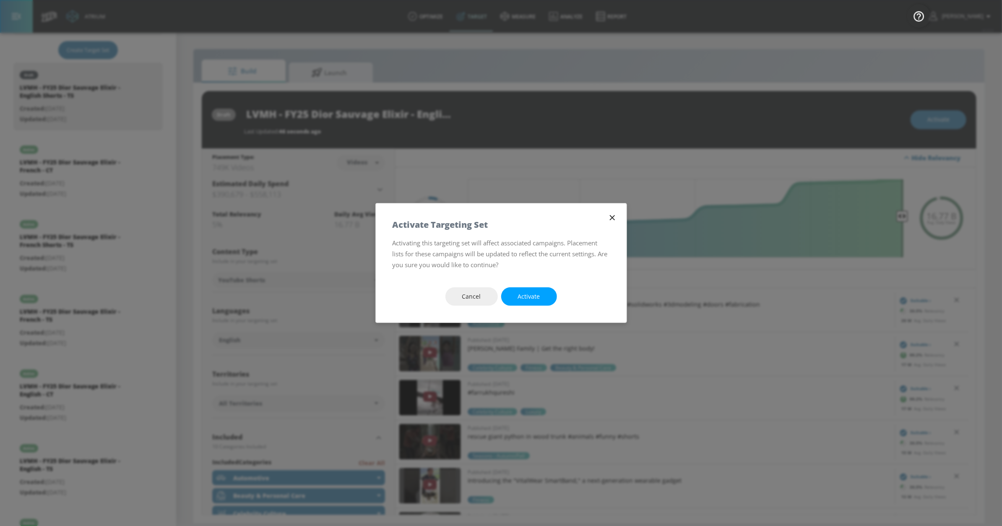
click at [522, 291] on button "Activate" at bounding box center [529, 296] width 56 height 19
